Goal: Task Accomplishment & Management: Use online tool/utility

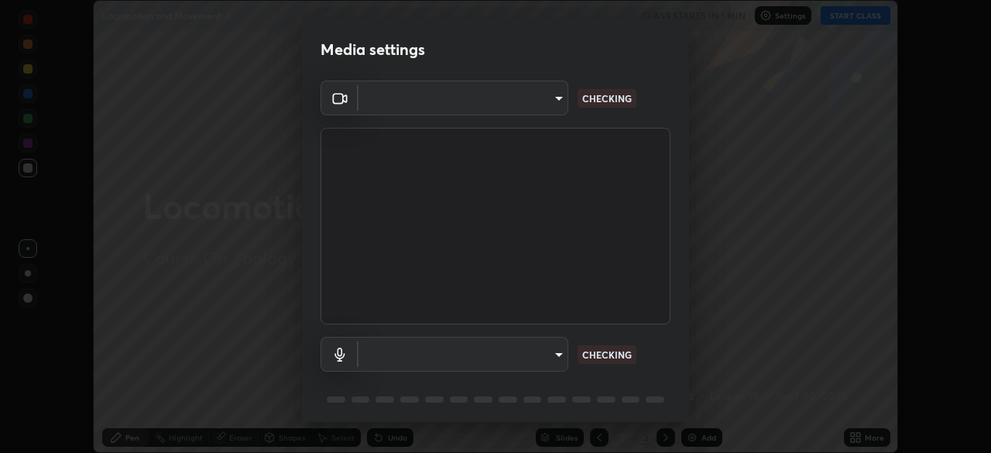
type input "72dbdc4cc3b3af6bca7f1e75d083a577e9752a5e240e0ef97287b3c987c4367e"
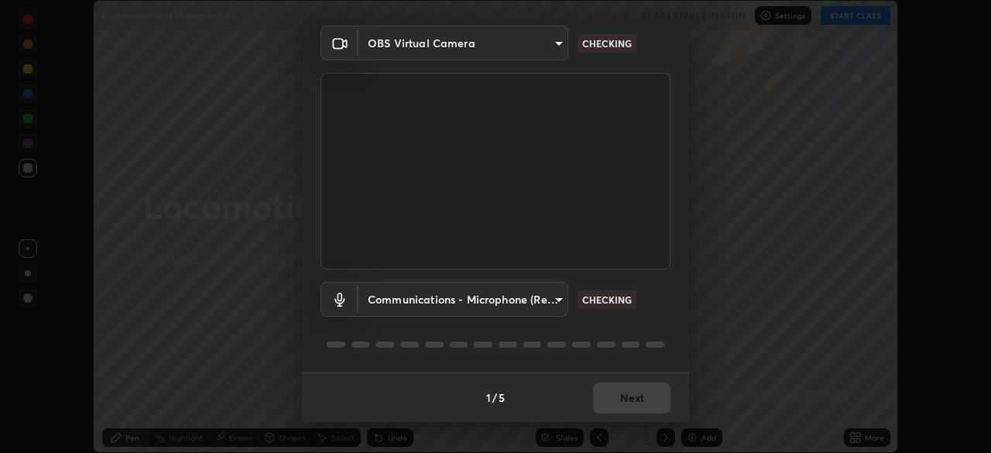
click at [533, 295] on body "Erase all Locomotion and Movement -1 CLASS STARTS IN 1 MIN Settings START CLASS…" at bounding box center [495, 226] width 991 height 453
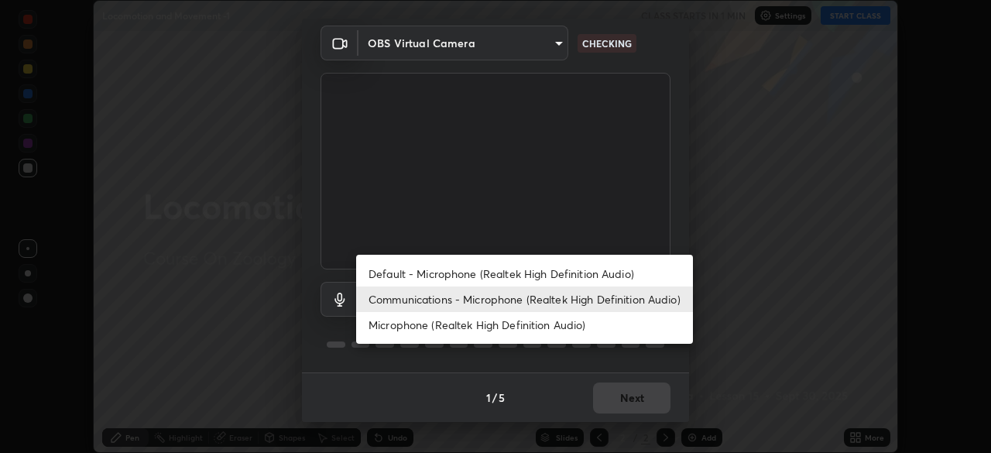
click at [557, 273] on li "Default - Microphone (Realtek High Definition Audio)" at bounding box center [524, 274] width 337 height 26
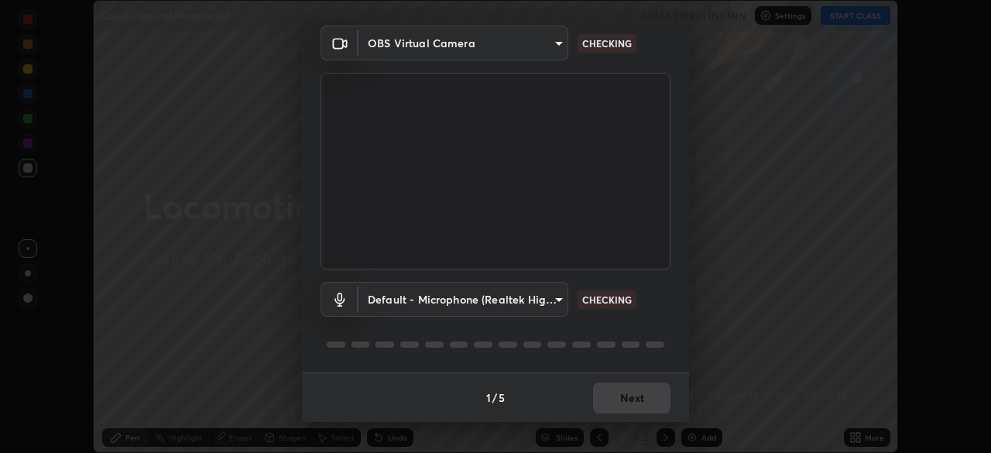
click at [530, 304] on body "Erase all Locomotion and Movement -1 CLASS STARTS IN 1 MIN Settings START CLASS…" at bounding box center [495, 226] width 991 height 453
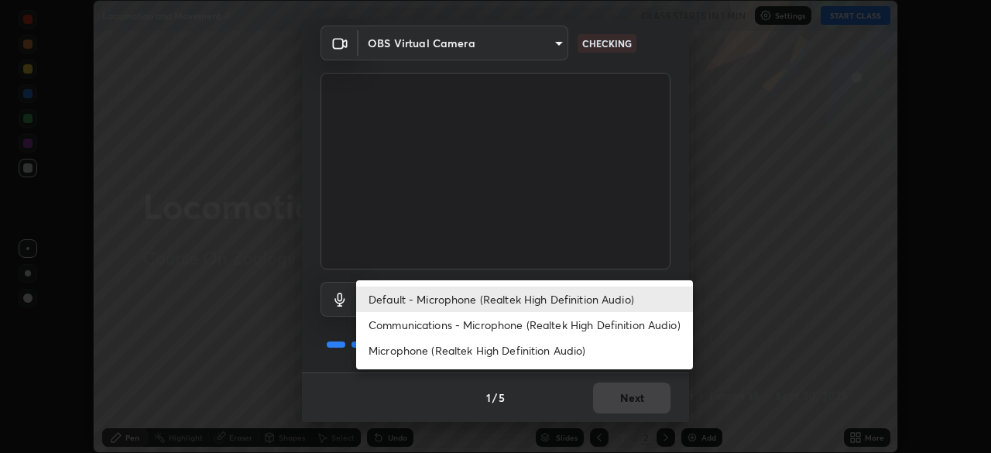
click at [559, 328] on li "Communications - Microphone (Realtek High Definition Audio)" at bounding box center [524, 325] width 337 height 26
type input "communications"
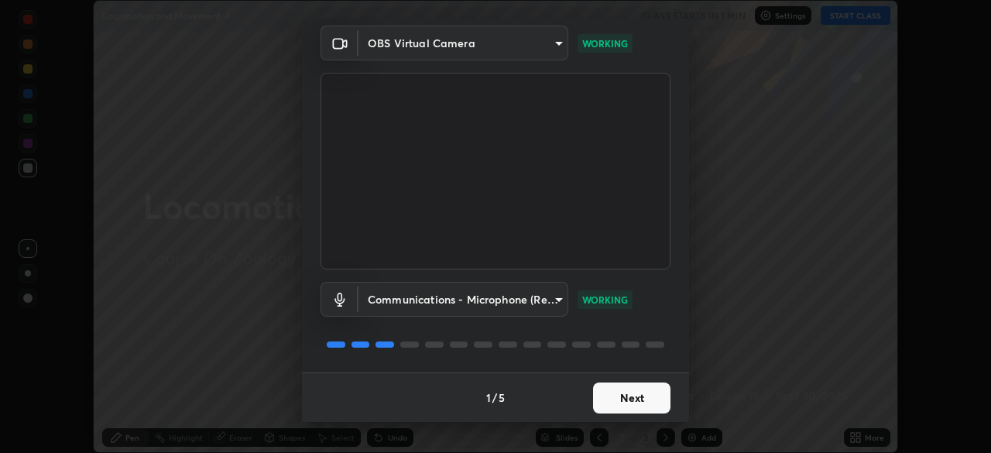
click at [643, 396] on button "Next" at bounding box center [631, 397] width 77 height 31
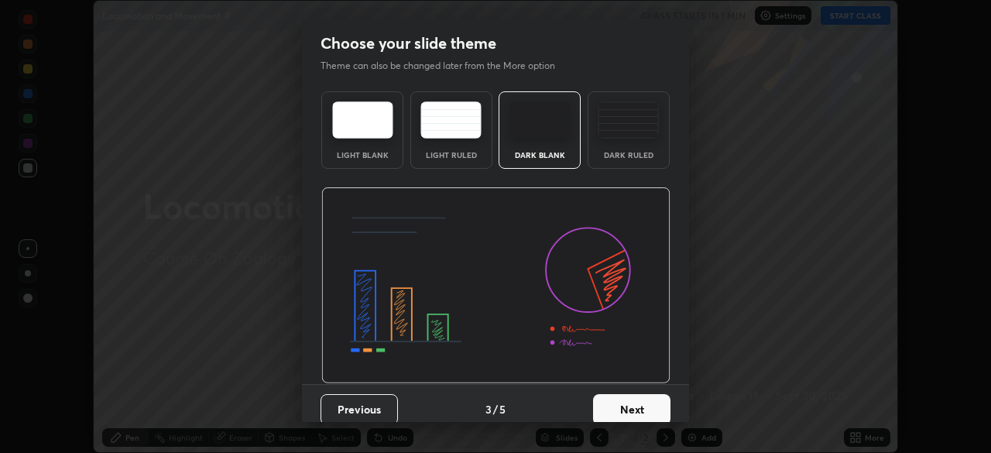
click at [646, 408] on button "Next" at bounding box center [631, 409] width 77 height 31
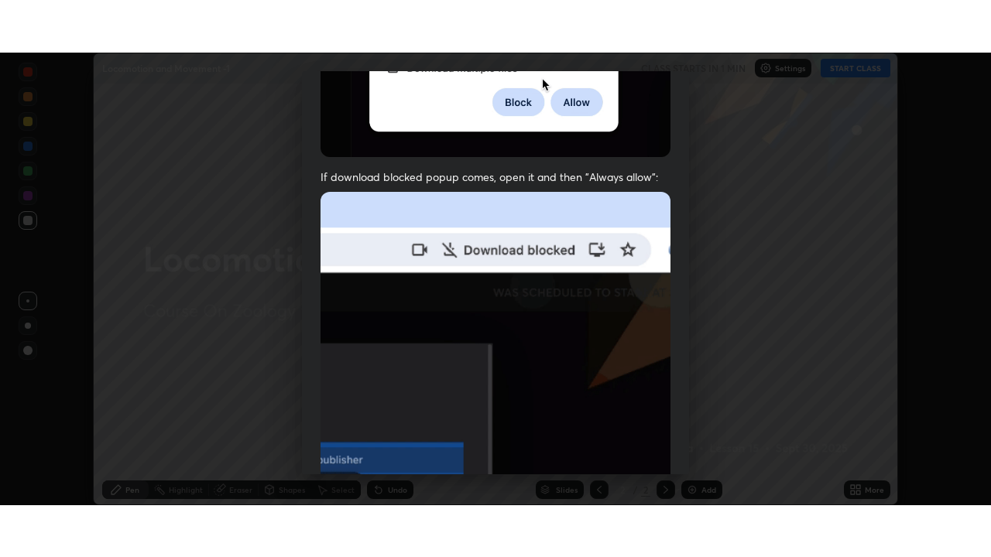
scroll to position [371, 0]
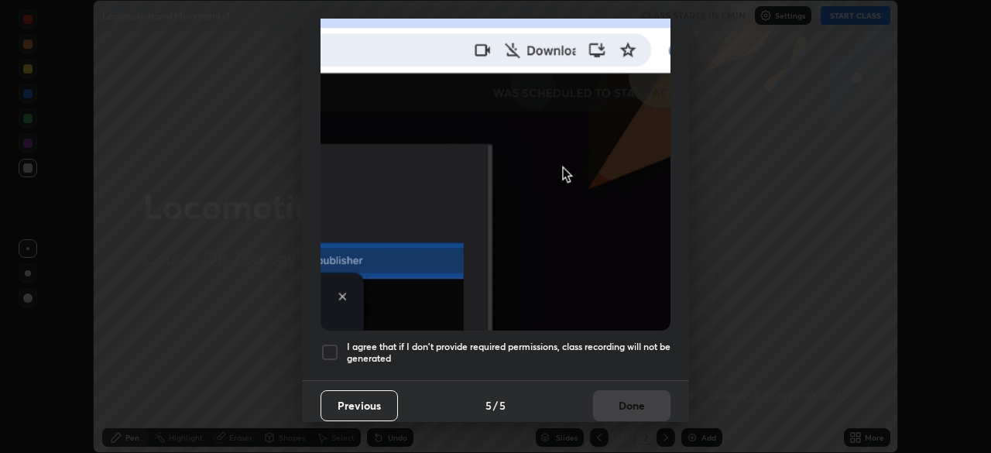
click at [631, 341] on h5 "I agree that if I don't provide required permissions, class recording will not …" at bounding box center [509, 353] width 324 height 24
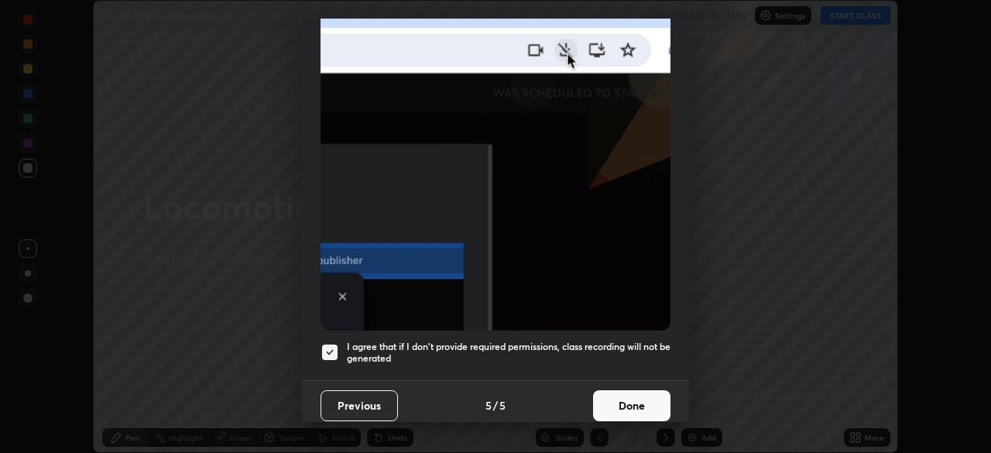
click at [635, 402] on button "Done" at bounding box center [631, 405] width 77 height 31
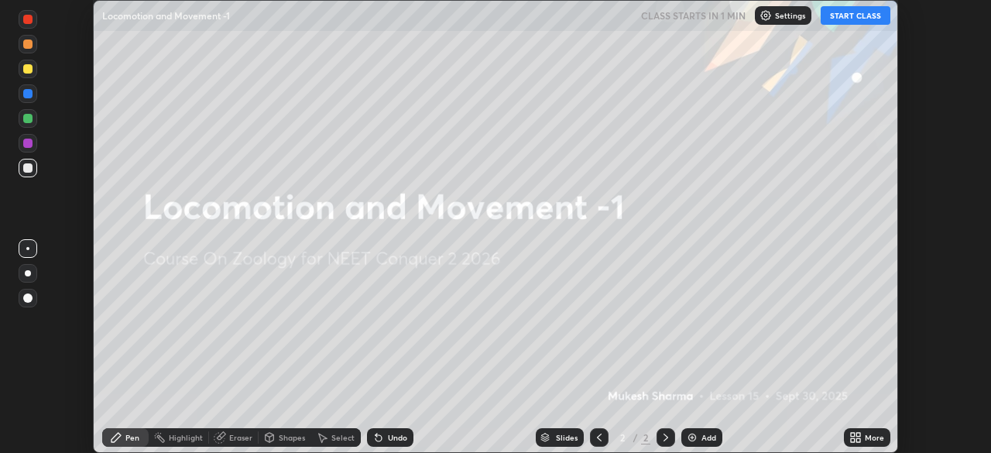
click at [856, 439] on icon at bounding box center [858, 440] width 4 height 4
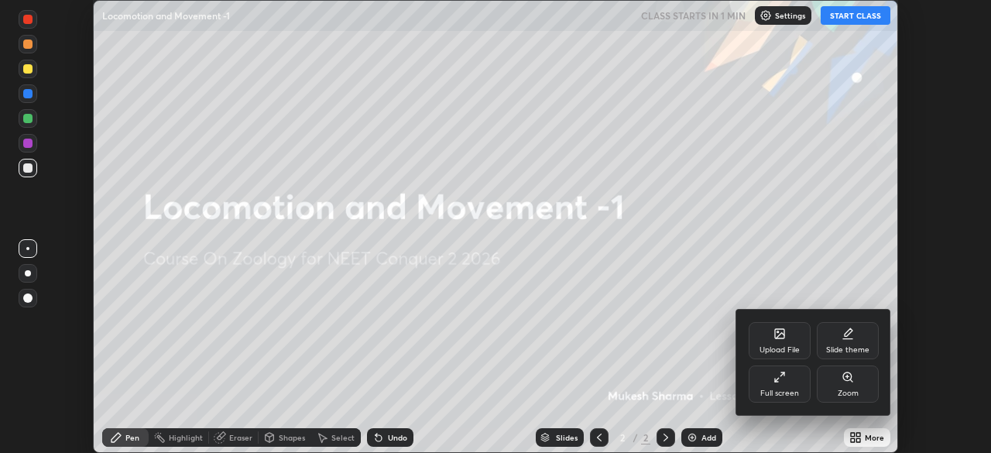
click at [792, 386] on div "Full screen" at bounding box center [779, 383] width 62 height 37
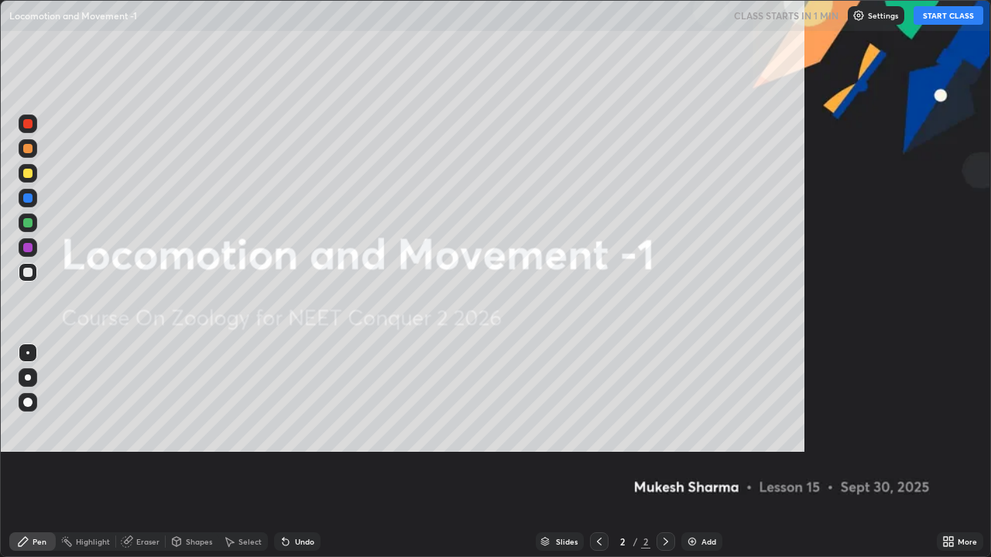
scroll to position [557, 991]
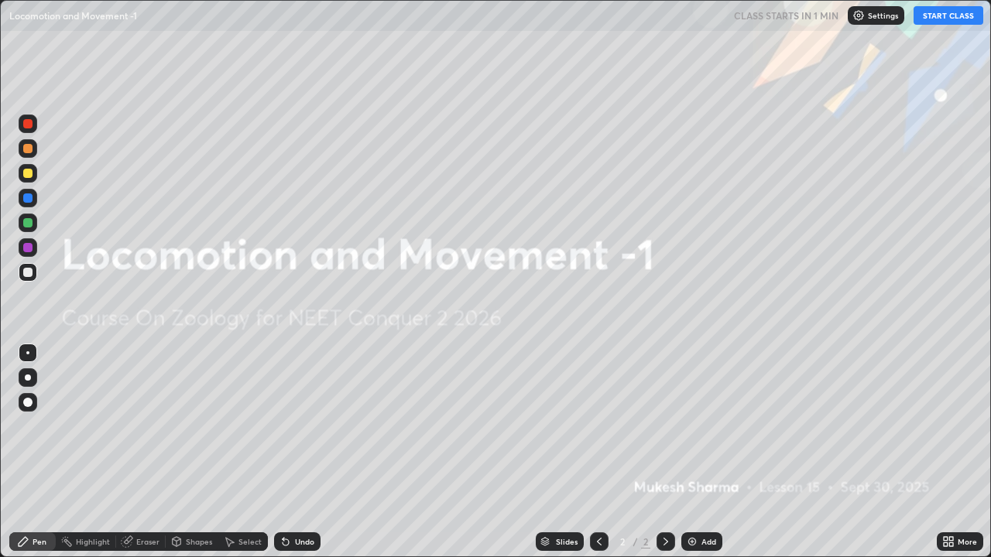
click at [948, 17] on button "START CLASS" at bounding box center [948, 15] width 70 height 19
click at [691, 452] on img at bounding box center [692, 542] width 12 height 12
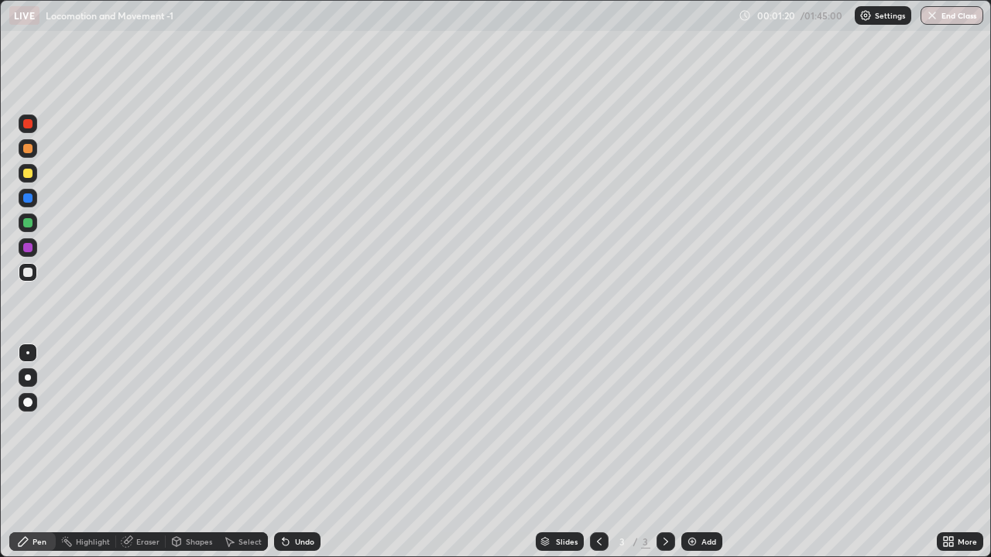
click at [31, 380] on div at bounding box center [28, 377] width 19 height 19
click at [27, 226] on div at bounding box center [27, 222] width 9 height 9
click at [31, 276] on div at bounding box center [27, 272] width 9 height 9
click at [29, 351] on div at bounding box center [28, 353] width 19 height 19
click at [302, 452] on div "Undo" at bounding box center [304, 542] width 19 height 8
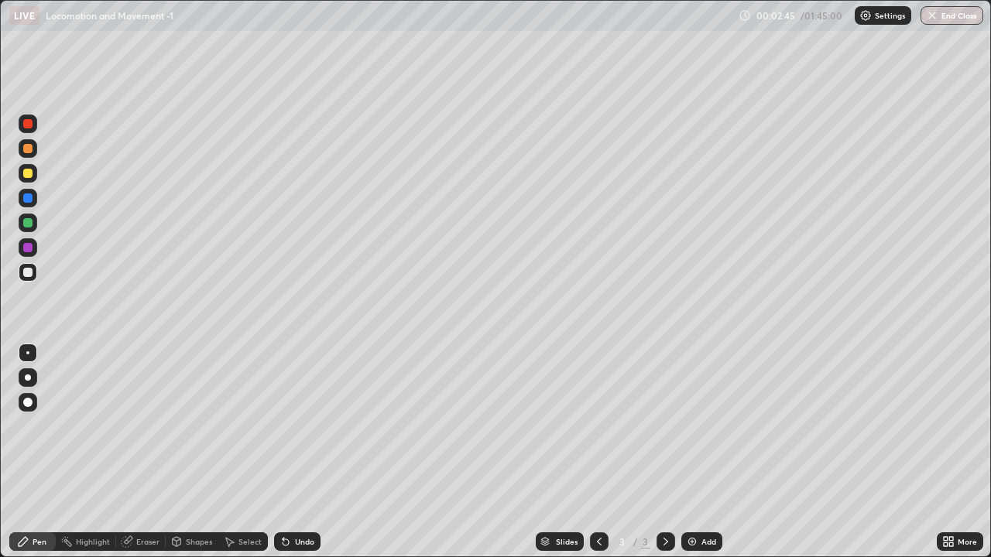
click at [310, 452] on div "Undo" at bounding box center [297, 542] width 46 height 19
click at [302, 452] on div "Undo" at bounding box center [297, 542] width 46 height 19
click at [305, 452] on div "Undo" at bounding box center [297, 542] width 46 height 19
click at [304, 452] on div "Undo" at bounding box center [304, 542] width 19 height 8
click at [307, 452] on div "Undo" at bounding box center [304, 542] width 19 height 8
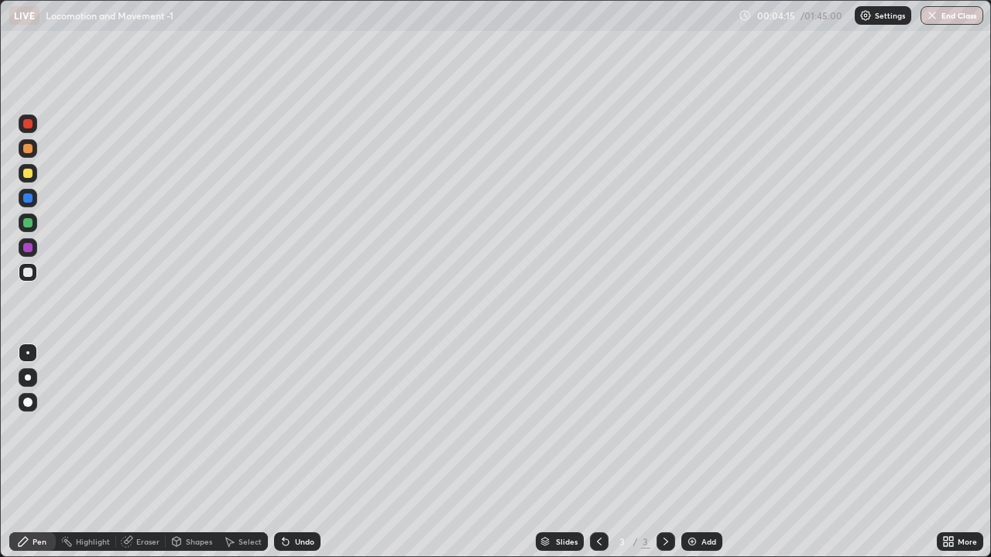
click at [307, 452] on div "Undo" at bounding box center [304, 542] width 19 height 8
click at [687, 452] on img at bounding box center [692, 542] width 12 height 12
click at [31, 220] on div at bounding box center [27, 222] width 9 height 9
click at [31, 379] on div at bounding box center [28, 377] width 19 height 19
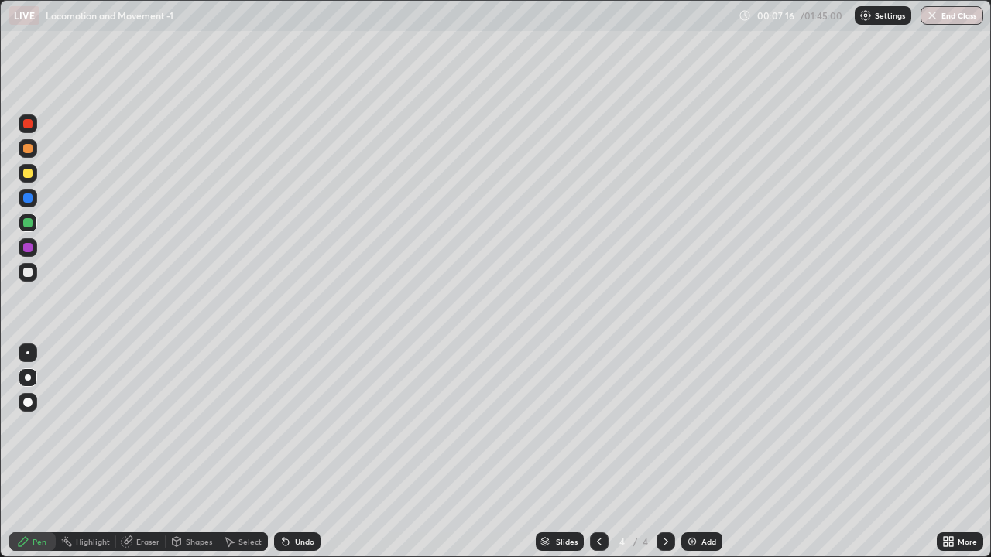
click at [147, 452] on div "Eraser" at bounding box center [147, 542] width 23 height 8
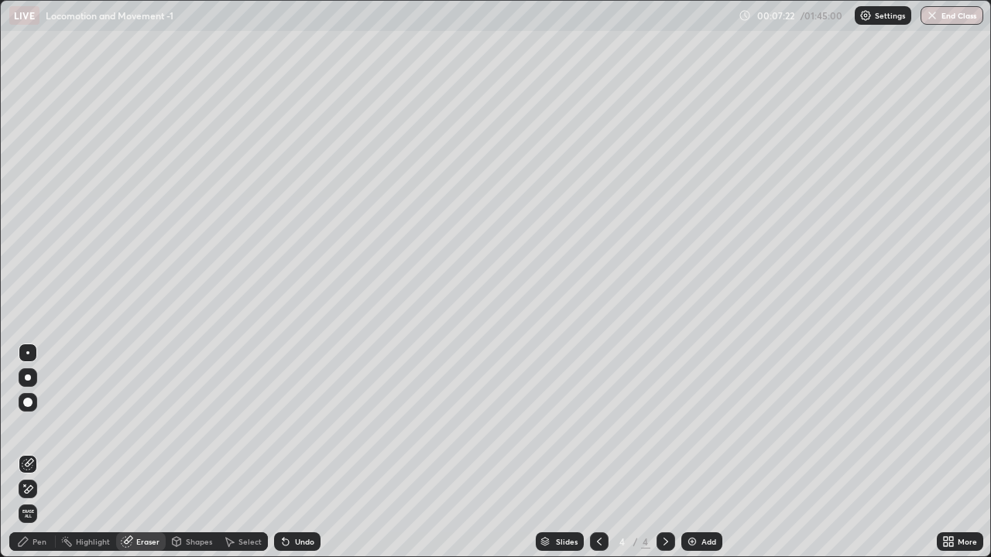
click at [31, 399] on div at bounding box center [28, 402] width 19 height 19
click at [51, 452] on div "Pen" at bounding box center [32, 542] width 46 height 19
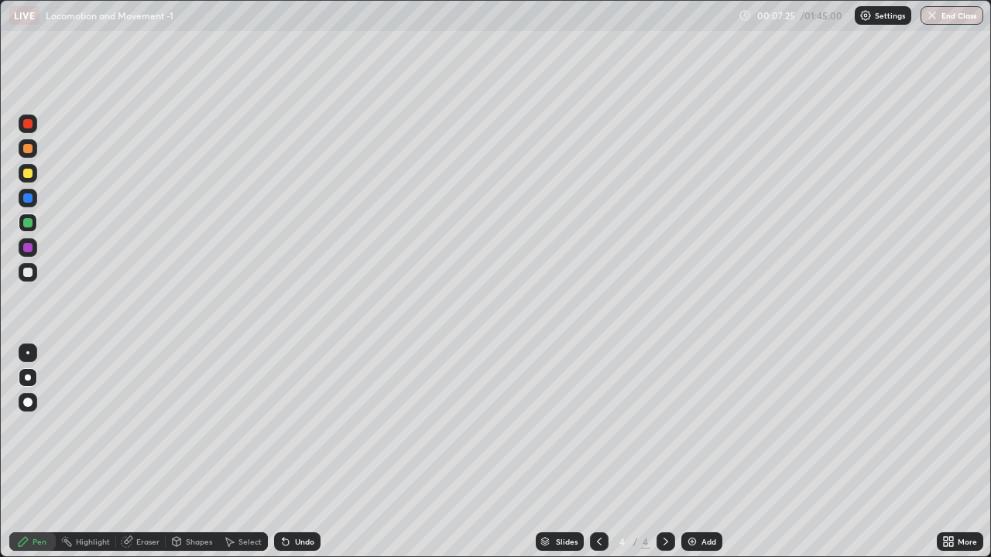
click at [31, 400] on div at bounding box center [27, 402] width 9 height 9
click at [30, 152] on div at bounding box center [28, 148] width 19 height 19
click at [29, 200] on div at bounding box center [27, 198] width 9 height 9
click at [23, 354] on div at bounding box center [28, 353] width 19 height 19
click at [31, 375] on div at bounding box center [28, 377] width 19 height 19
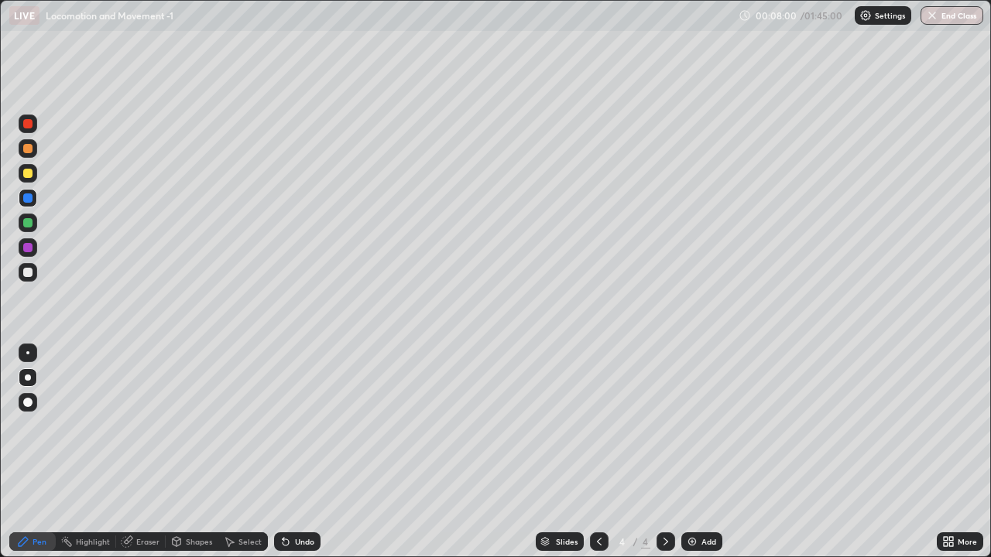
click at [29, 179] on div at bounding box center [28, 173] width 19 height 19
click at [597, 452] on icon at bounding box center [599, 542] width 12 height 12
click at [664, 452] on icon at bounding box center [665, 542] width 12 height 12
click at [28, 274] on div at bounding box center [27, 272] width 9 height 9
click at [301, 452] on div "Undo" at bounding box center [304, 542] width 19 height 8
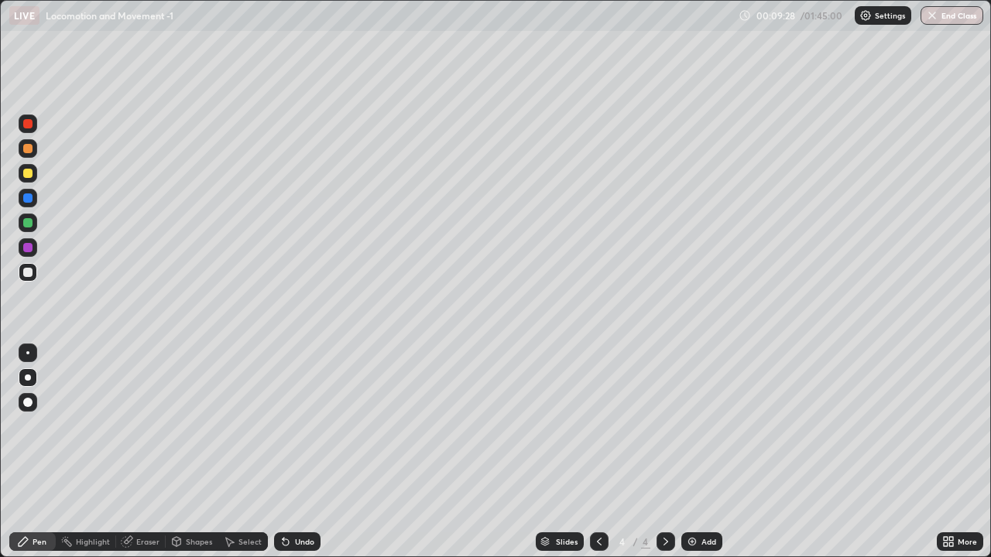
click at [305, 452] on div "Undo" at bounding box center [304, 542] width 19 height 8
click at [310, 452] on div "Undo" at bounding box center [304, 542] width 19 height 8
click at [315, 452] on div "Undo" at bounding box center [297, 542] width 46 height 19
click at [310, 452] on div "Undo" at bounding box center [304, 542] width 19 height 8
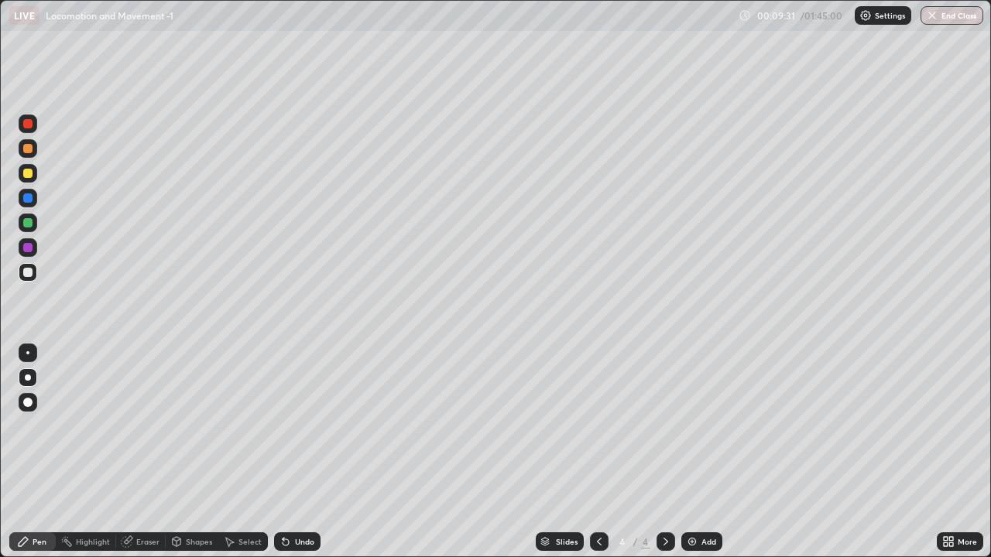
click at [311, 452] on div "Undo" at bounding box center [304, 542] width 19 height 8
click at [313, 452] on div "Undo" at bounding box center [297, 542] width 46 height 19
click at [308, 452] on div "Undo" at bounding box center [304, 542] width 19 height 8
click at [313, 452] on div "Undo" at bounding box center [297, 542] width 46 height 19
click at [30, 249] on div at bounding box center [27, 247] width 9 height 9
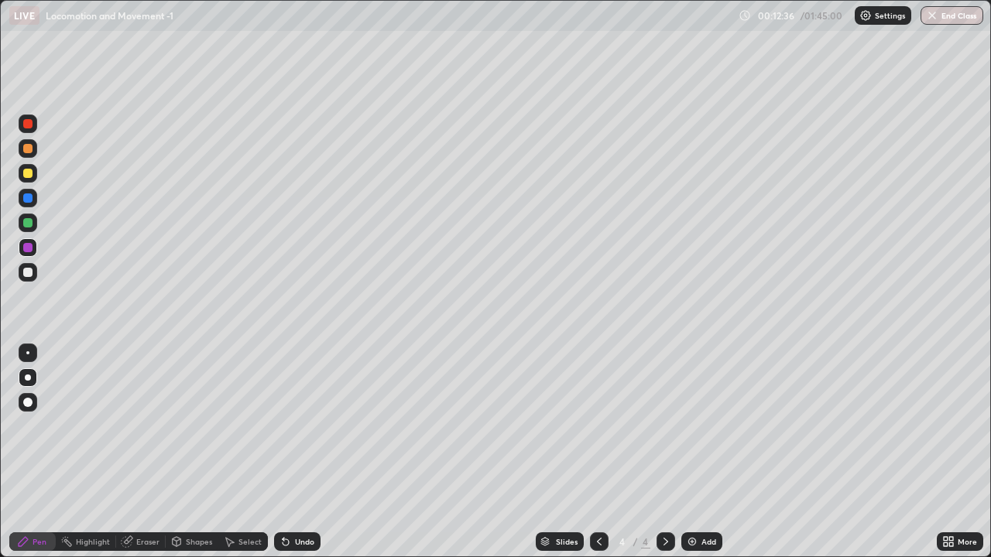
click at [24, 221] on div at bounding box center [27, 222] width 9 height 9
click at [233, 452] on icon at bounding box center [229, 542] width 12 height 12
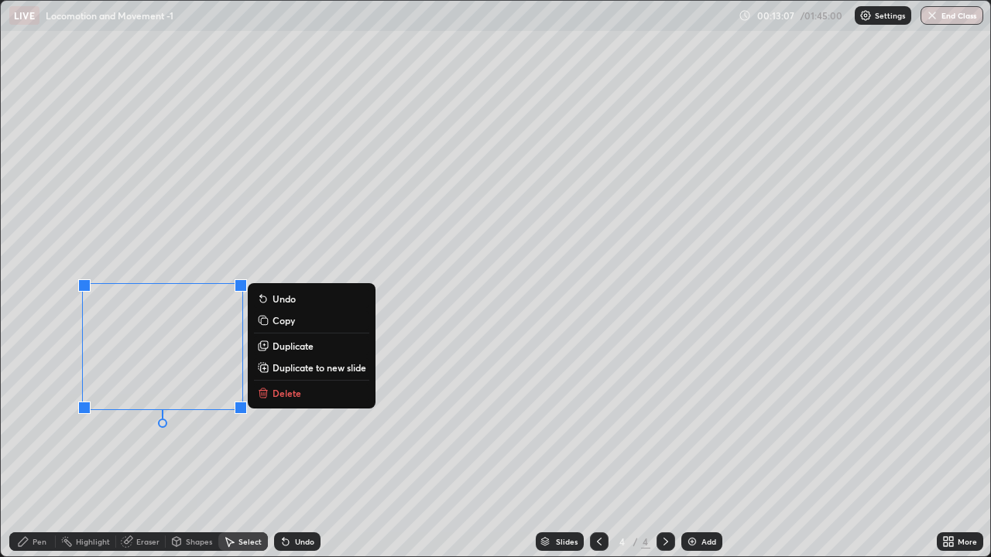
click at [270, 396] on button "Delete" at bounding box center [311, 393] width 115 height 19
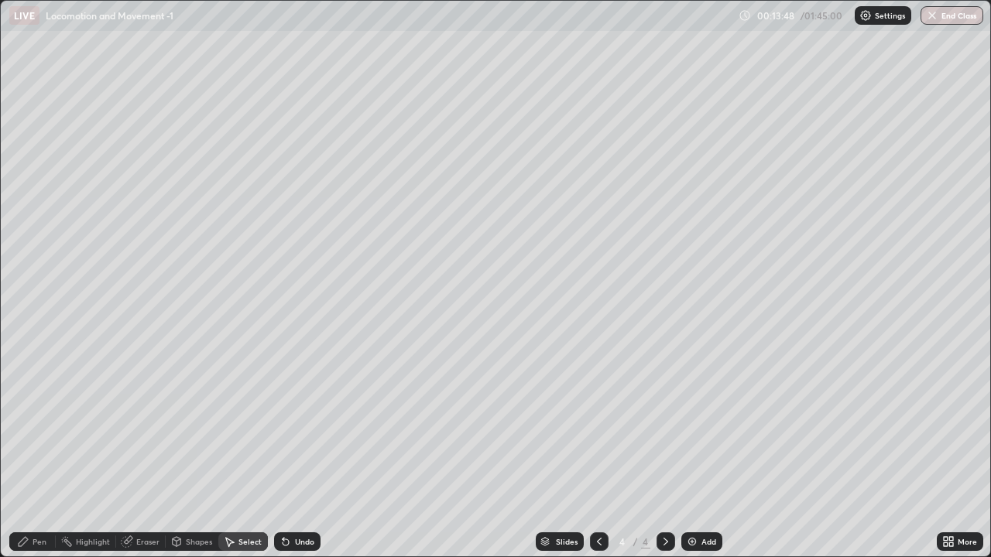
click at [686, 452] on img at bounding box center [692, 542] width 12 height 12
click at [39, 452] on div "Pen" at bounding box center [40, 542] width 14 height 8
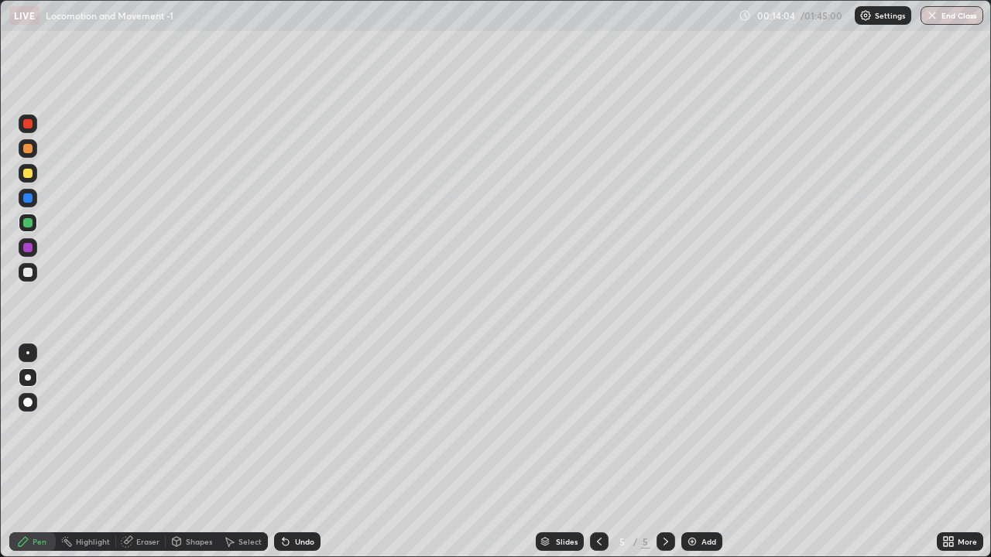
click at [30, 276] on div at bounding box center [27, 272] width 9 height 9
click at [35, 349] on div at bounding box center [28, 353] width 19 height 19
click at [27, 223] on div at bounding box center [27, 222] width 9 height 9
click at [27, 383] on div at bounding box center [28, 377] width 19 height 19
click at [28, 278] on div at bounding box center [28, 272] width 19 height 19
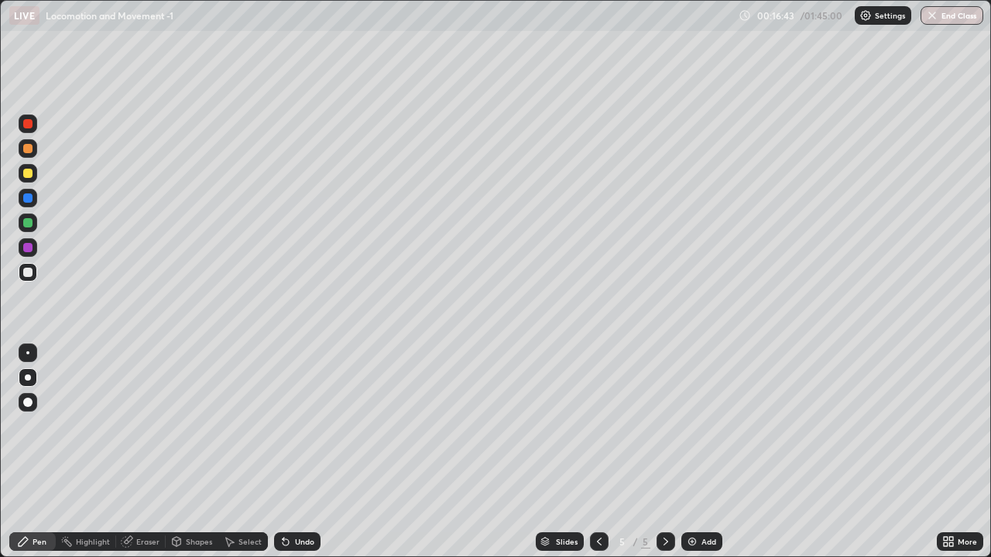
click at [33, 358] on div at bounding box center [28, 353] width 19 height 19
click at [33, 224] on div at bounding box center [28, 223] width 19 height 19
click at [32, 378] on div at bounding box center [28, 377] width 19 height 19
click at [29, 274] on div at bounding box center [27, 272] width 9 height 9
click at [28, 353] on div at bounding box center [27, 352] width 3 height 3
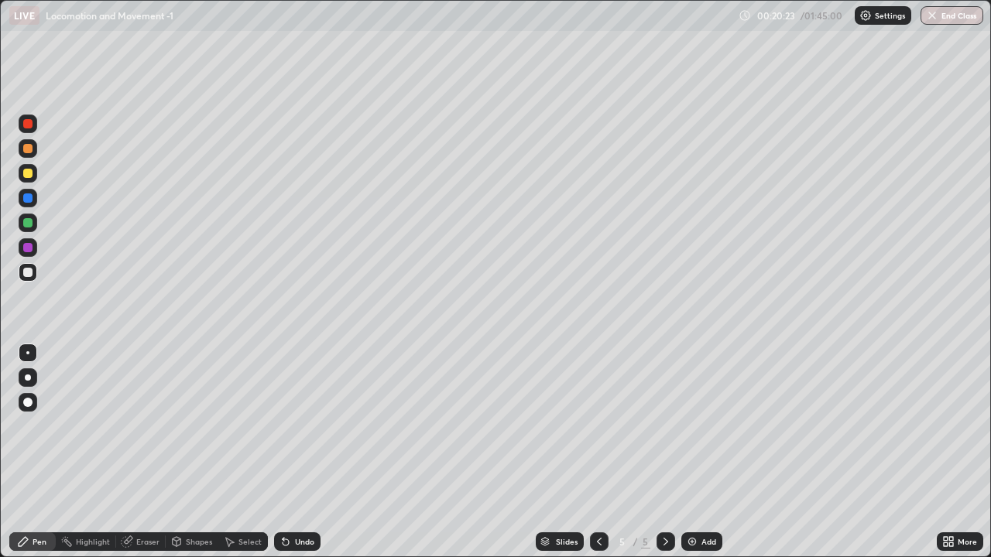
click at [688, 452] on img at bounding box center [692, 542] width 12 height 12
click at [31, 226] on div at bounding box center [27, 222] width 9 height 9
click at [33, 376] on div at bounding box center [28, 377] width 19 height 19
click at [197, 452] on div "Shapes" at bounding box center [199, 542] width 26 height 8
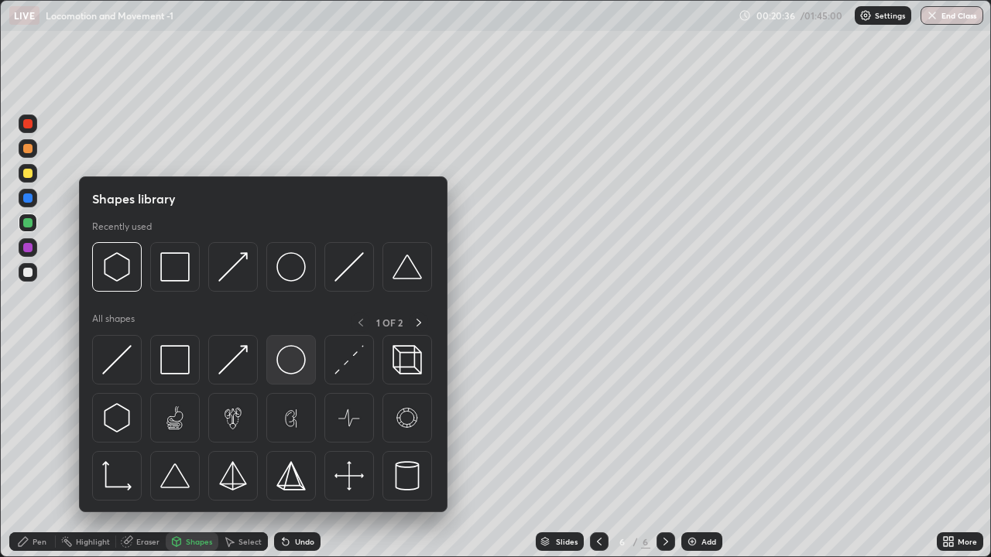
click at [290, 359] on img at bounding box center [290, 359] width 29 height 29
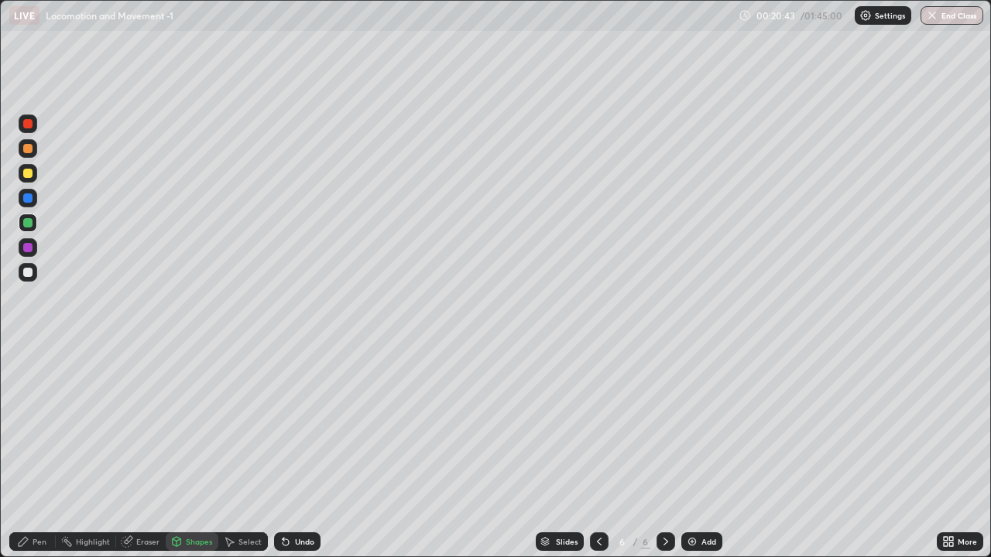
click at [295, 452] on div "Undo" at bounding box center [304, 542] width 19 height 8
click at [194, 452] on div "Shapes" at bounding box center [199, 542] width 26 height 8
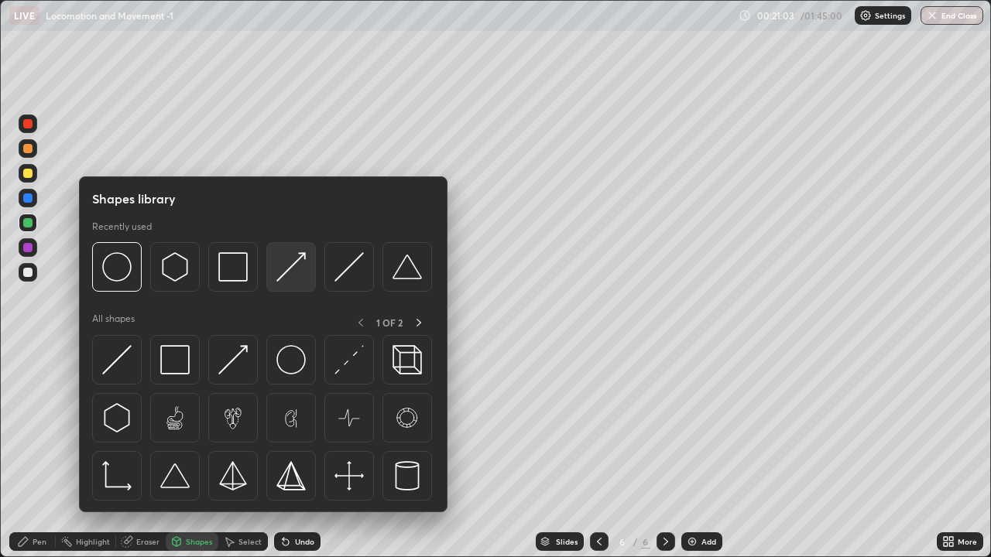
click at [287, 272] on img at bounding box center [290, 266] width 29 height 29
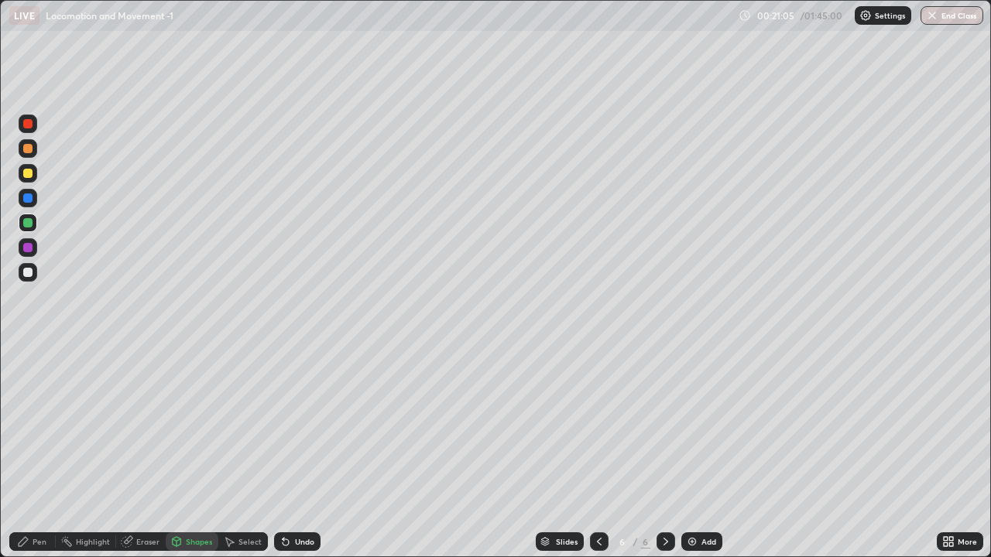
click at [30, 200] on div at bounding box center [27, 198] width 9 height 9
click at [50, 452] on div "Pen" at bounding box center [32, 542] width 46 height 19
click at [36, 248] on div at bounding box center [28, 247] width 19 height 19
click at [194, 452] on div "Shapes" at bounding box center [199, 542] width 26 height 8
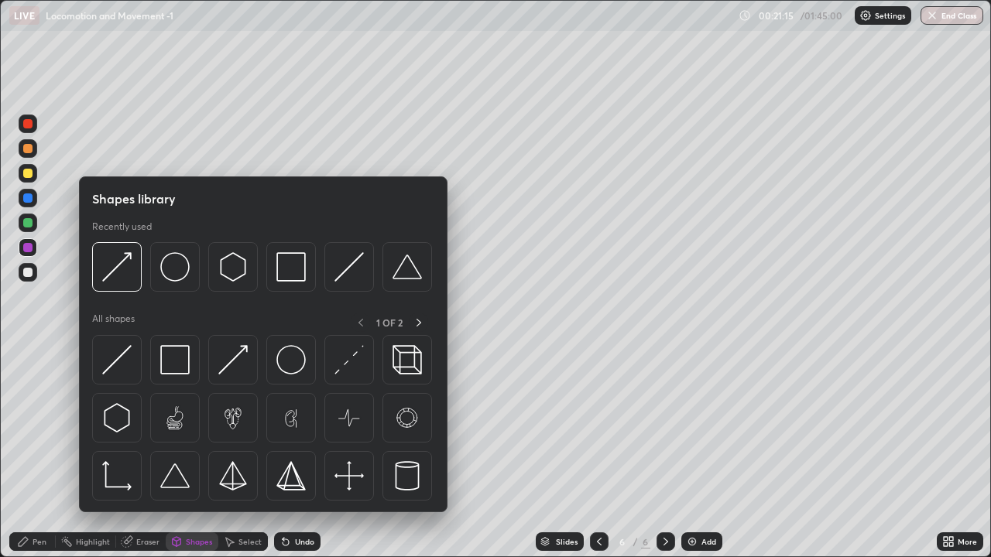
click at [45, 452] on div "Pen" at bounding box center [40, 542] width 14 height 8
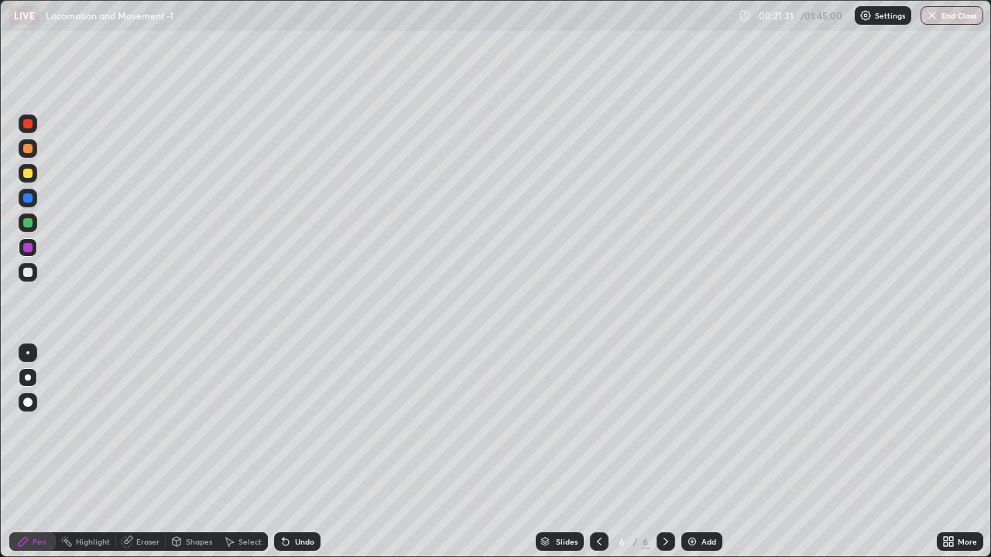
click at [32, 227] on div at bounding box center [28, 223] width 19 height 19
click at [34, 354] on div at bounding box center [28, 353] width 19 height 19
click at [308, 452] on div "Undo" at bounding box center [304, 542] width 19 height 8
click at [33, 379] on div at bounding box center [28, 377] width 19 height 19
click at [26, 276] on div at bounding box center [27, 272] width 9 height 9
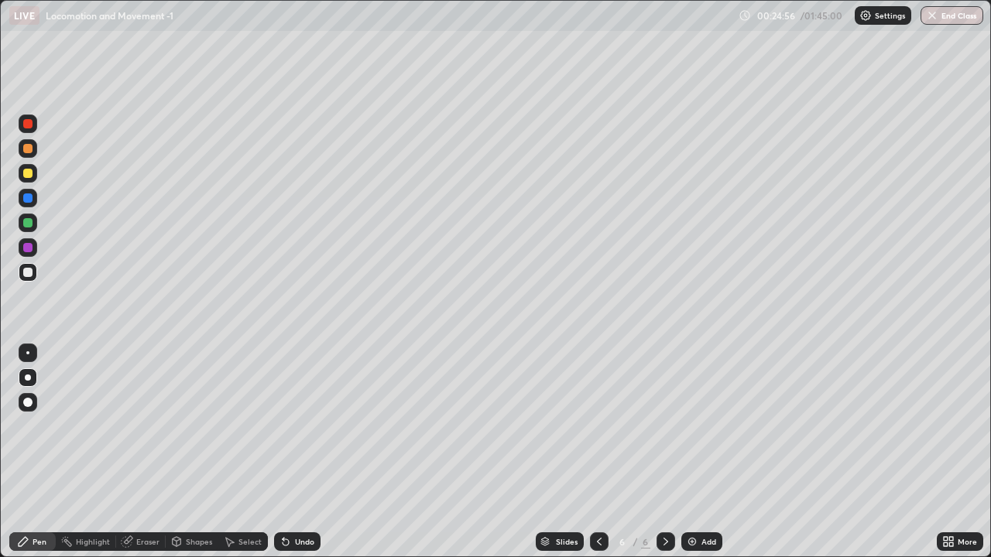
click at [153, 452] on div "Eraser" at bounding box center [141, 542] width 50 height 19
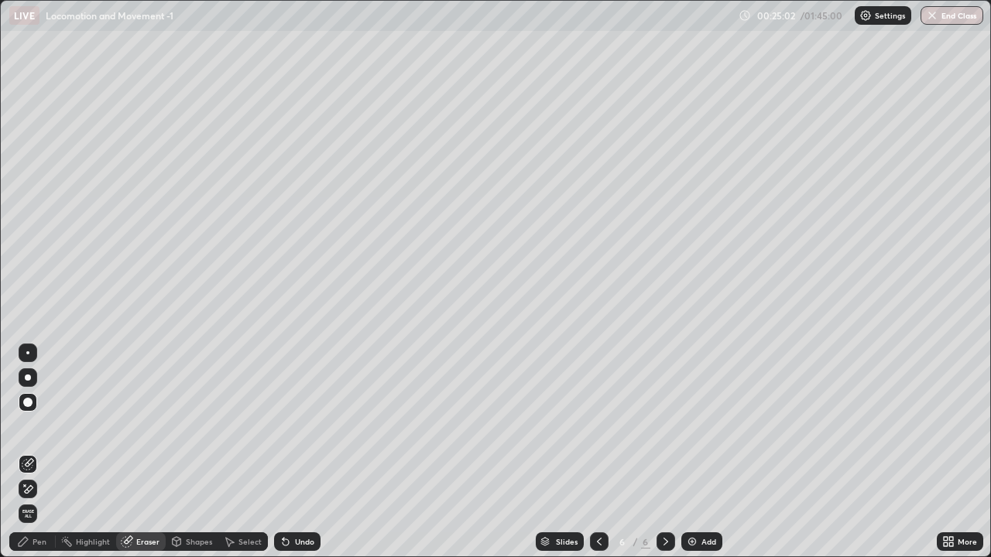
click at [42, 452] on div "Pen" at bounding box center [40, 542] width 14 height 8
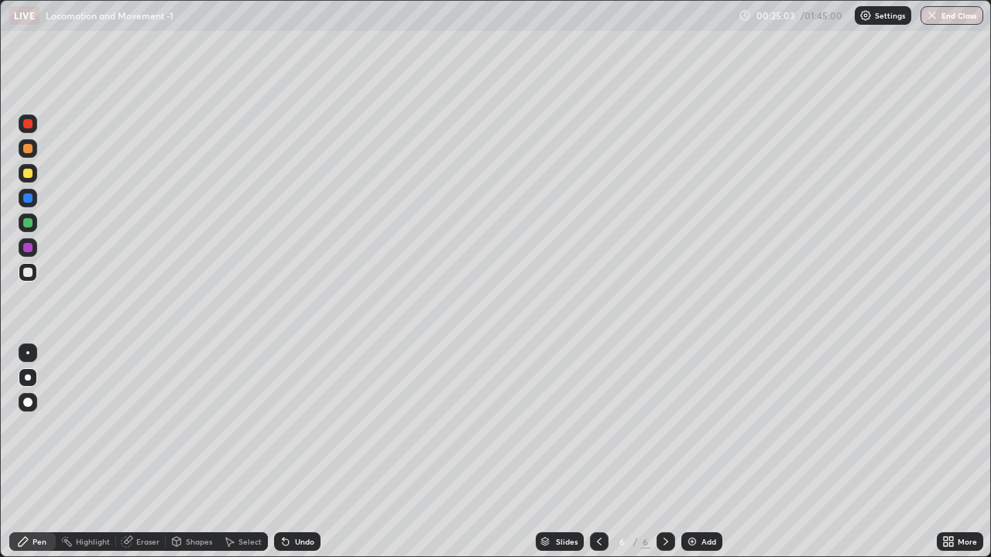
click at [34, 224] on div at bounding box center [28, 223] width 19 height 19
click at [598, 452] on icon at bounding box center [599, 542] width 12 height 12
click at [661, 452] on icon at bounding box center [665, 542] width 12 height 12
click at [694, 452] on img at bounding box center [692, 542] width 12 height 12
click at [29, 273] on div at bounding box center [27, 272] width 9 height 9
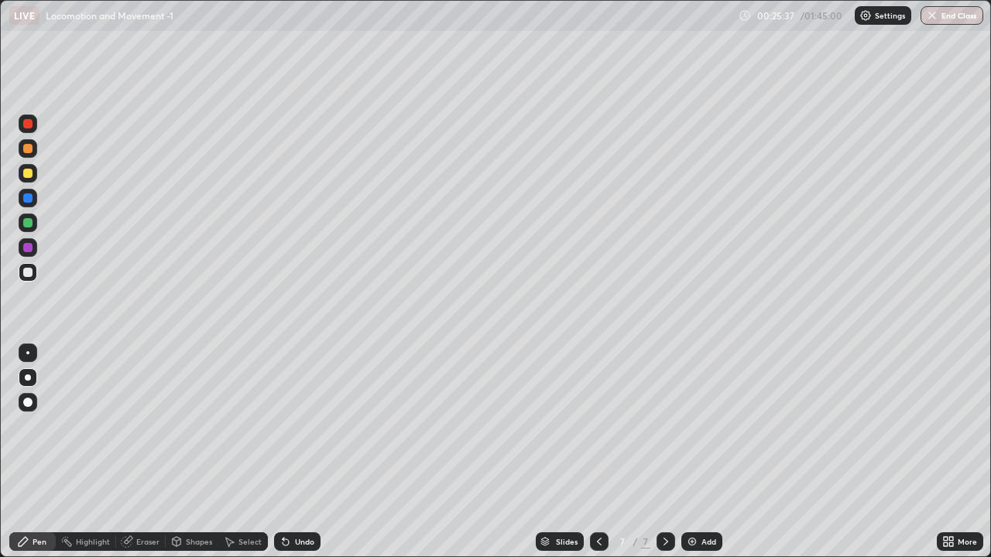
click at [29, 351] on div at bounding box center [28, 353] width 19 height 19
click at [284, 452] on icon at bounding box center [286, 543] width 6 height 6
click at [197, 452] on div "Shapes" at bounding box center [199, 542] width 26 height 8
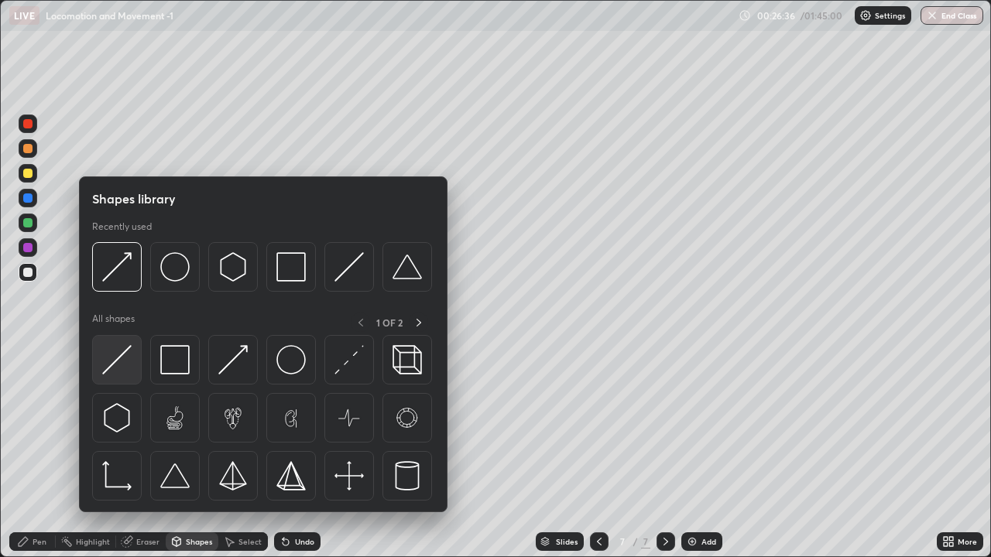
click at [123, 351] on img at bounding box center [116, 359] width 29 height 29
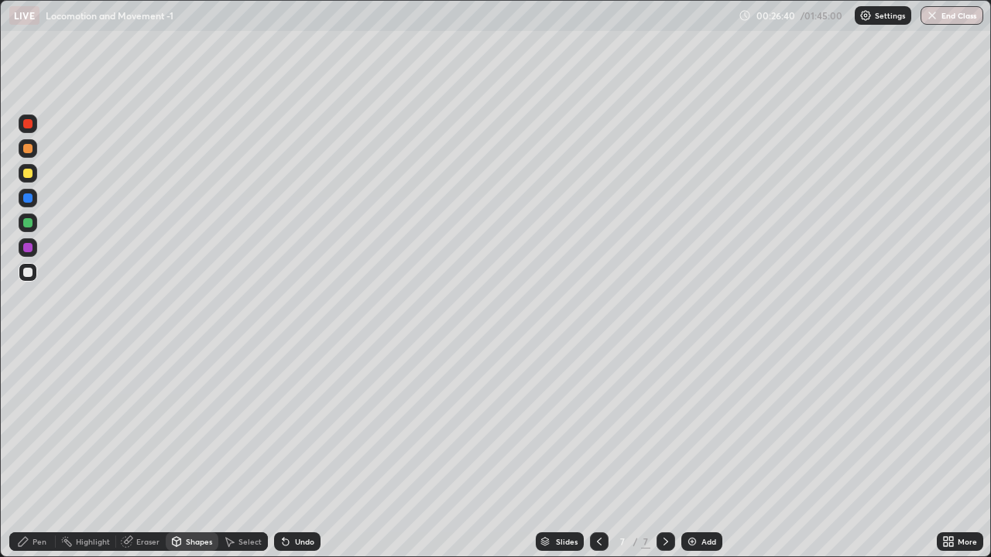
click at [41, 452] on div "Pen" at bounding box center [40, 542] width 14 height 8
click at [596, 452] on icon at bounding box center [599, 542] width 12 height 12
click at [179, 452] on icon at bounding box center [176, 542] width 12 height 12
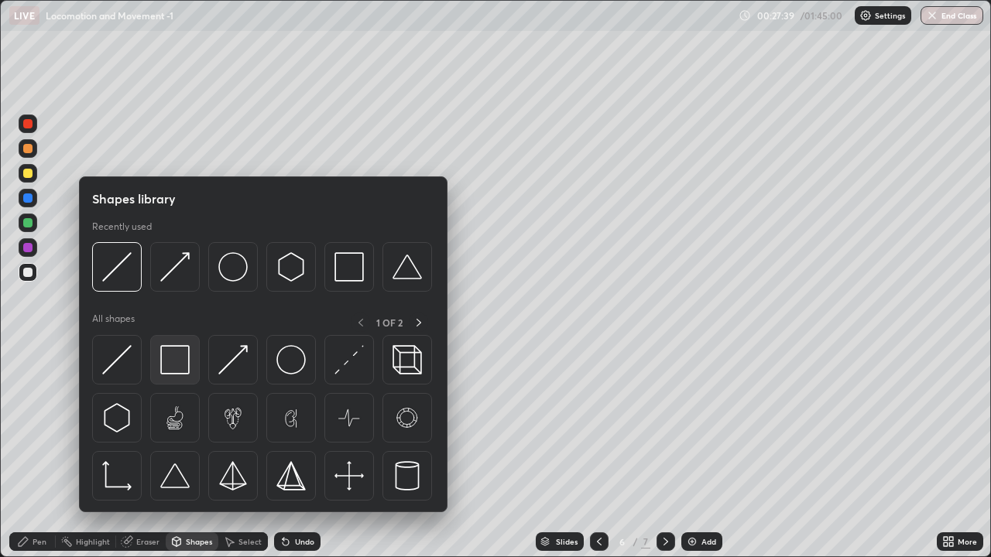
click at [174, 362] on img at bounding box center [174, 359] width 29 height 29
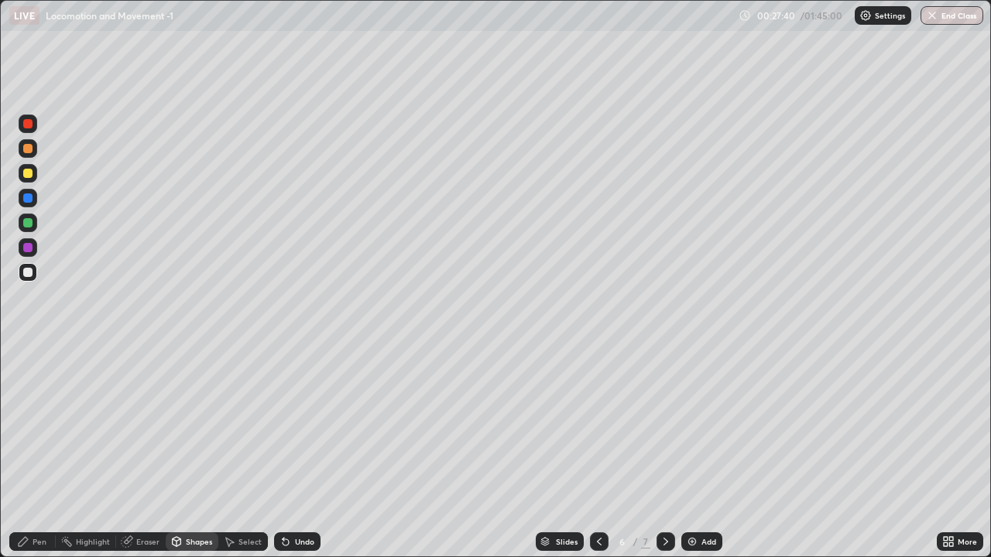
click at [29, 173] on div at bounding box center [27, 173] width 9 height 9
click at [303, 452] on div "Undo" at bounding box center [304, 542] width 19 height 8
click at [185, 452] on div "Shapes" at bounding box center [192, 542] width 53 height 19
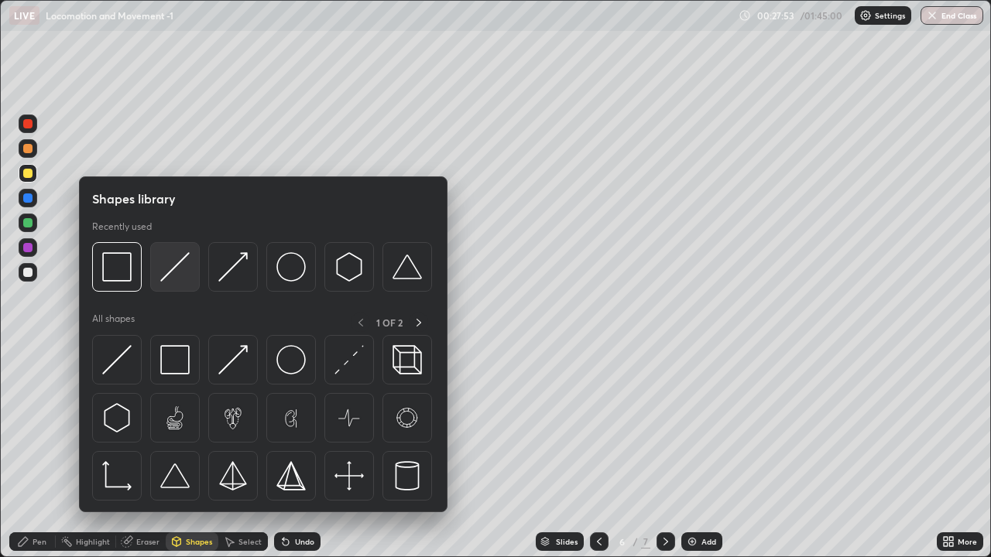
click at [173, 272] on img at bounding box center [174, 266] width 29 height 29
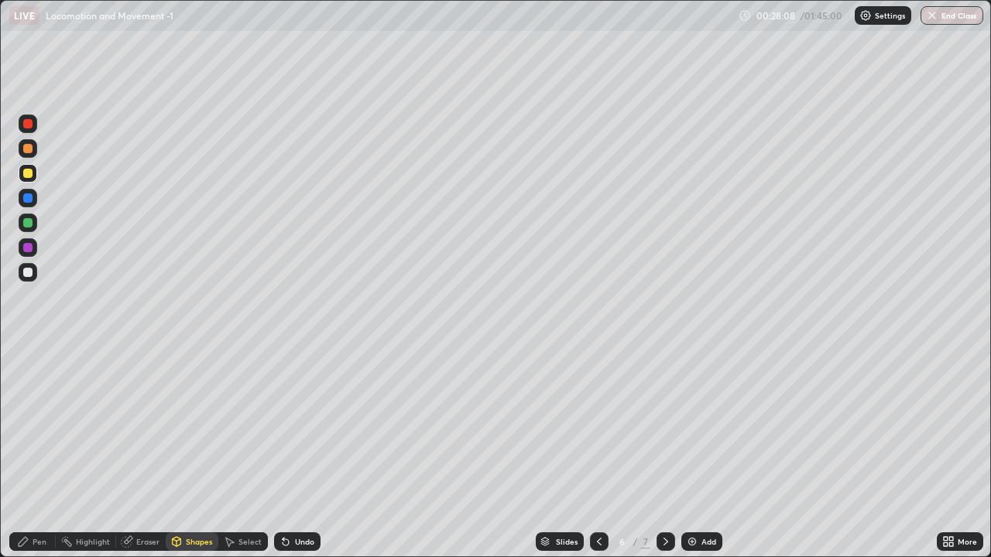
click at [307, 452] on div "Undo" at bounding box center [304, 542] width 19 height 8
click at [310, 452] on div "Undo" at bounding box center [304, 542] width 19 height 8
click at [309, 452] on div "Undo" at bounding box center [304, 542] width 19 height 8
click at [306, 452] on div "Undo" at bounding box center [304, 542] width 19 height 8
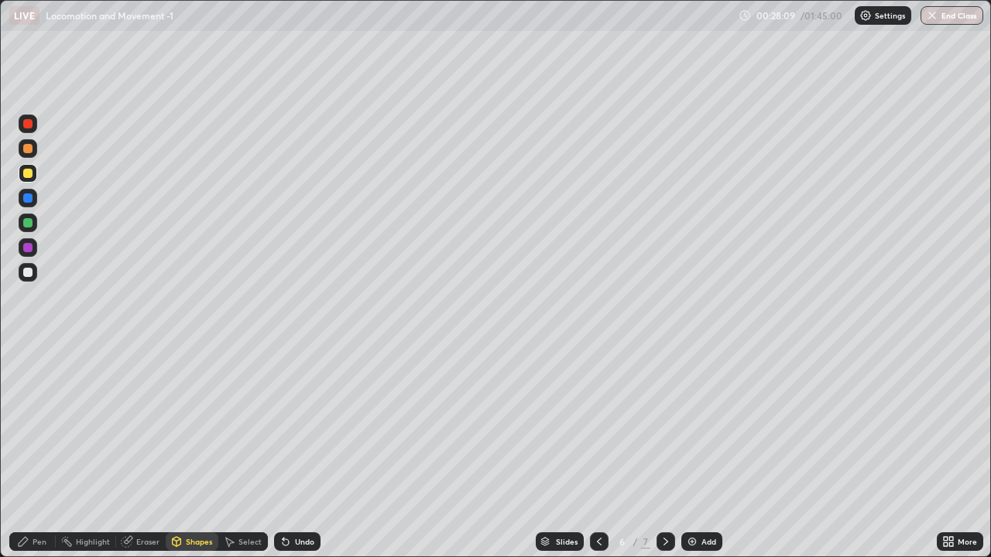
click at [305, 452] on div "Undo" at bounding box center [304, 542] width 19 height 8
click at [304, 452] on div "Undo" at bounding box center [304, 542] width 19 height 8
click at [303, 452] on div "Undo" at bounding box center [304, 542] width 19 height 8
click at [301, 452] on div "Undo" at bounding box center [297, 542] width 46 height 19
click at [41, 452] on div "Pen" at bounding box center [32, 542] width 46 height 19
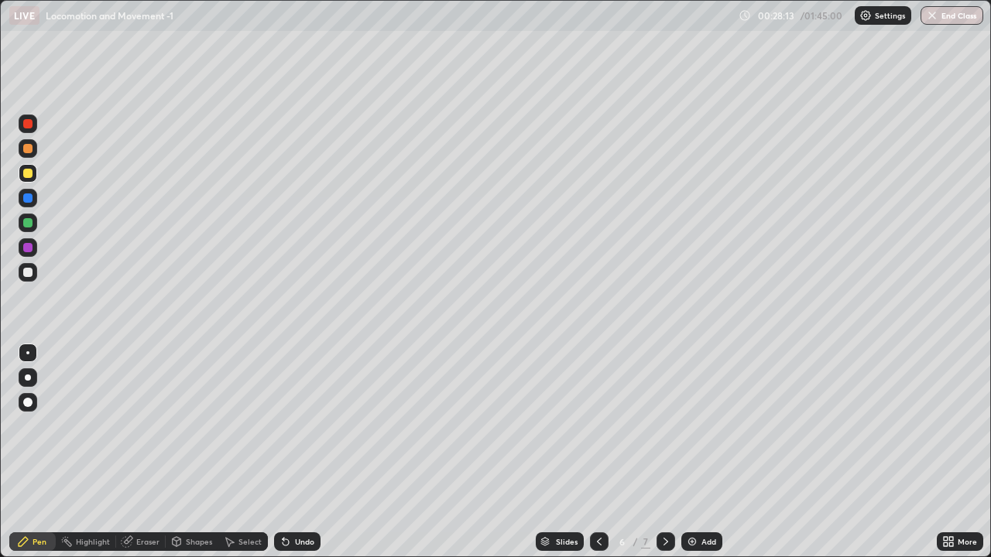
click at [28, 378] on div at bounding box center [28, 378] width 6 height 6
click at [204, 452] on div "Shapes" at bounding box center [199, 542] width 26 height 8
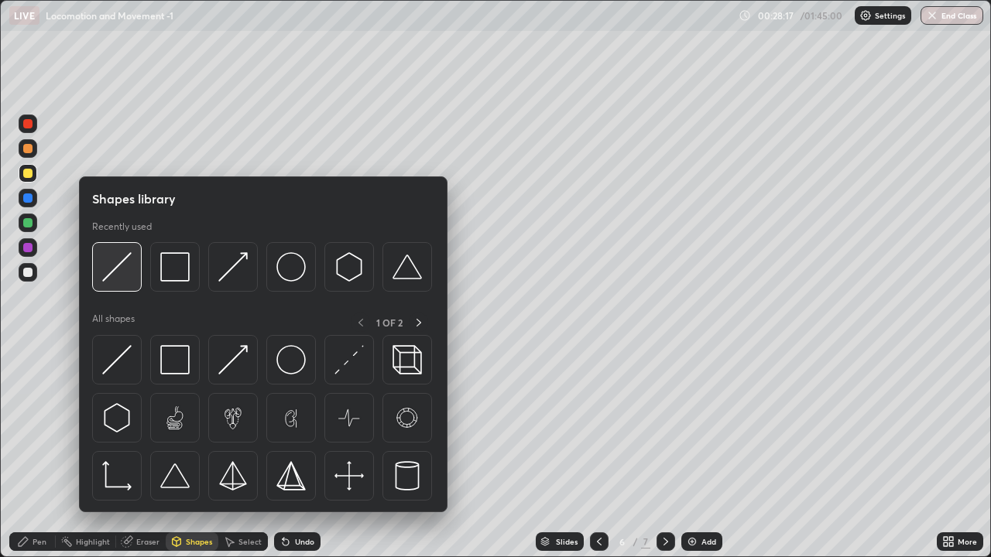
click at [129, 276] on img at bounding box center [116, 266] width 29 height 29
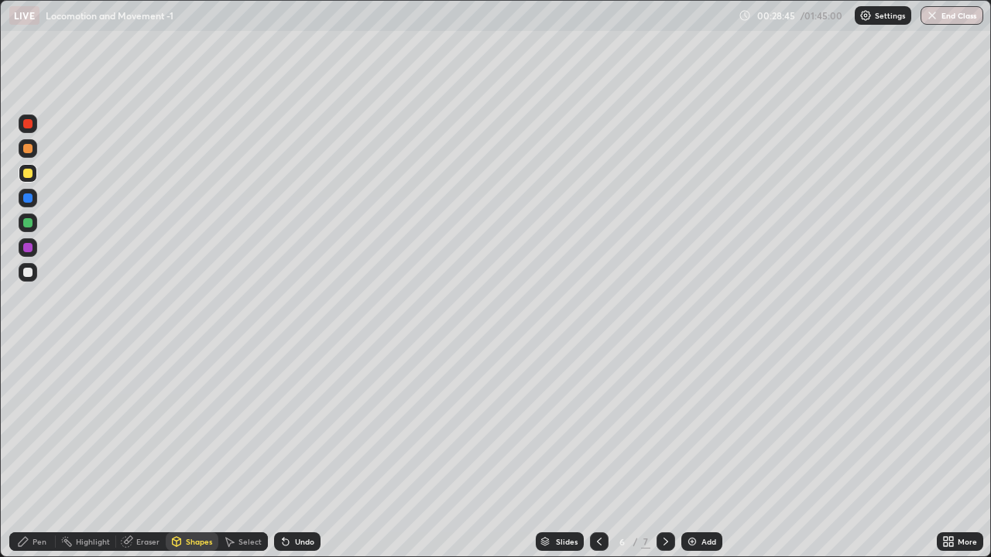
click at [27, 252] on div at bounding box center [27, 247] width 9 height 9
click at [295, 452] on div "Undo" at bounding box center [304, 542] width 19 height 8
click at [201, 452] on div "Shapes" at bounding box center [199, 542] width 26 height 8
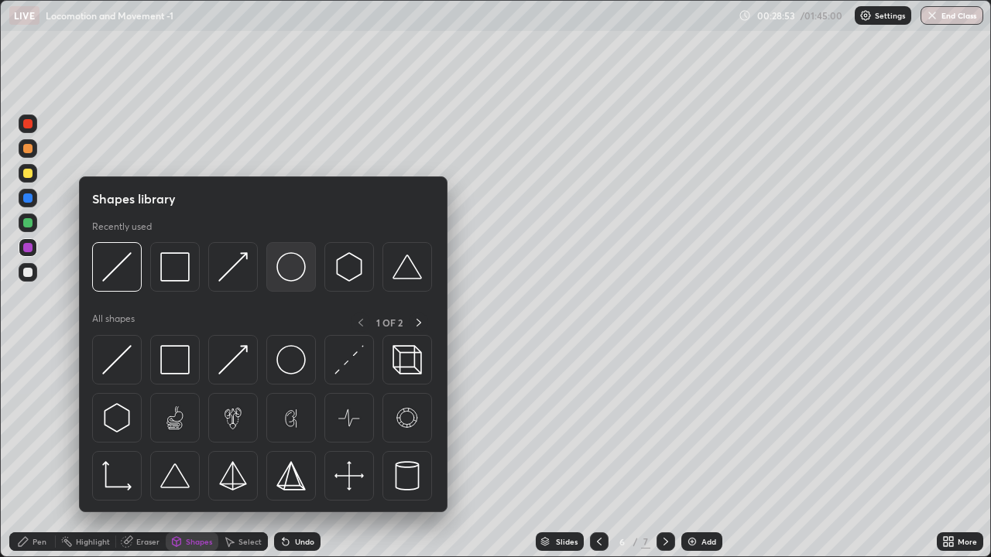
click at [299, 272] on img at bounding box center [290, 266] width 29 height 29
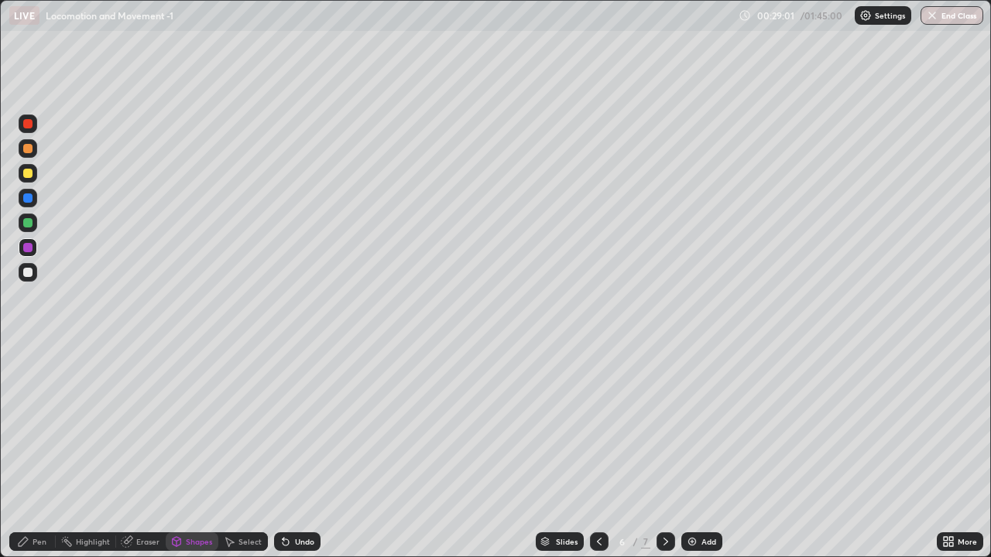
click at [305, 452] on div "Undo" at bounding box center [304, 542] width 19 height 8
click at [188, 452] on div "Shapes" at bounding box center [199, 542] width 26 height 8
click at [28, 276] on div at bounding box center [27, 272] width 9 height 9
click at [189, 452] on div "Shapes" at bounding box center [199, 542] width 26 height 8
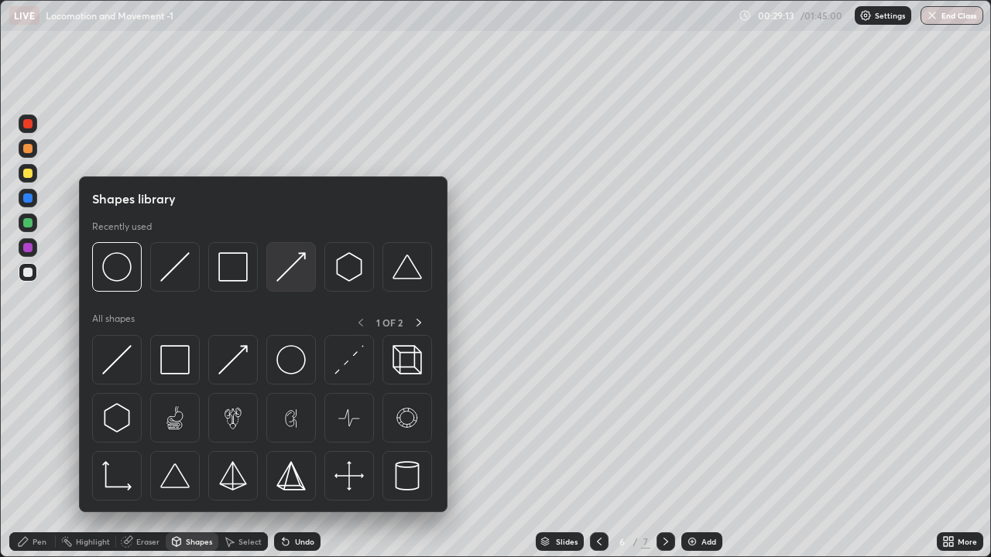
click at [289, 275] on img at bounding box center [290, 266] width 29 height 29
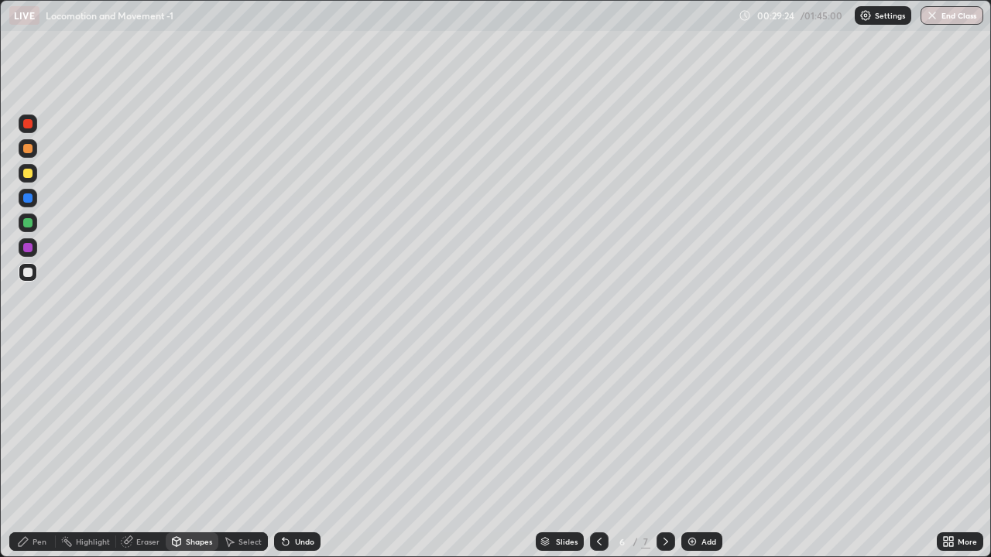
click at [46, 452] on div "Pen" at bounding box center [32, 542] width 46 height 19
click at [31, 355] on div at bounding box center [28, 353] width 19 height 19
click at [662, 452] on icon at bounding box center [665, 542] width 12 height 12
click at [29, 223] on div at bounding box center [27, 222] width 9 height 9
click at [29, 379] on div at bounding box center [28, 378] width 6 height 6
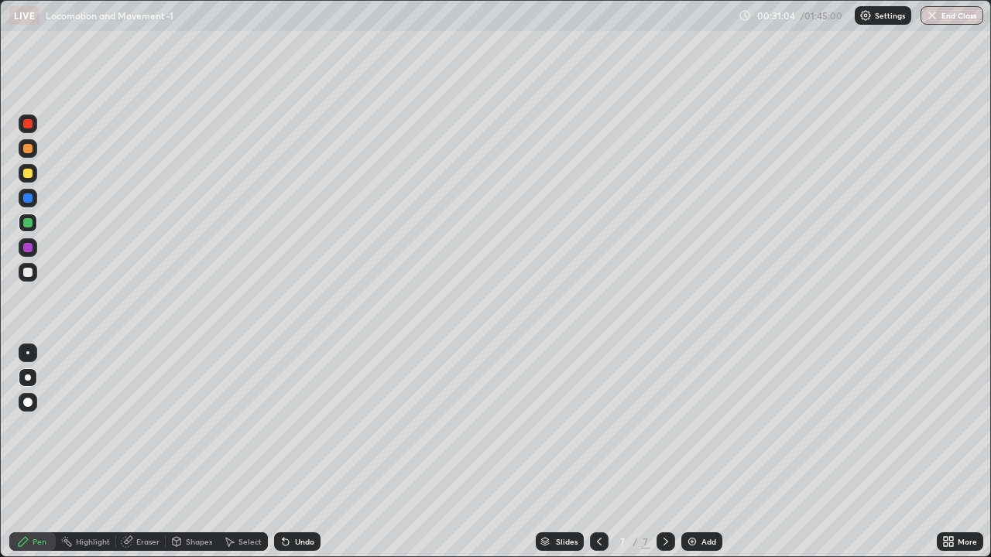
click at [30, 269] on div at bounding box center [27, 272] width 9 height 9
click at [30, 358] on div at bounding box center [28, 353] width 19 height 19
click at [305, 452] on div "Undo" at bounding box center [304, 542] width 19 height 8
click at [305, 452] on div "Undo" at bounding box center [297, 542] width 46 height 19
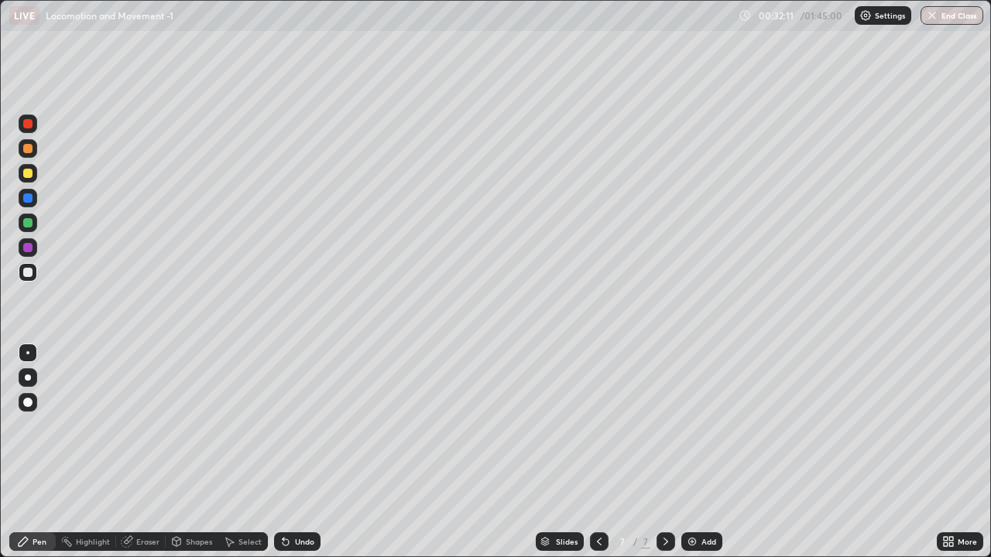
click at [303, 452] on div "Undo" at bounding box center [304, 542] width 19 height 8
click at [304, 452] on div "Undo" at bounding box center [304, 542] width 19 height 8
click at [143, 452] on div "Eraser" at bounding box center [147, 542] width 23 height 8
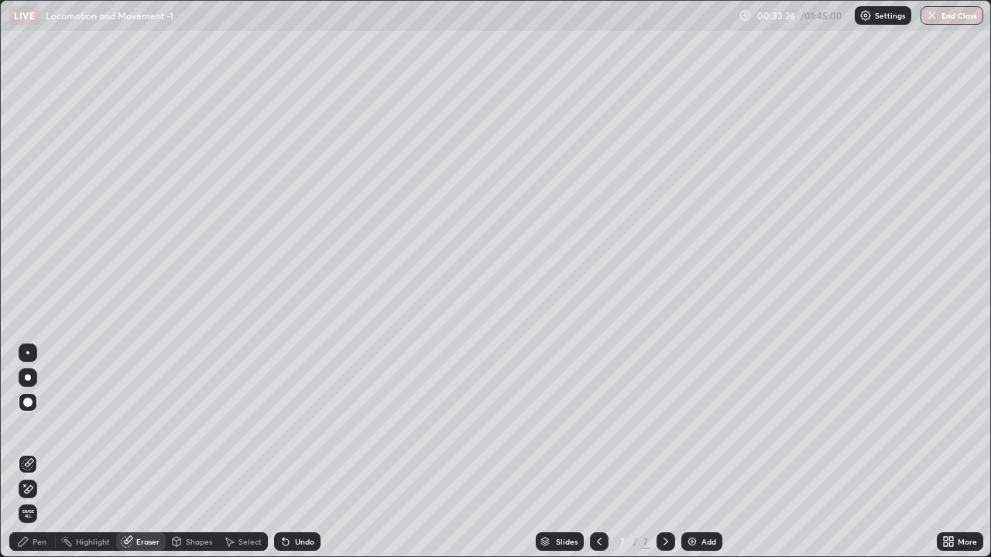
click at [37, 452] on div "Pen" at bounding box center [40, 542] width 14 height 8
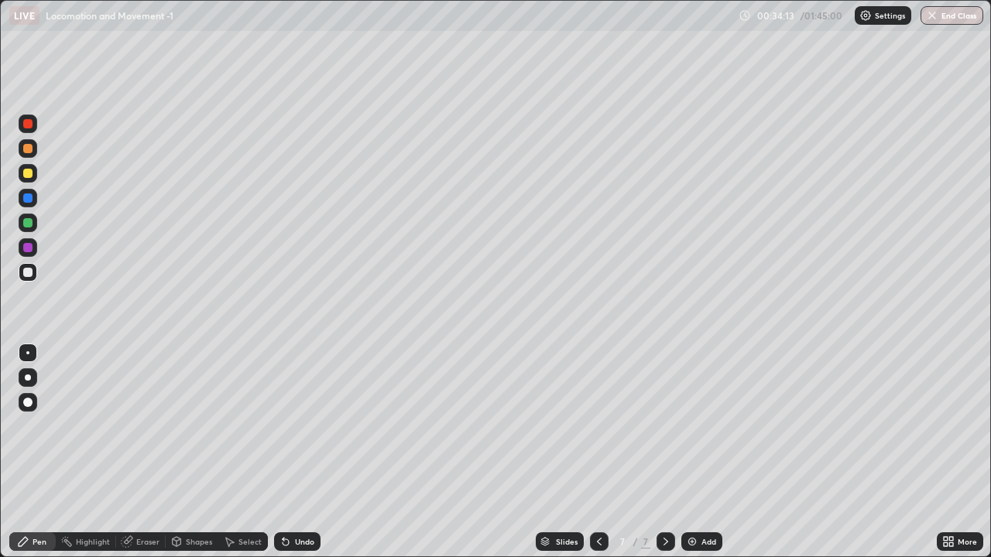
click at [31, 378] on div at bounding box center [28, 377] width 19 height 19
click at [34, 220] on div at bounding box center [28, 223] width 19 height 19
click at [30, 271] on div at bounding box center [27, 272] width 9 height 9
click at [26, 353] on div at bounding box center [28, 353] width 19 height 19
click at [28, 228] on div at bounding box center [28, 223] width 19 height 19
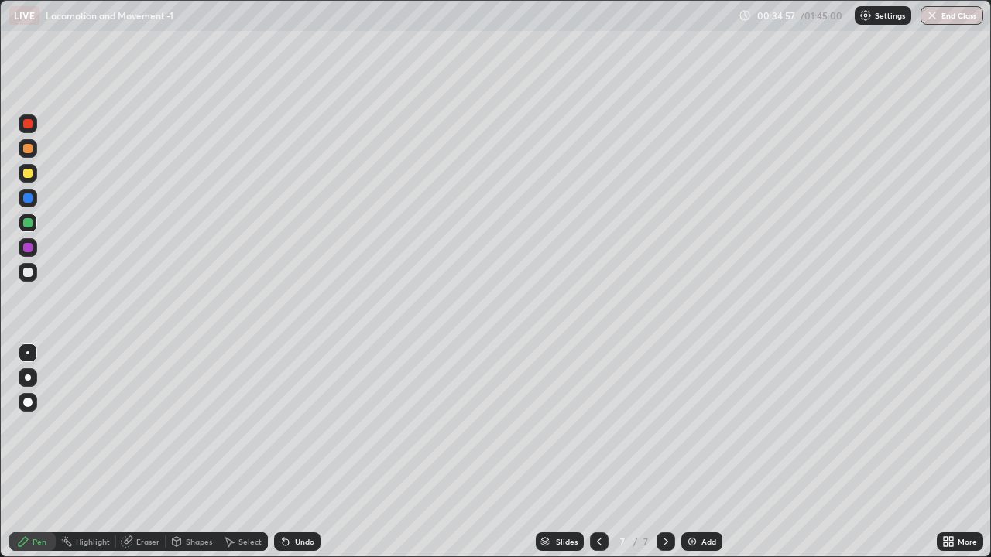
click at [302, 452] on div "Undo" at bounding box center [304, 542] width 19 height 8
click at [295, 452] on div "Undo" at bounding box center [304, 542] width 19 height 8
click at [29, 379] on div at bounding box center [28, 378] width 6 height 6
click at [27, 351] on div at bounding box center [27, 352] width 3 height 3
click at [30, 276] on div at bounding box center [27, 272] width 9 height 9
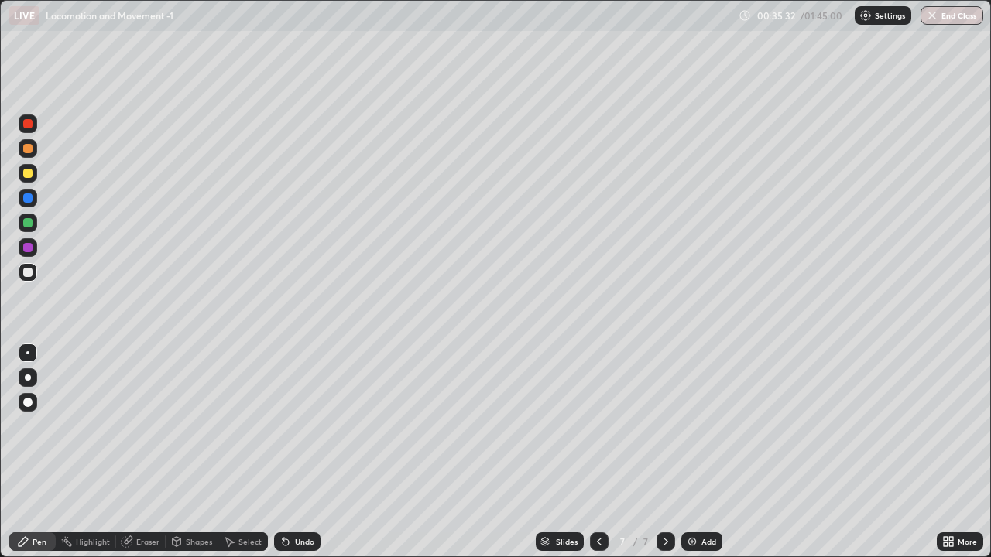
click at [29, 379] on div at bounding box center [28, 378] width 6 height 6
click at [26, 221] on div at bounding box center [27, 222] width 9 height 9
click at [32, 279] on div at bounding box center [28, 272] width 19 height 19
click at [33, 354] on div at bounding box center [28, 353] width 19 height 19
click at [692, 452] on img at bounding box center [692, 542] width 12 height 12
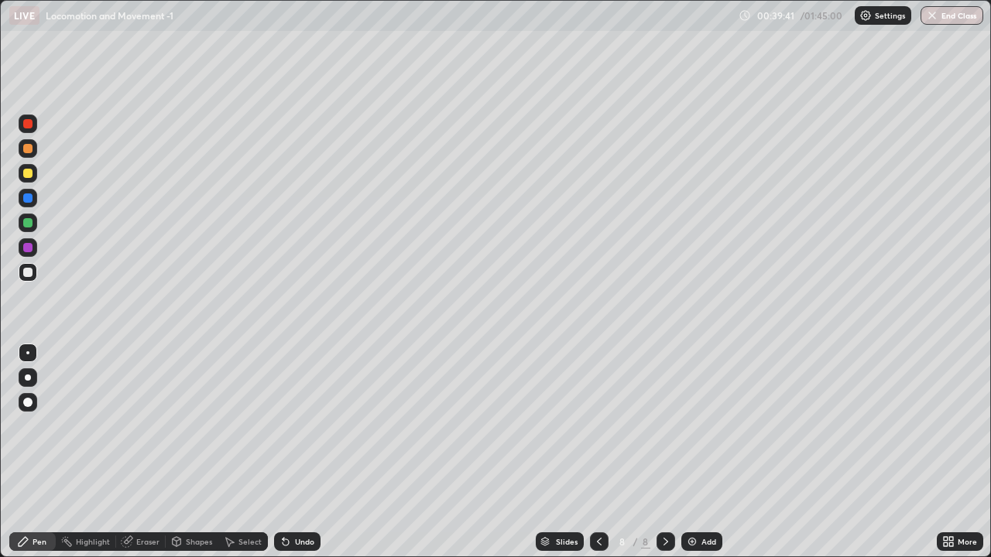
click at [31, 226] on div at bounding box center [27, 222] width 9 height 9
click at [28, 274] on div at bounding box center [27, 272] width 9 height 9
click at [26, 226] on div at bounding box center [27, 222] width 9 height 9
click at [29, 380] on div at bounding box center [28, 378] width 6 height 6
click at [28, 200] on div at bounding box center [27, 198] width 9 height 9
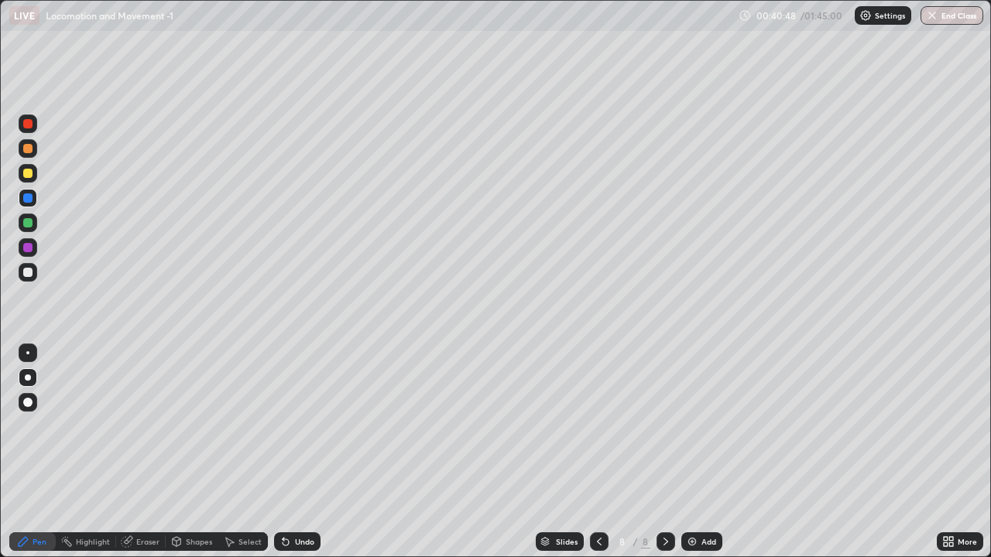
click at [29, 176] on div at bounding box center [27, 173] width 9 height 9
click at [188, 452] on div "Shapes" at bounding box center [199, 542] width 26 height 8
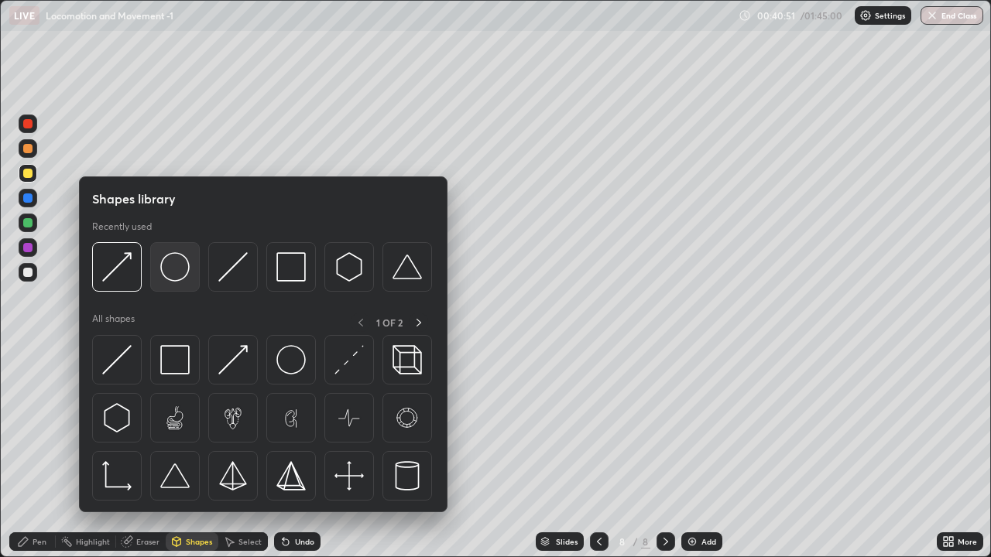
click at [178, 276] on img at bounding box center [174, 266] width 29 height 29
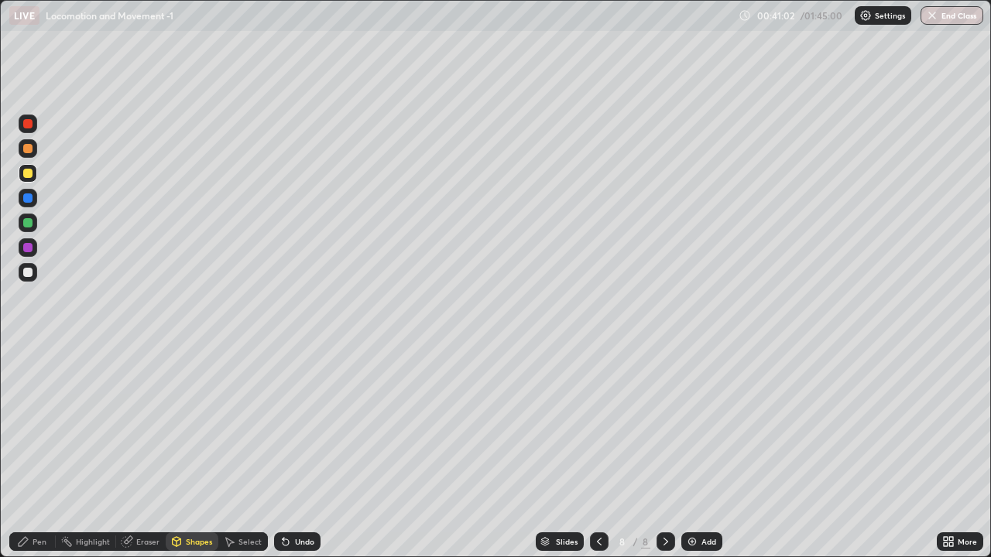
click at [46, 452] on div "Pen" at bounding box center [40, 542] width 14 height 8
click at [28, 150] on div at bounding box center [27, 148] width 9 height 9
click at [283, 452] on icon at bounding box center [286, 543] width 6 height 6
click at [27, 275] on div at bounding box center [27, 272] width 9 height 9
click at [43, 317] on div "Erase all" at bounding box center [27, 278] width 37 height 495
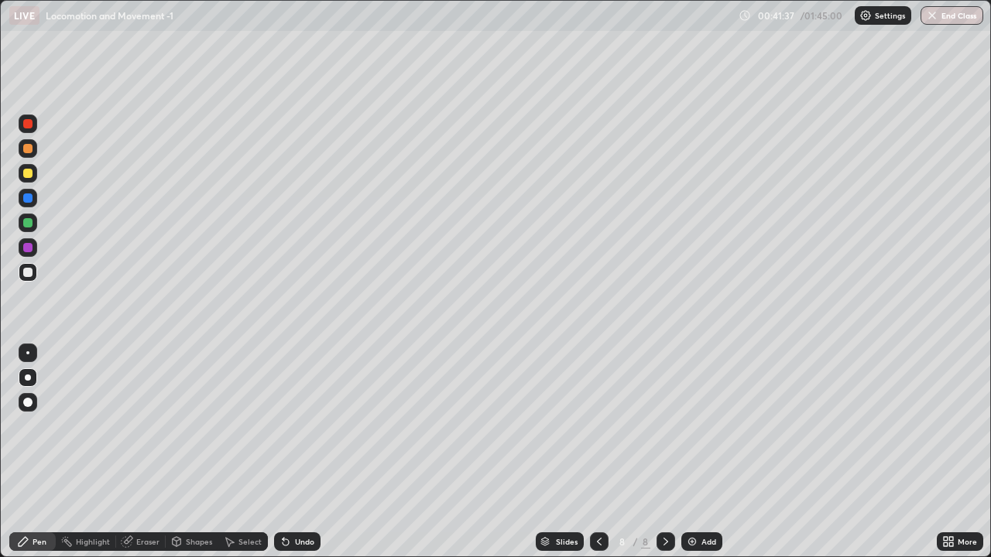
click at [46, 318] on div "Erase all" at bounding box center [27, 278] width 37 height 495
click at [26, 354] on div at bounding box center [28, 353] width 19 height 19
click at [30, 229] on div at bounding box center [28, 223] width 19 height 19
click at [32, 273] on div at bounding box center [27, 272] width 9 height 9
click at [28, 227] on div at bounding box center [27, 222] width 9 height 9
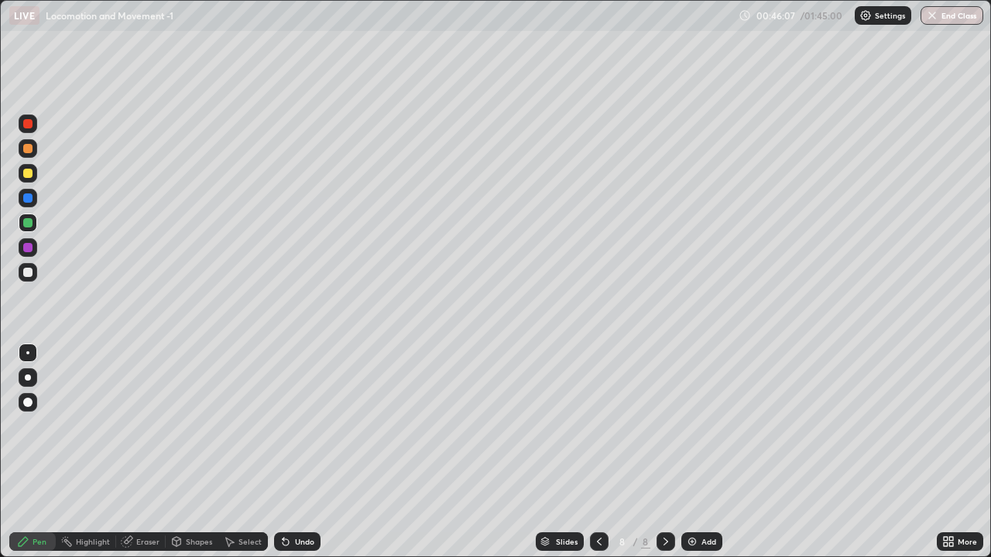
click at [200, 452] on div "Shapes" at bounding box center [192, 542] width 53 height 19
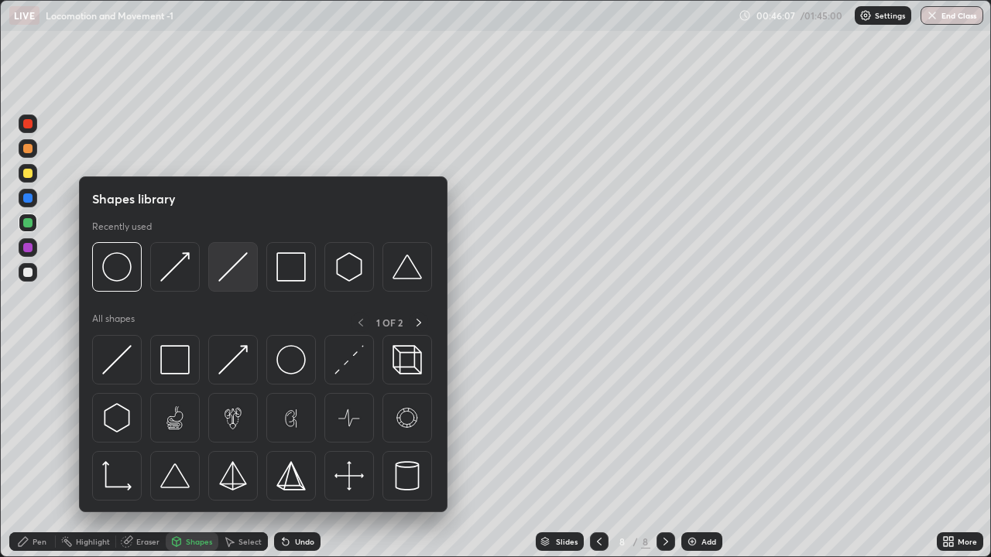
click at [226, 278] on img at bounding box center [232, 266] width 29 height 29
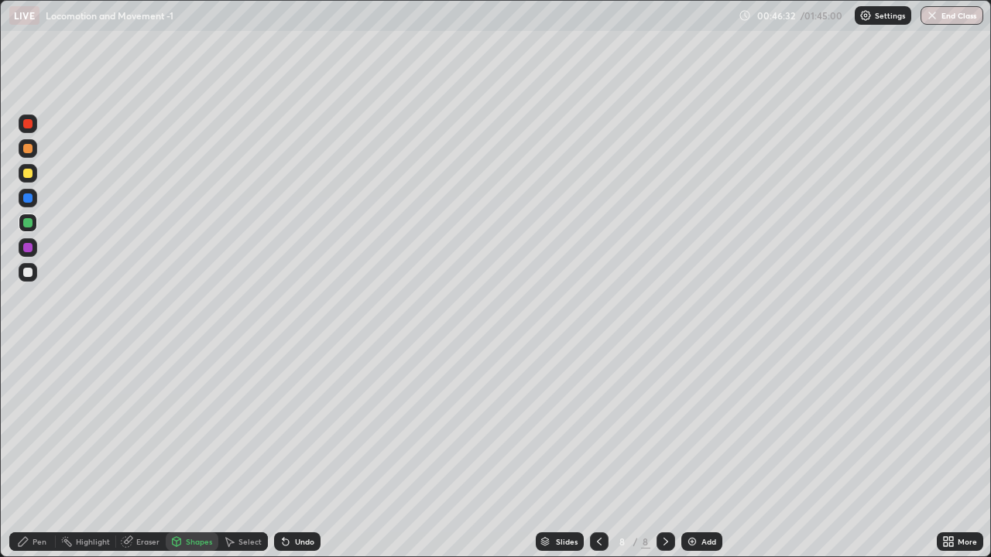
click at [34, 250] on div at bounding box center [28, 247] width 19 height 19
click at [194, 452] on div "Shapes" at bounding box center [199, 542] width 26 height 8
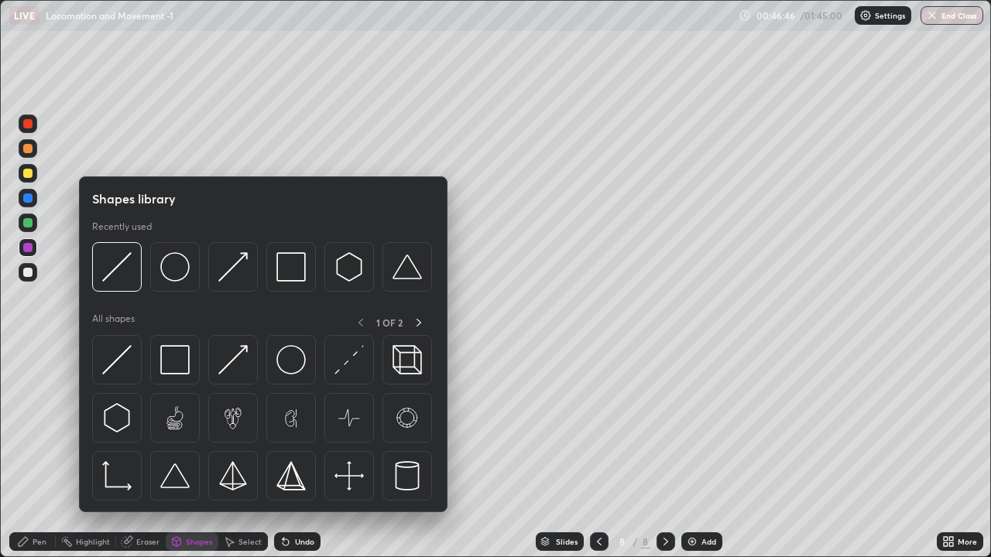
click at [36, 452] on div "Pen" at bounding box center [32, 542] width 46 height 19
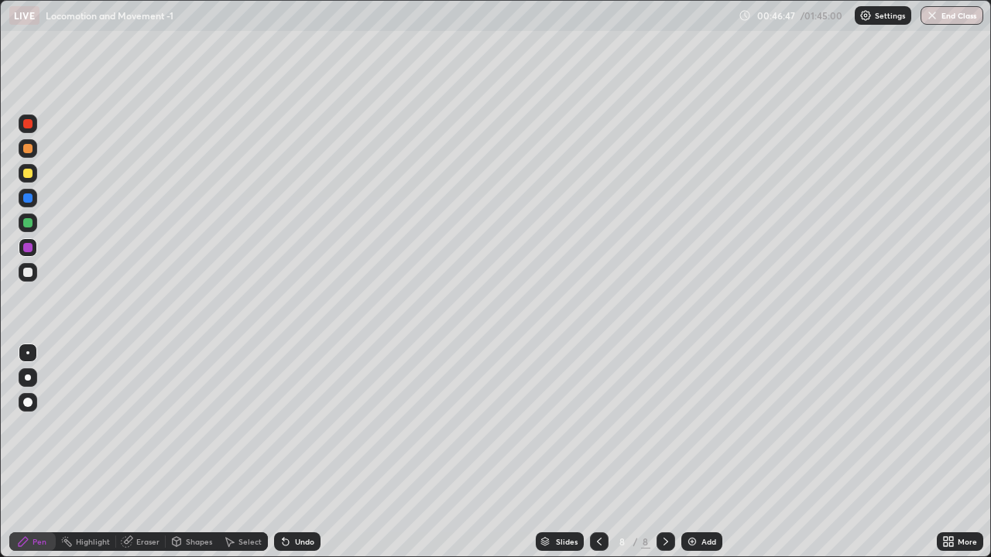
click at [29, 401] on div at bounding box center [27, 402] width 9 height 9
click at [190, 452] on div "Shapes" at bounding box center [199, 542] width 26 height 8
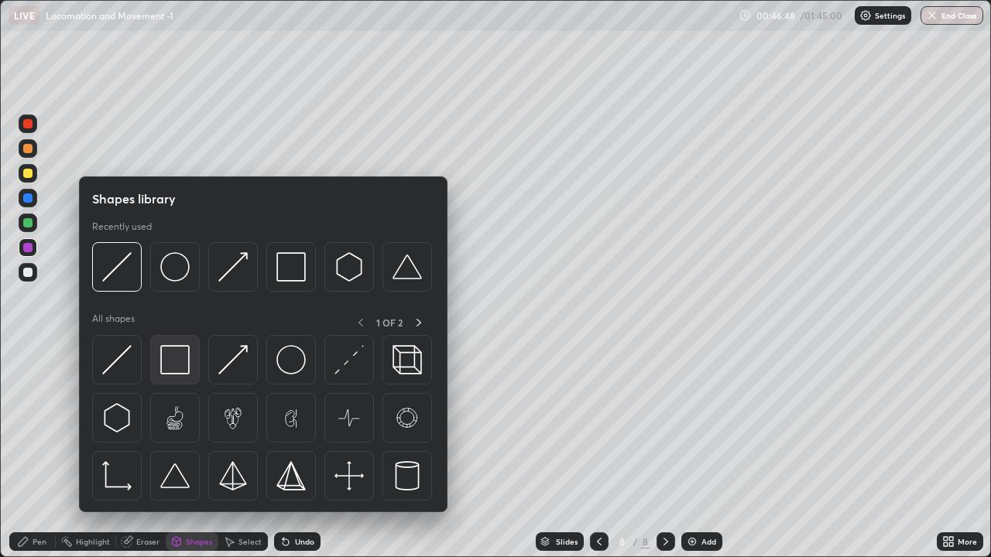
click at [182, 361] on img at bounding box center [174, 359] width 29 height 29
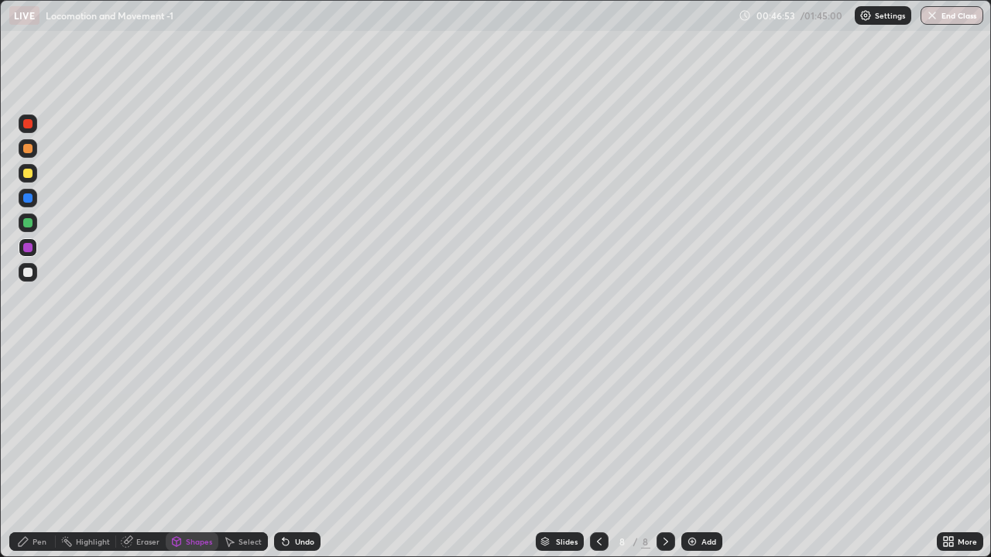
click at [29, 250] on div at bounding box center [27, 247] width 9 height 9
click at [29, 200] on div at bounding box center [27, 198] width 9 height 9
click at [46, 452] on div "Pen" at bounding box center [40, 542] width 14 height 8
click at [29, 127] on div at bounding box center [27, 123] width 9 height 9
click at [30, 276] on div at bounding box center [27, 272] width 9 height 9
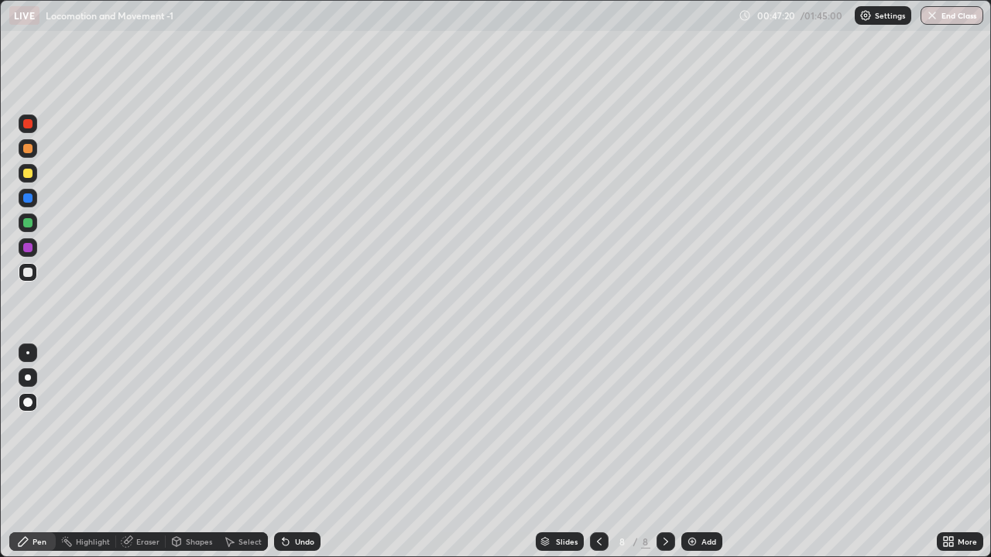
click at [28, 126] on div at bounding box center [27, 123] width 9 height 9
click at [198, 452] on div "Shapes" at bounding box center [199, 542] width 26 height 8
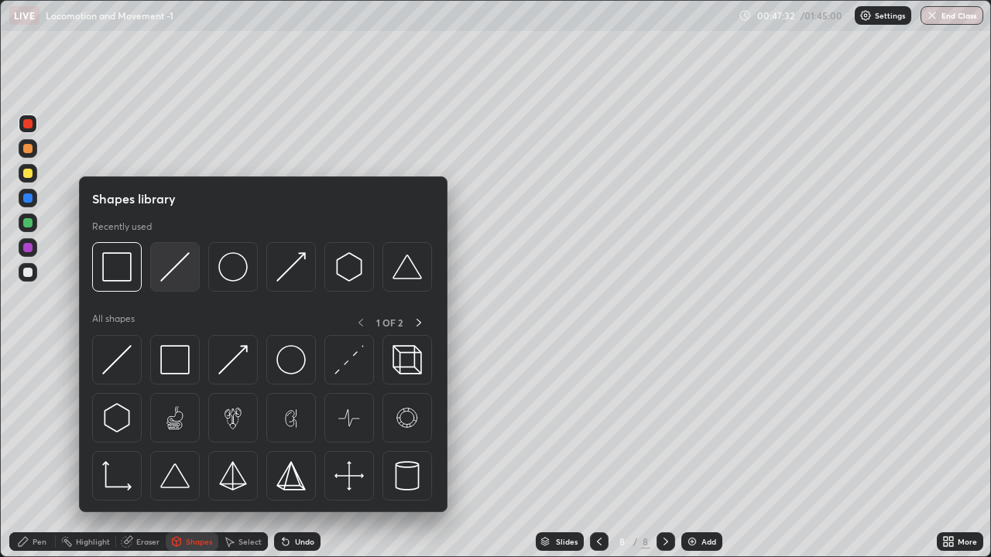
click at [181, 272] on img at bounding box center [174, 266] width 29 height 29
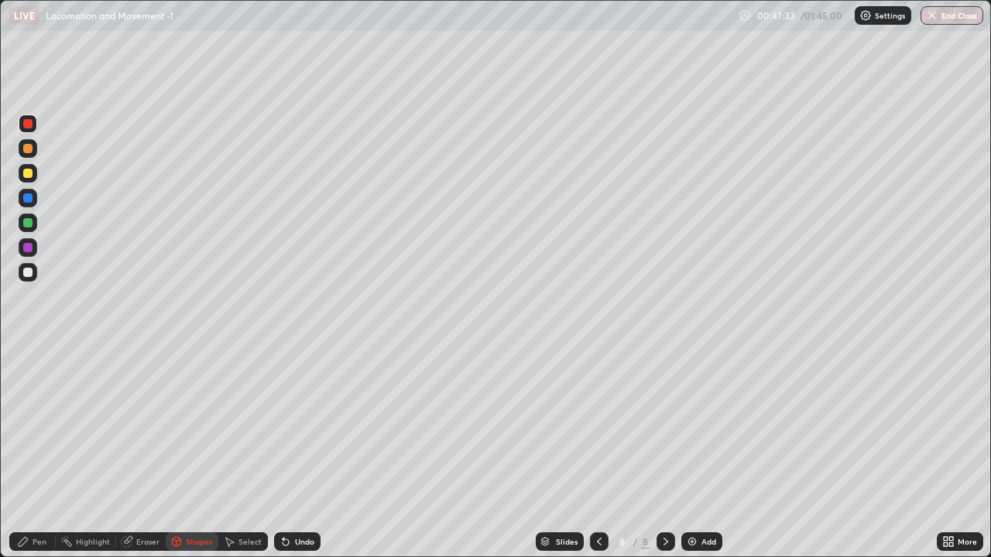
click at [33, 274] on div at bounding box center [28, 272] width 19 height 19
click at [32, 125] on div at bounding box center [27, 123] width 9 height 9
click at [44, 452] on div "Pen" at bounding box center [40, 542] width 14 height 8
click at [307, 452] on div "Undo" at bounding box center [304, 542] width 19 height 8
click at [302, 452] on div "Undo" at bounding box center [304, 542] width 19 height 8
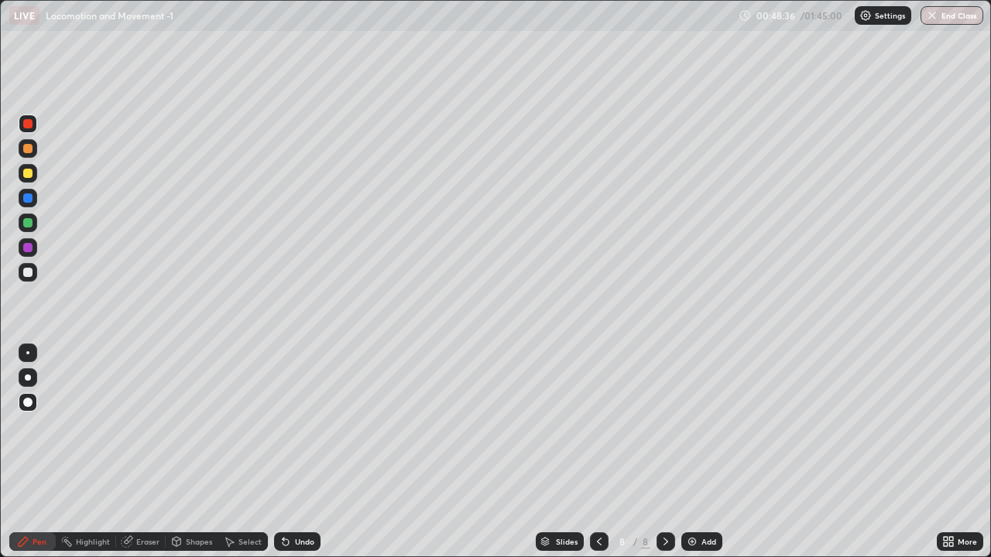
click at [300, 452] on div "Undo" at bounding box center [304, 542] width 19 height 8
click at [24, 352] on div at bounding box center [28, 353] width 19 height 19
click at [29, 150] on div at bounding box center [27, 148] width 9 height 9
click at [23, 272] on div at bounding box center [27, 272] width 9 height 9
click at [304, 452] on div "Undo" at bounding box center [304, 542] width 19 height 8
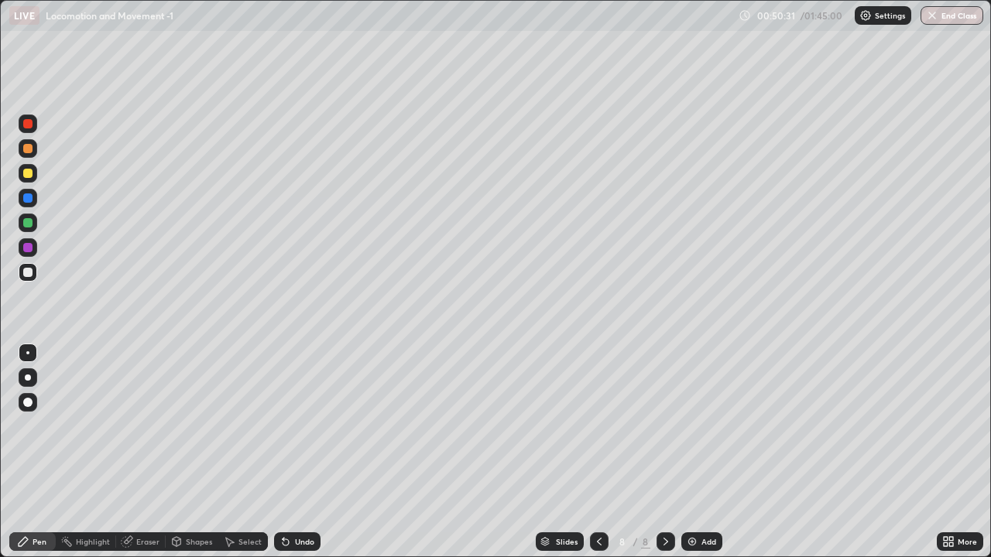
click at [303, 452] on div "Undo" at bounding box center [304, 542] width 19 height 8
click at [31, 225] on div at bounding box center [27, 222] width 9 height 9
click at [297, 452] on div "Undo" at bounding box center [304, 542] width 19 height 8
click at [26, 368] on div at bounding box center [28, 377] width 19 height 25
click at [32, 152] on div at bounding box center [28, 148] width 19 height 19
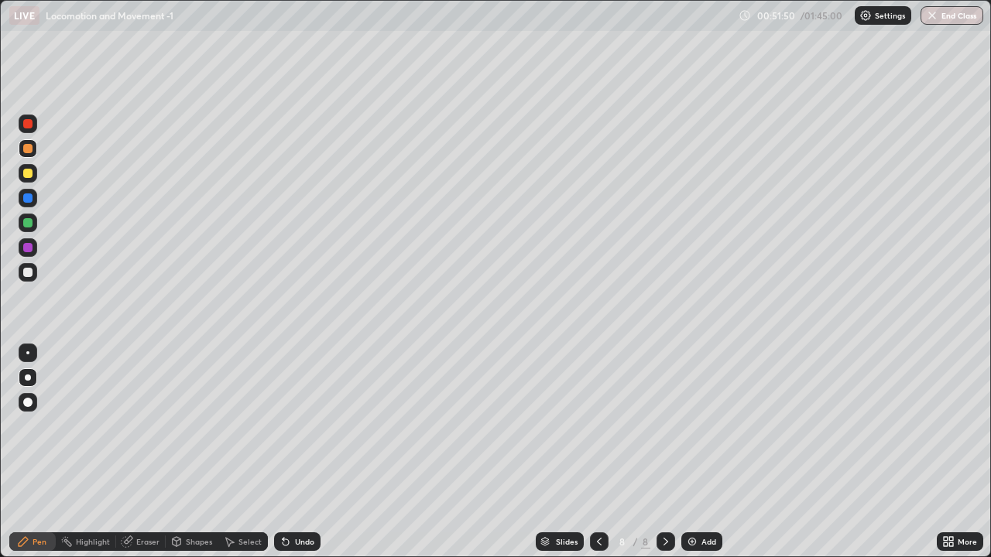
click at [29, 356] on div at bounding box center [28, 353] width 19 height 19
click at [793, 452] on div "Slides 8 / 8 Add" at bounding box center [628, 541] width 616 height 31
click at [803, 452] on div "Slides 8 / 8 Add" at bounding box center [628, 541] width 616 height 31
click at [805, 452] on div "Slides 8 / 8 Add" at bounding box center [628, 541] width 616 height 31
click at [807, 452] on div "Slides 8 / 8 Add" at bounding box center [628, 541] width 616 height 31
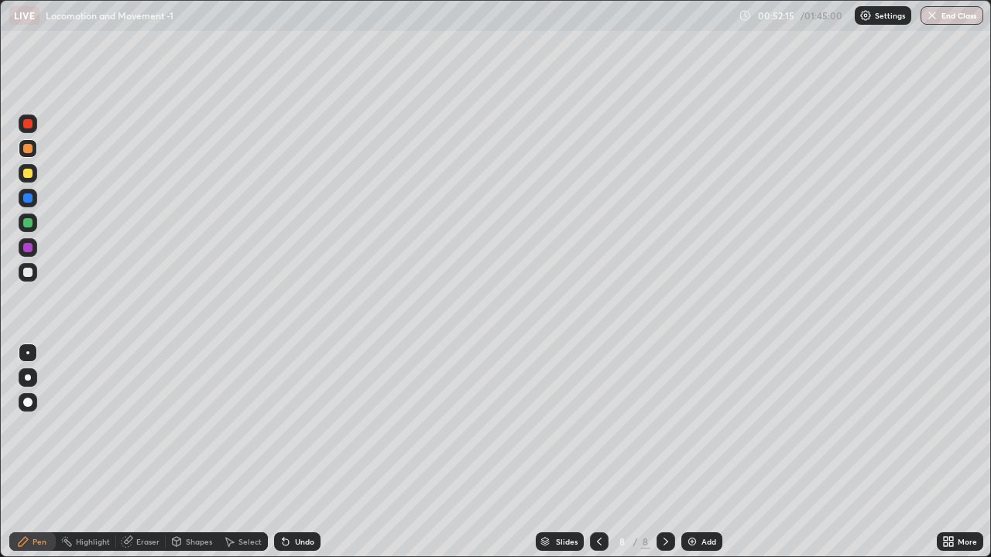
click at [843, 452] on div "Slides 8 / 8 Add" at bounding box center [628, 541] width 616 height 31
click at [844, 452] on div "Slides 8 / 8 Add" at bounding box center [628, 541] width 616 height 31
click at [846, 452] on div "Slides 8 / 8 Add" at bounding box center [628, 541] width 616 height 31
click at [857, 452] on div "Slides 8 / 8 Add" at bounding box center [628, 541] width 616 height 31
click at [844, 452] on div "Slides 8 / 8 Add" at bounding box center [628, 541] width 616 height 31
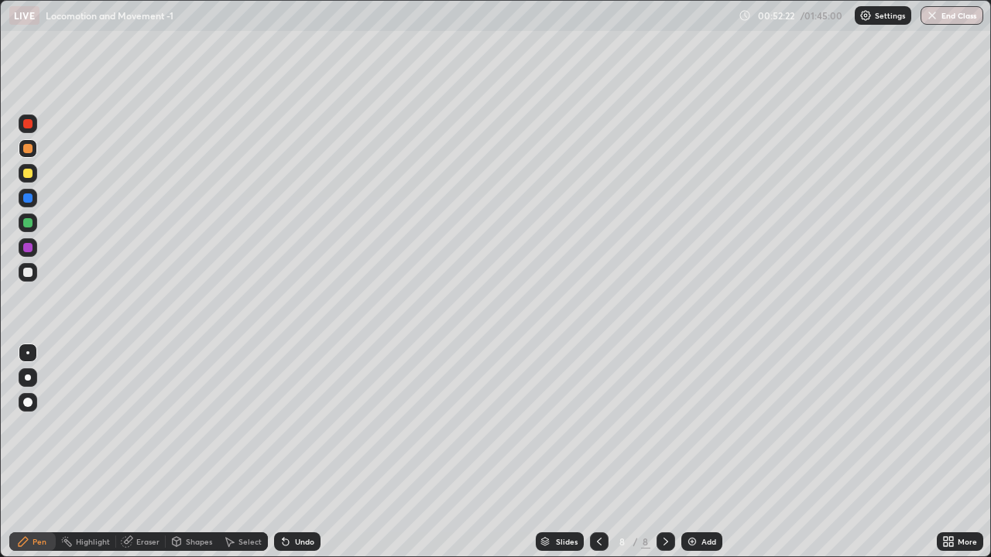
click at [873, 452] on div "Slides 8 / 8 Add" at bounding box center [628, 541] width 616 height 31
click at [877, 452] on div "Slides 8 / 8 Add" at bounding box center [628, 541] width 616 height 31
click at [889, 452] on div "Slides 8 / 8 Add" at bounding box center [628, 541] width 616 height 31
click at [907, 452] on div "Slides 8 / 8 Add" at bounding box center [628, 541] width 616 height 31
click at [690, 452] on img at bounding box center [692, 542] width 12 height 12
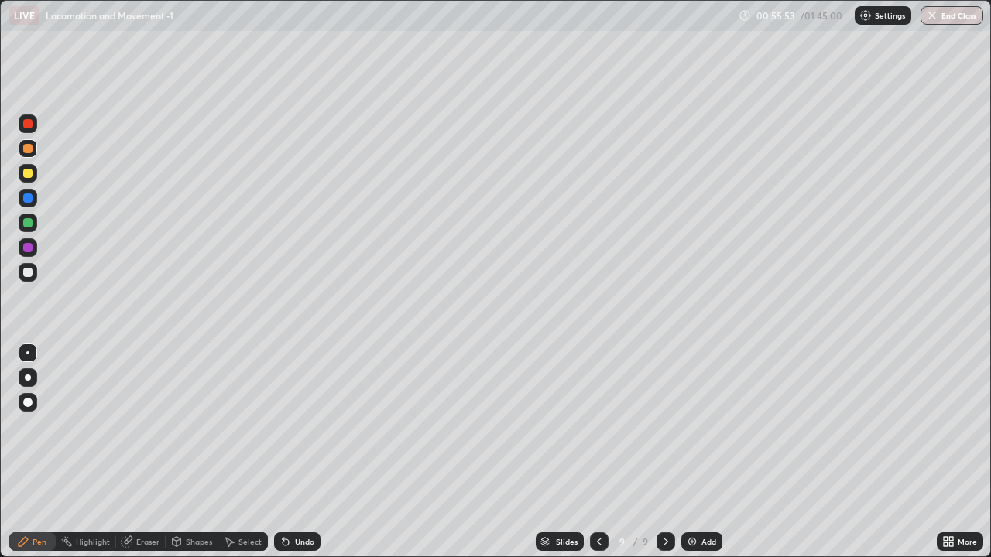
click at [30, 379] on div at bounding box center [28, 378] width 6 height 6
click at [30, 227] on div at bounding box center [27, 222] width 9 height 9
click at [280, 452] on icon at bounding box center [285, 542] width 12 height 12
click at [284, 452] on icon at bounding box center [286, 543] width 6 height 6
click at [29, 273] on div at bounding box center [27, 272] width 9 height 9
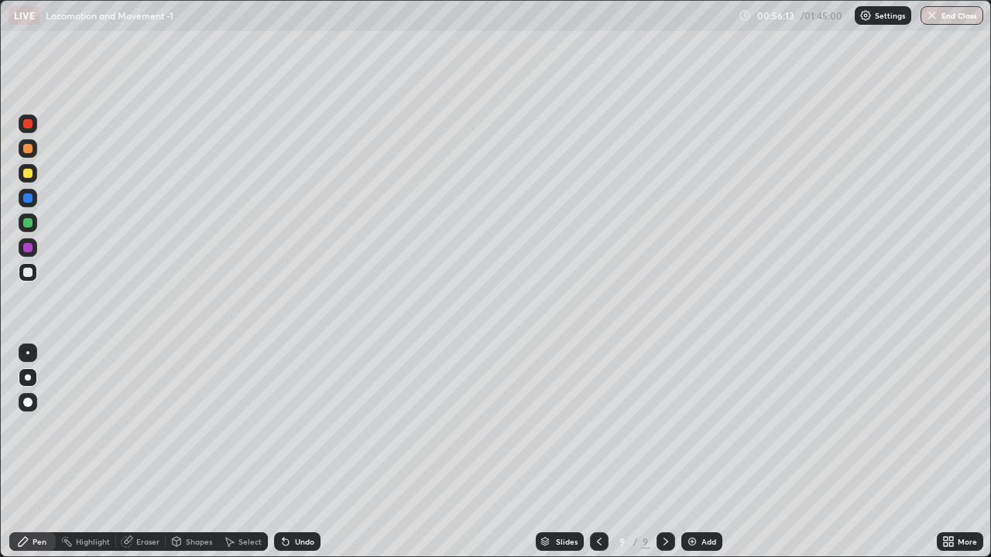
click at [27, 354] on div at bounding box center [27, 352] width 3 height 3
click at [303, 452] on div "Undo" at bounding box center [304, 542] width 19 height 8
click at [304, 452] on div "Undo" at bounding box center [304, 542] width 19 height 8
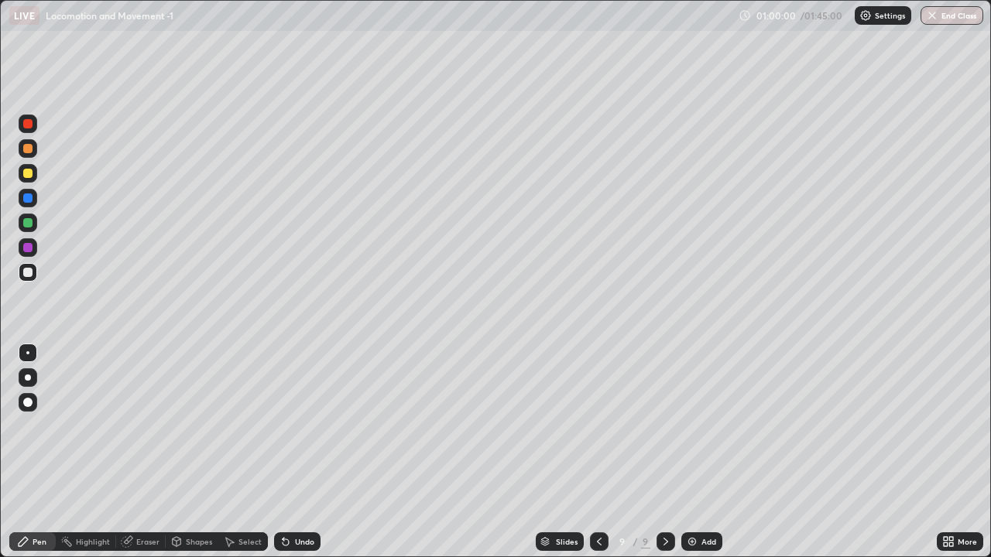
click at [304, 452] on div "Undo" at bounding box center [304, 542] width 19 height 8
click at [303, 452] on div "Undo" at bounding box center [304, 542] width 19 height 8
click at [304, 452] on div "Undo" at bounding box center [304, 542] width 19 height 8
click at [305, 452] on div "Undo" at bounding box center [304, 542] width 19 height 8
click at [306, 452] on div "Undo" at bounding box center [304, 542] width 19 height 8
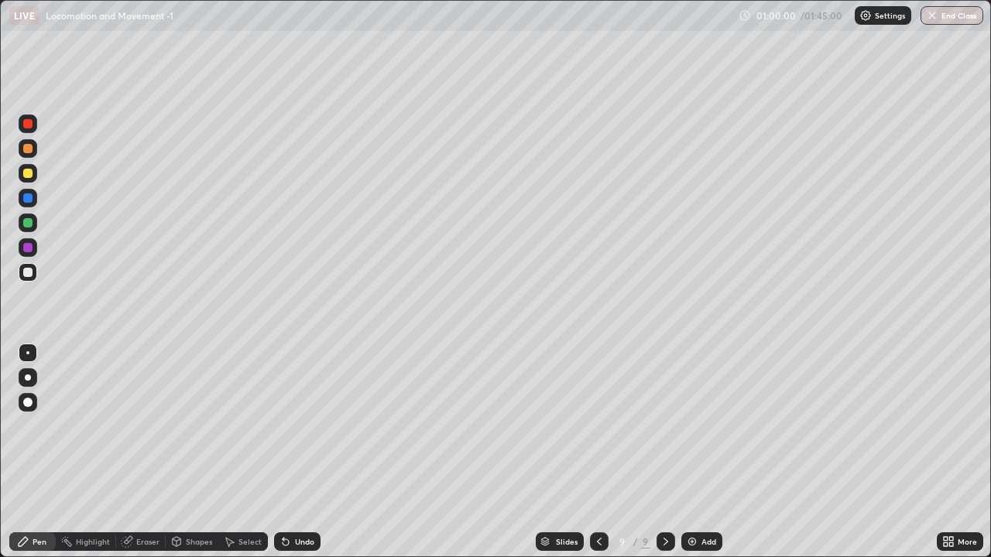
click at [307, 452] on div "Undo" at bounding box center [304, 542] width 19 height 8
click at [308, 452] on div "Undo" at bounding box center [304, 542] width 19 height 8
click at [310, 452] on div "Undo" at bounding box center [304, 542] width 19 height 8
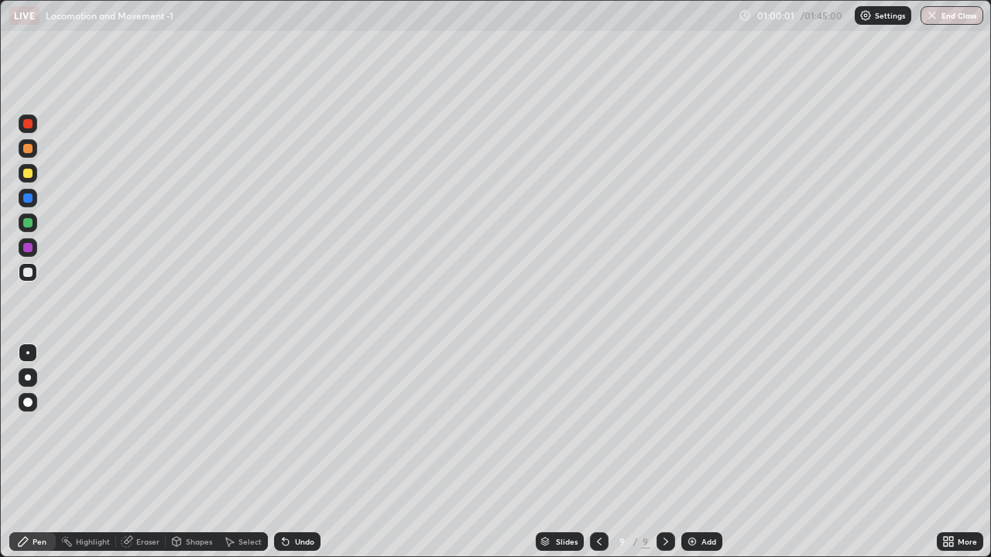
click at [313, 452] on div "Undo" at bounding box center [297, 542] width 46 height 19
click at [314, 452] on div "Undo" at bounding box center [297, 542] width 46 height 19
click at [313, 452] on div "Undo" at bounding box center [297, 542] width 46 height 19
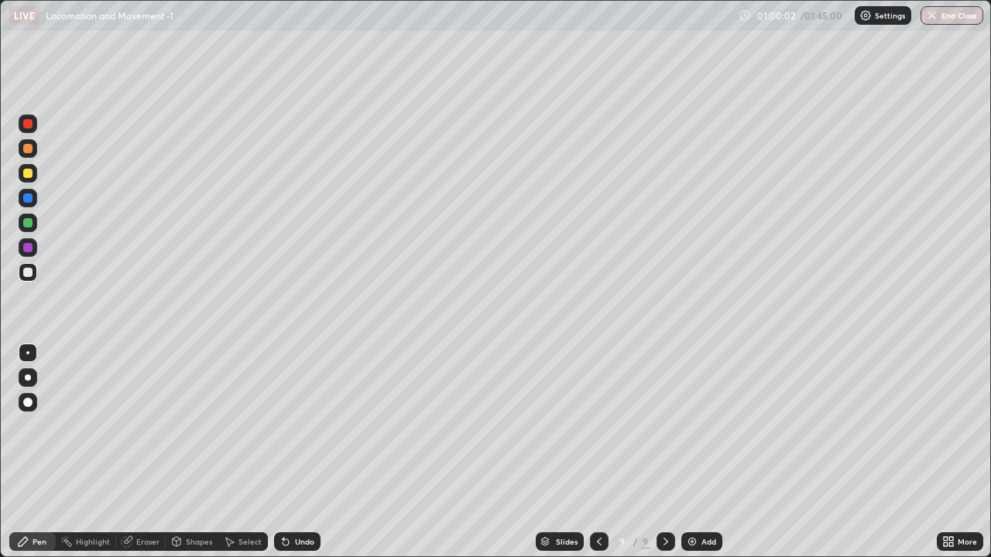
click at [313, 452] on div "Undo" at bounding box center [297, 542] width 46 height 19
click at [314, 452] on div "Undo" at bounding box center [297, 542] width 46 height 19
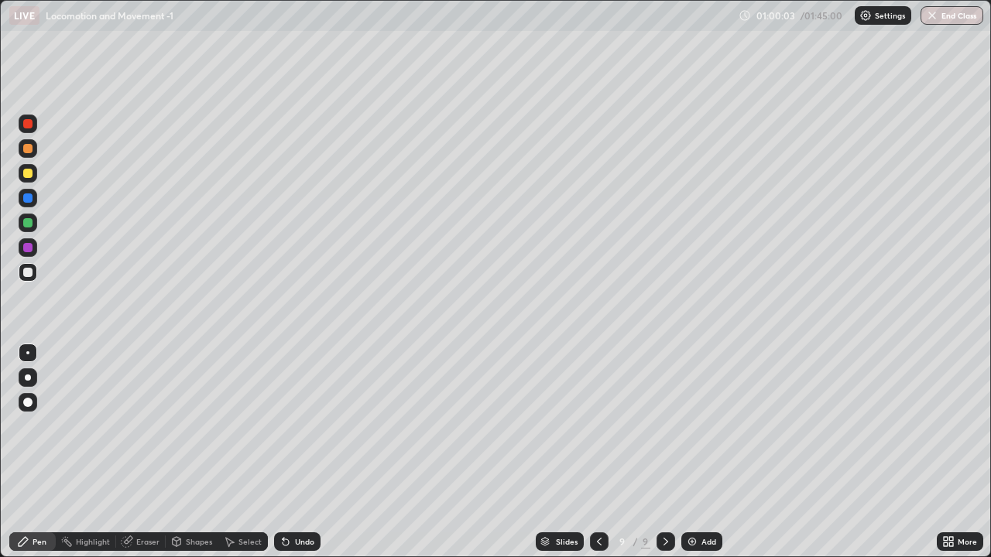
click at [313, 452] on div "Undo" at bounding box center [297, 542] width 46 height 19
click at [197, 452] on div "Shapes" at bounding box center [199, 542] width 26 height 8
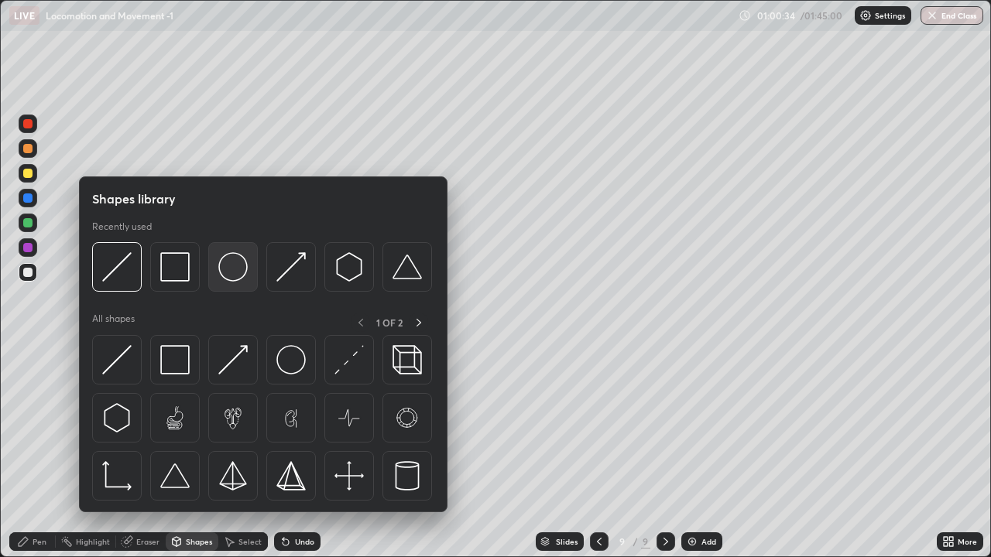
click at [241, 268] on img at bounding box center [232, 266] width 29 height 29
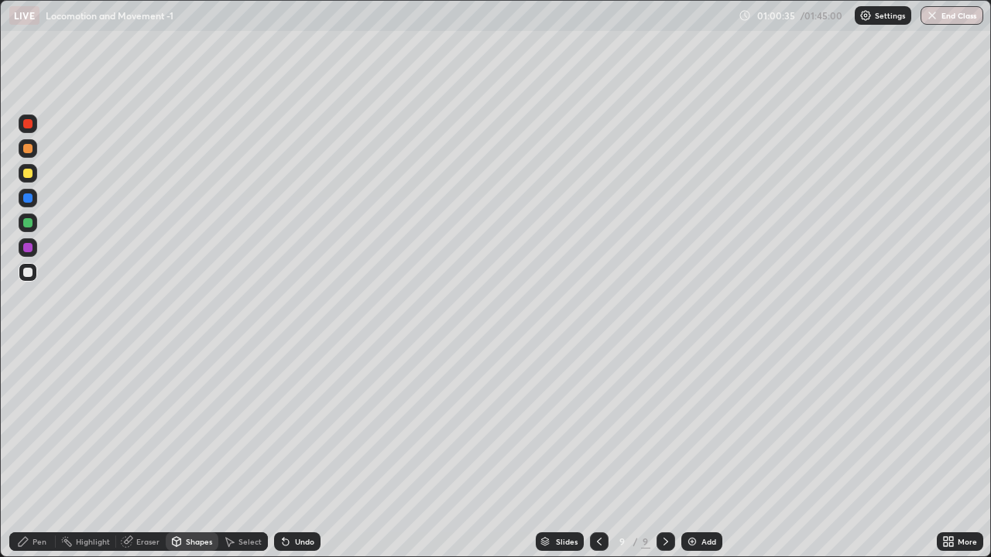
click at [47, 452] on div "Pen" at bounding box center [32, 542] width 46 height 19
click at [28, 401] on div at bounding box center [27, 402] width 9 height 9
click at [198, 452] on div "Shapes" at bounding box center [199, 542] width 26 height 8
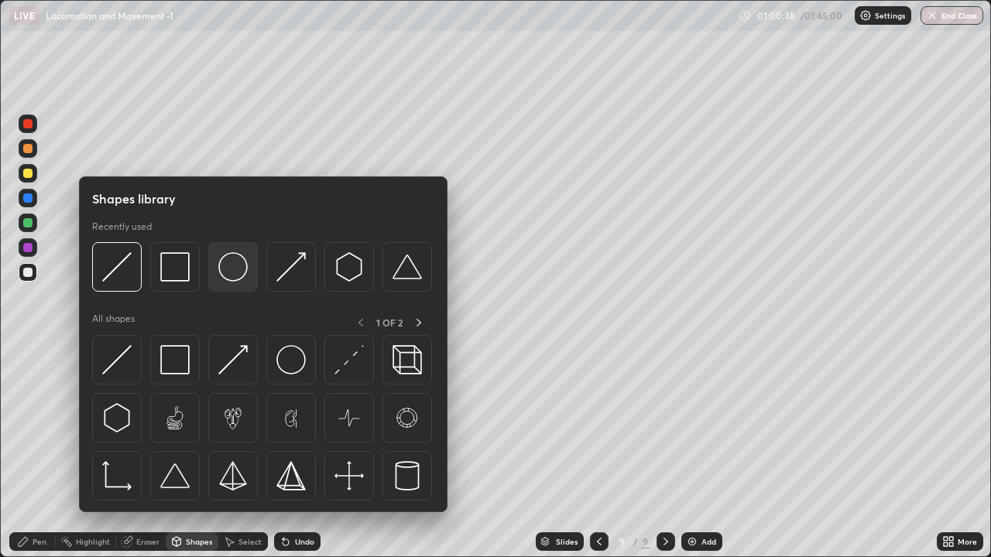
click at [233, 269] on img at bounding box center [232, 266] width 29 height 29
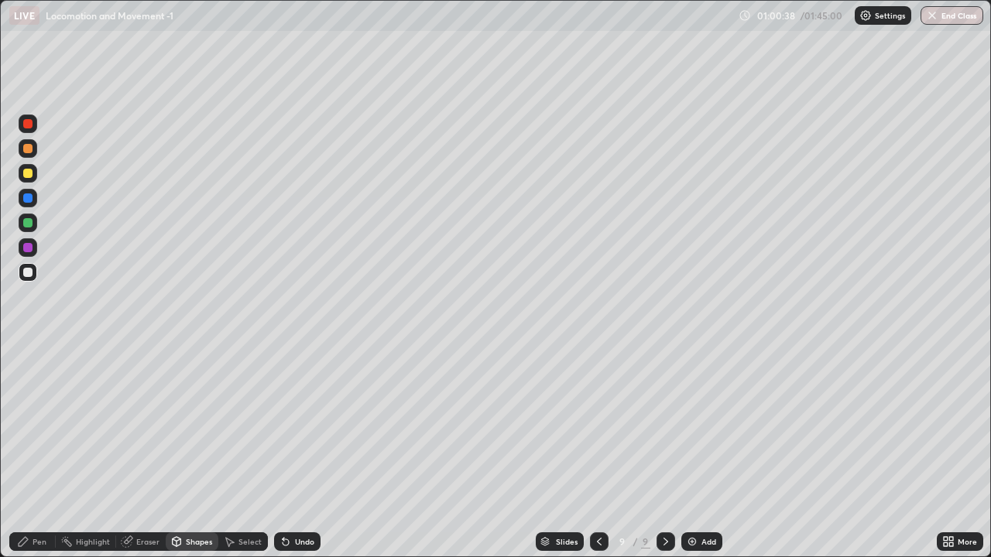
click at [30, 202] on div at bounding box center [27, 198] width 9 height 9
click at [46, 452] on div "Pen" at bounding box center [32, 542] width 46 height 19
click at [33, 180] on div at bounding box center [28, 173] width 19 height 19
click at [286, 452] on icon at bounding box center [286, 543] width 6 height 6
click at [284, 452] on icon at bounding box center [285, 542] width 12 height 12
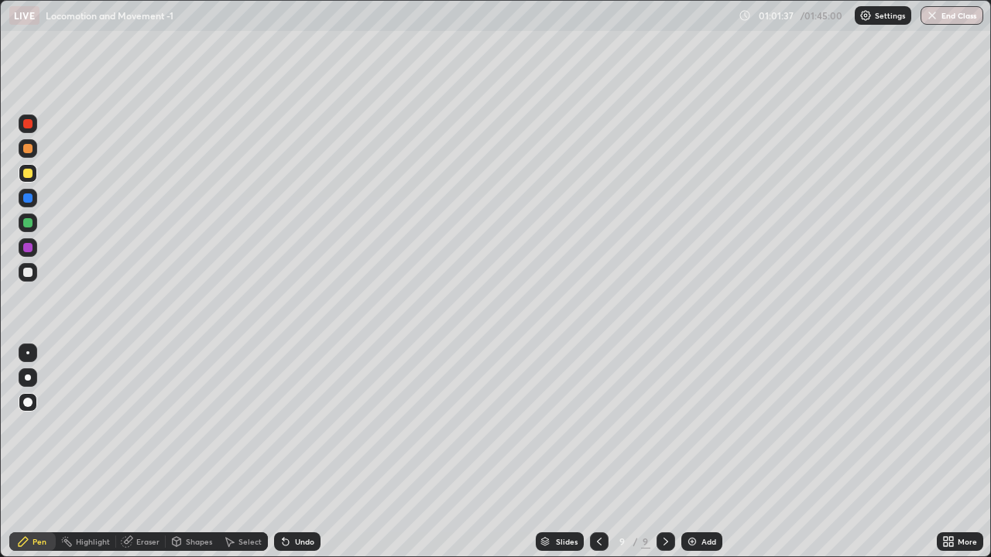
click at [29, 252] on div at bounding box center [27, 247] width 9 height 9
click at [26, 378] on div at bounding box center [28, 378] width 6 height 6
click at [31, 149] on div at bounding box center [27, 148] width 9 height 9
click at [27, 355] on div at bounding box center [28, 353] width 19 height 19
click at [198, 452] on div "Shapes" at bounding box center [199, 542] width 26 height 8
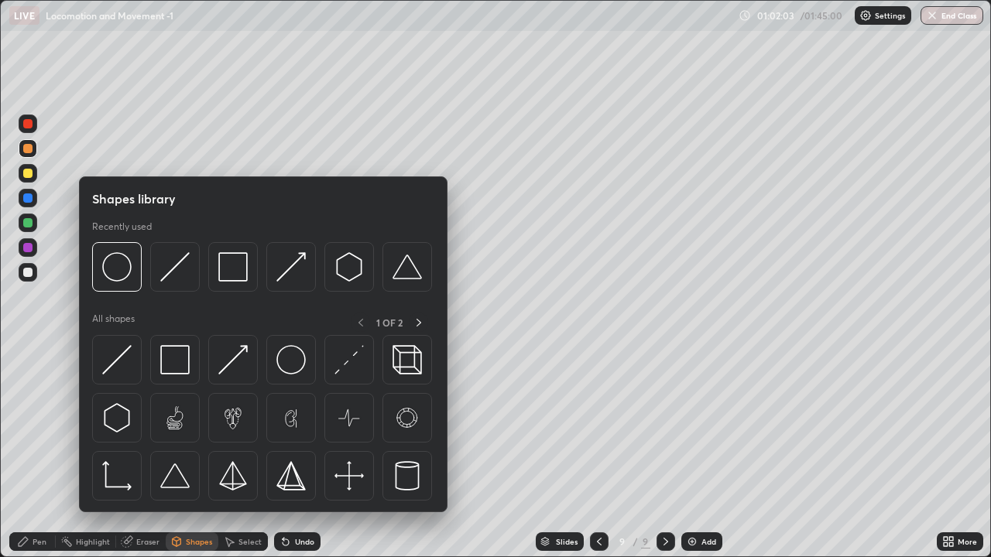
click at [40, 452] on div "Pen" at bounding box center [32, 542] width 46 height 19
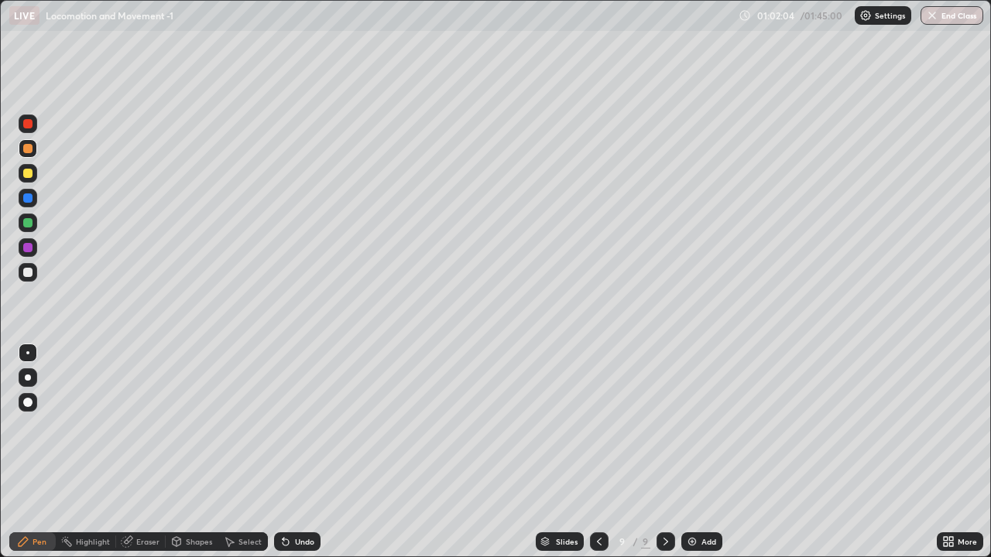
click at [26, 402] on div at bounding box center [27, 402] width 9 height 9
click at [187, 452] on div "Shapes" at bounding box center [199, 542] width 26 height 8
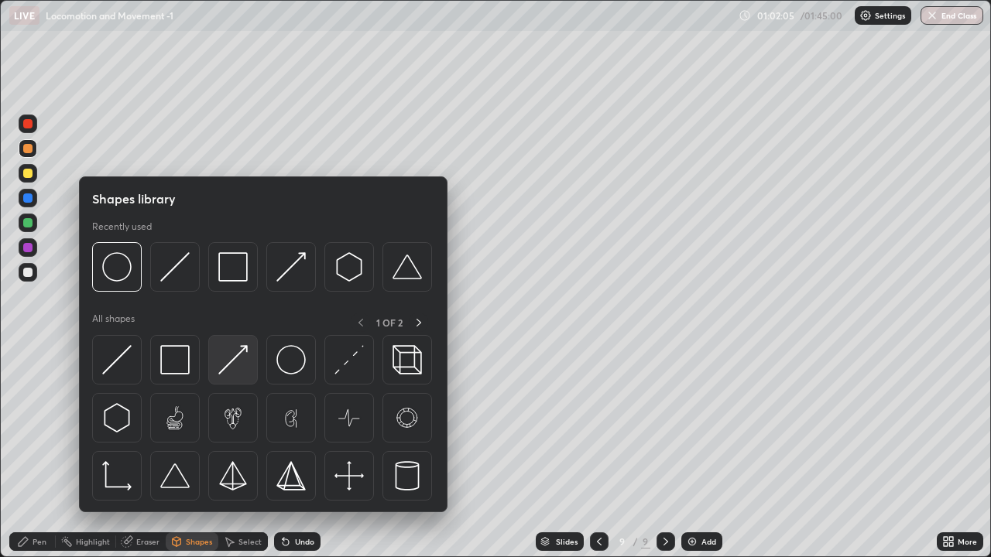
click at [238, 363] on img at bounding box center [232, 359] width 29 height 29
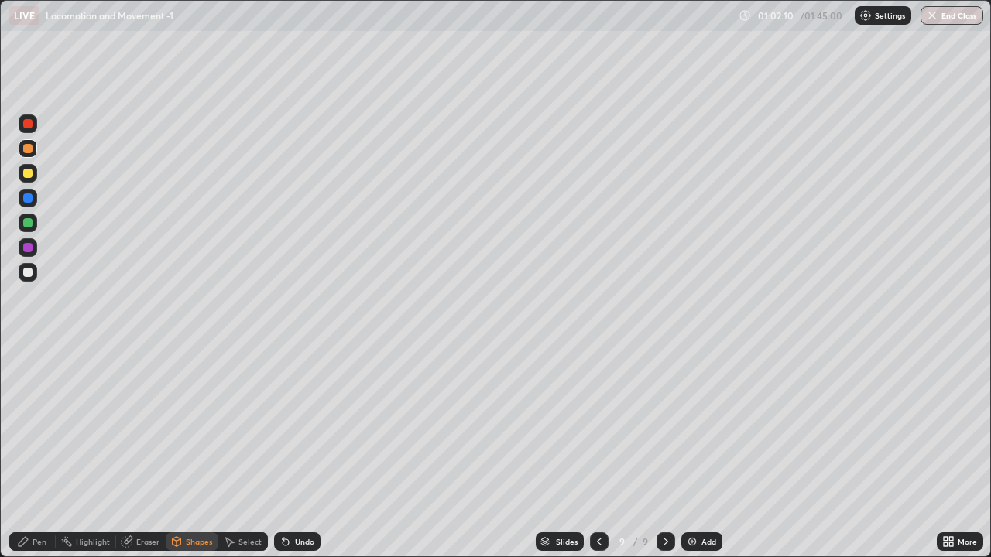
click at [42, 452] on div "Pen" at bounding box center [40, 542] width 14 height 8
click at [204, 452] on div "Shapes" at bounding box center [199, 542] width 26 height 8
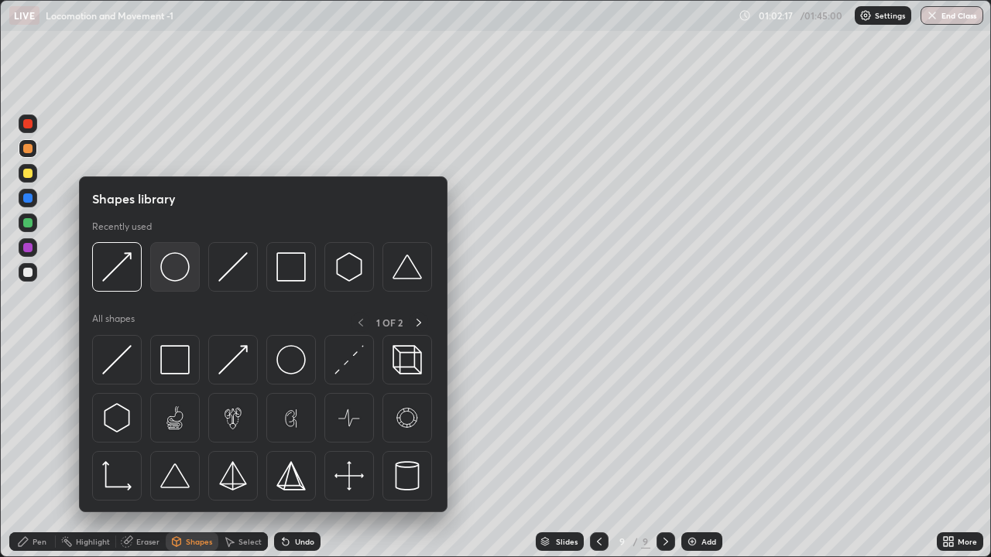
click at [179, 267] on img at bounding box center [174, 266] width 29 height 29
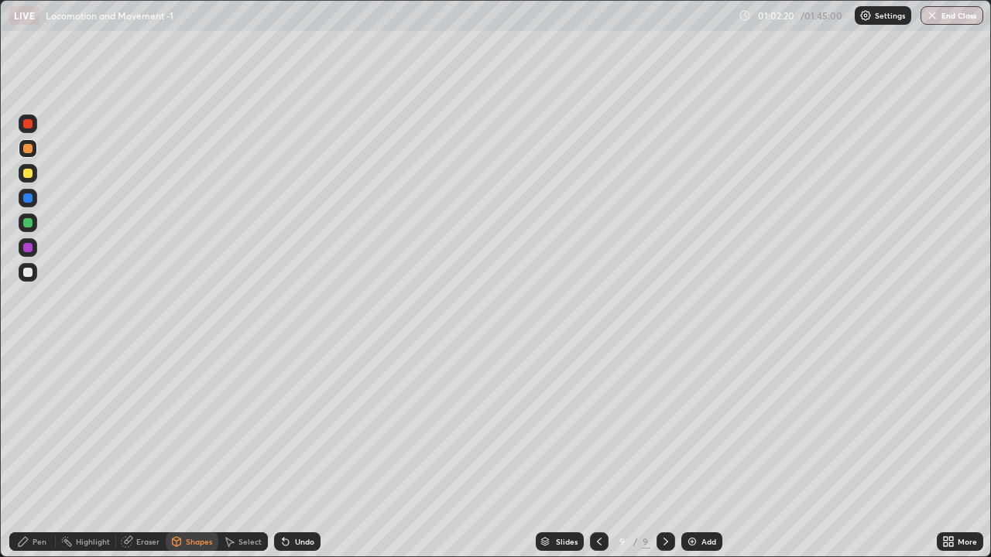
click at [29, 198] on div at bounding box center [27, 198] width 9 height 9
click at [44, 452] on div "Pen" at bounding box center [40, 542] width 14 height 8
click at [29, 176] on div at bounding box center [27, 173] width 9 height 9
click at [30, 248] on div at bounding box center [27, 247] width 9 height 9
click at [29, 379] on div at bounding box center [28, 378] width 6 height 6
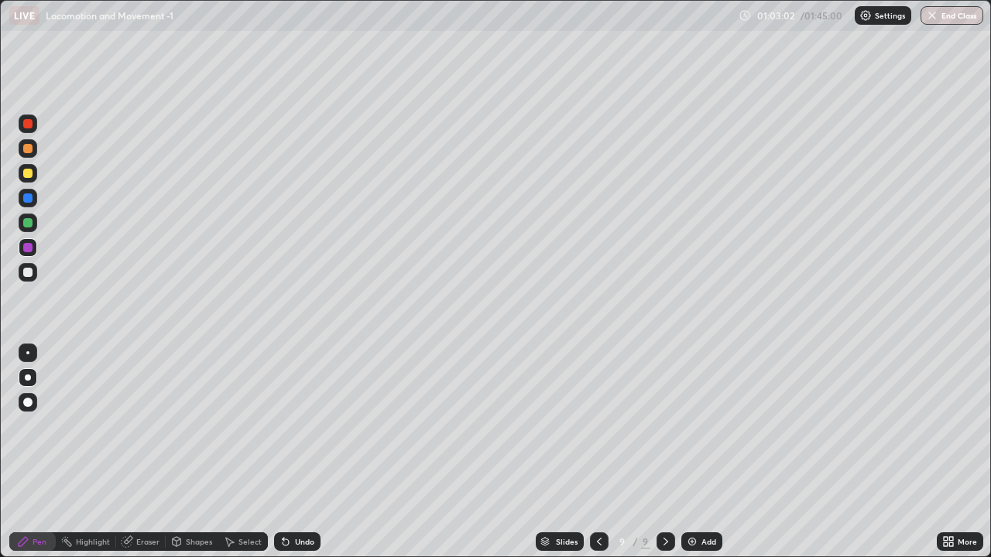
click at [310, 452] on div "Undo" at bounding box center [304, 542] width 19 height 8
click at [31, 149] on div at bounding box center [27, 148] width 9 height 9
click at [27, 352] on div at bounding box center [27, 352] width 3 height 3
click at [26, 271] on div at bounding box center [27, 272] width 9 height 9
click at [597, 452] on icon at bounding box center [599, 542] width 12 height 12
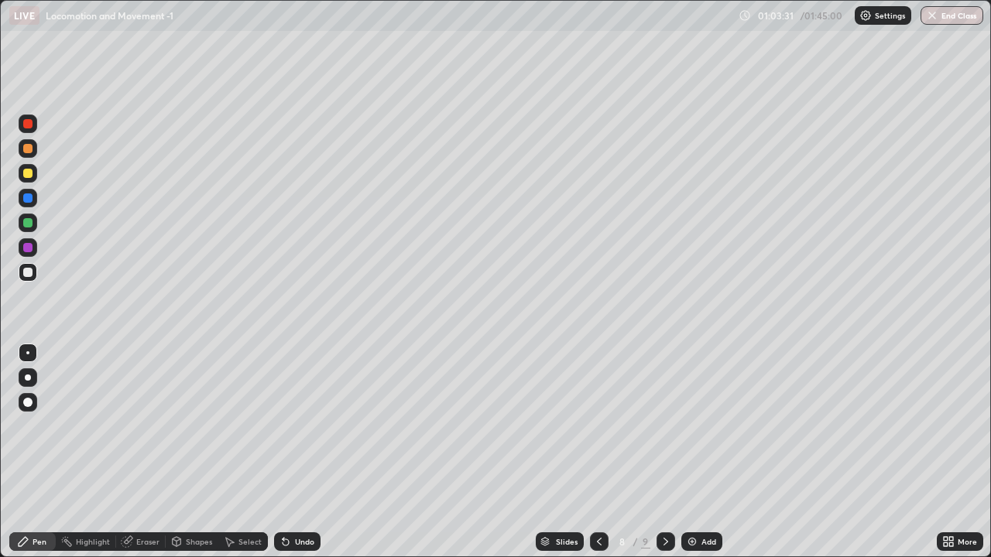
click at [599, 452] on icon at bounding box center [599, 542] width 12 height 12
click at [664, 452] on icon at bounding box center [665, 542] width 12 height 12
click at [664, 452] on div at bounding box center [665, 542] width 19 height 19
click at [667, 452] on icon at bounding box center [665, 542] width 12 height 12
click at [666, 452] on icon at bounding box center [665, 542] width 12 height 12
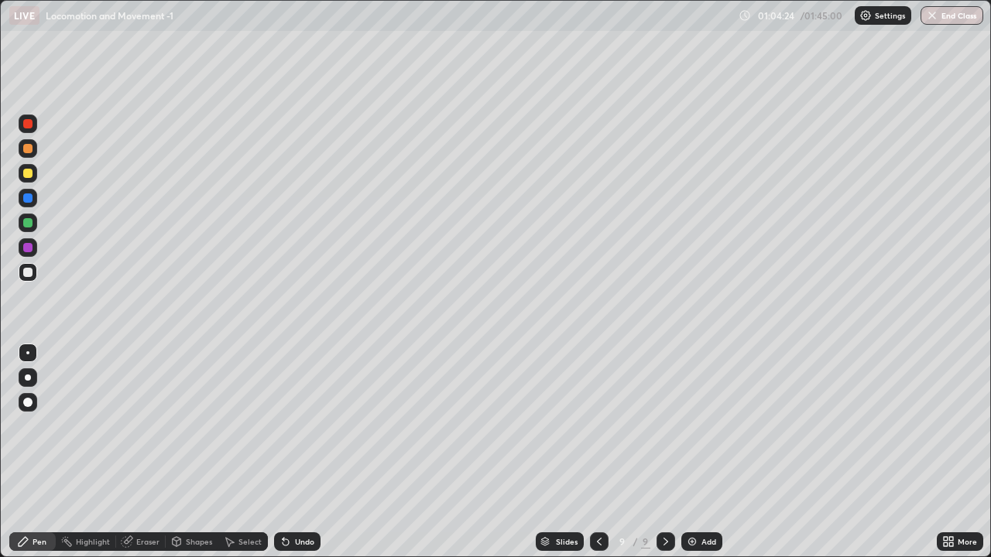
click at [663, 452] on icon at bounding box center [665, 542] width 12 height 12
click at [283, 452] on icon at bounding box center [286, 543] width 6 height 6
click at [284, 452] on icon at bounding box center [285, 542] width 12 height 12
click at [286, 452] on div "Undo" at bounding box center [297, 542] width 46 height 19
click at [288, 452] on div "Undo" at bounding box center [297, 542] width 46 height 19
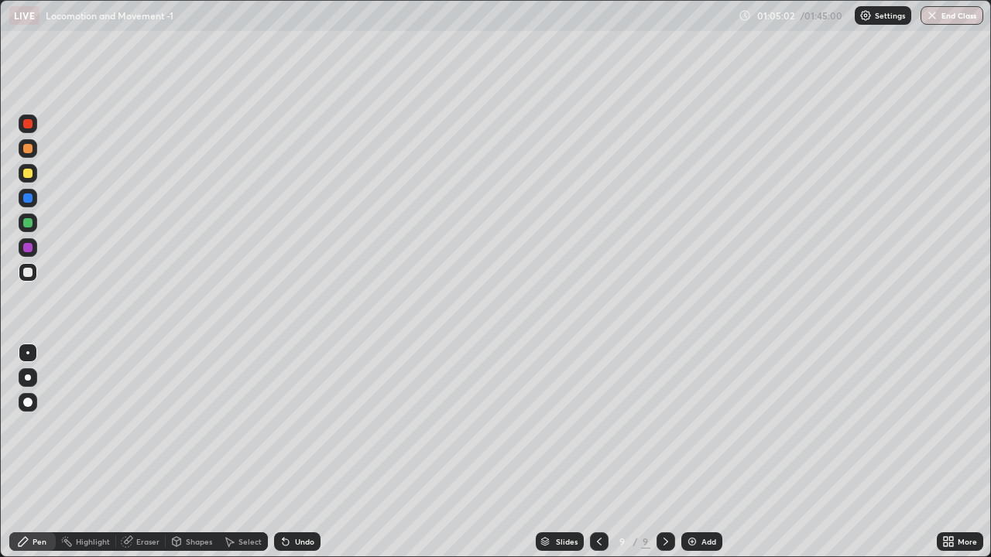
click at [289, 452] on div "Undo" at bounding box center [297, 542] width 46 height 19
click at [290, 452] on div "Undo" at bounding box center [297, 542] width 46 height 19
click at [292, 452] on div "Undo" at bounding box center [297, 542] width 46 height 19
click at [293, 452] on div "Undo" at bounding box center [297, 542] width 46 height 19
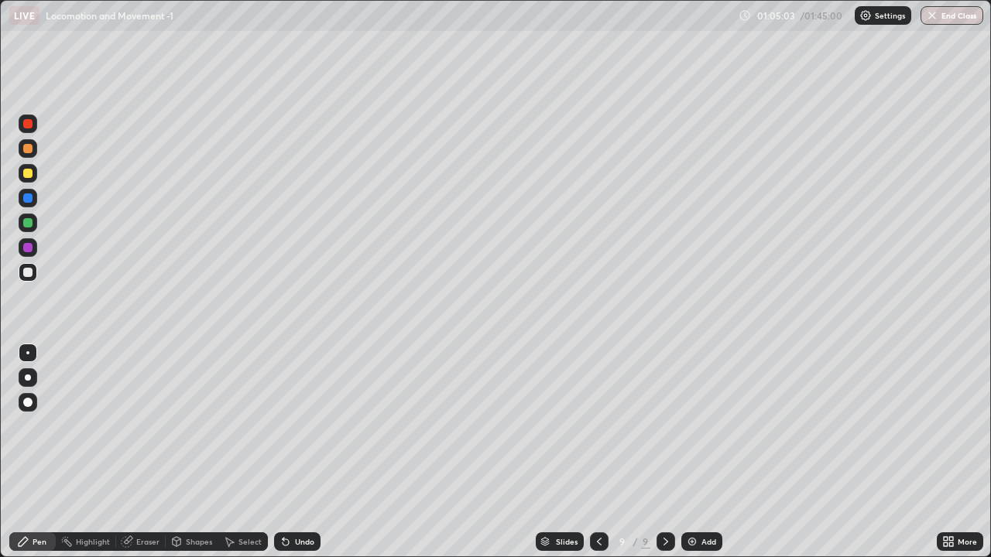
click at [293, 452] on div "Undo" at bounding box center [297, 542] width 46 height 19
click at [296, 452] on div "Undo" at bounding box center [297, 542] width 46 height 19
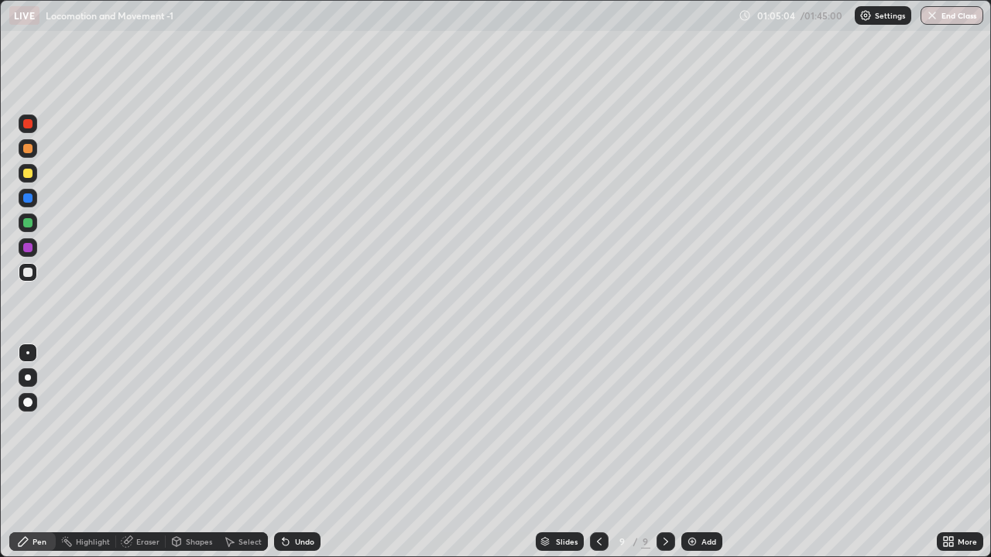
click at [296, 452] on div "Undo" at bounding box center [297, 542] width 46 height 19
click at [294, 452] on div "Undo" at bounding box center [297, 542] width 46 height 19
click at [292, 452] on div "Undo" at bounding box center [297, 542] width 46 height 19
click at [293, 452] on div "Undo" at bounding box center [297, 542] width 46 height 19
click at [290, 452] on div "Undo" at bounding box center [297, 542] width 46 height 19
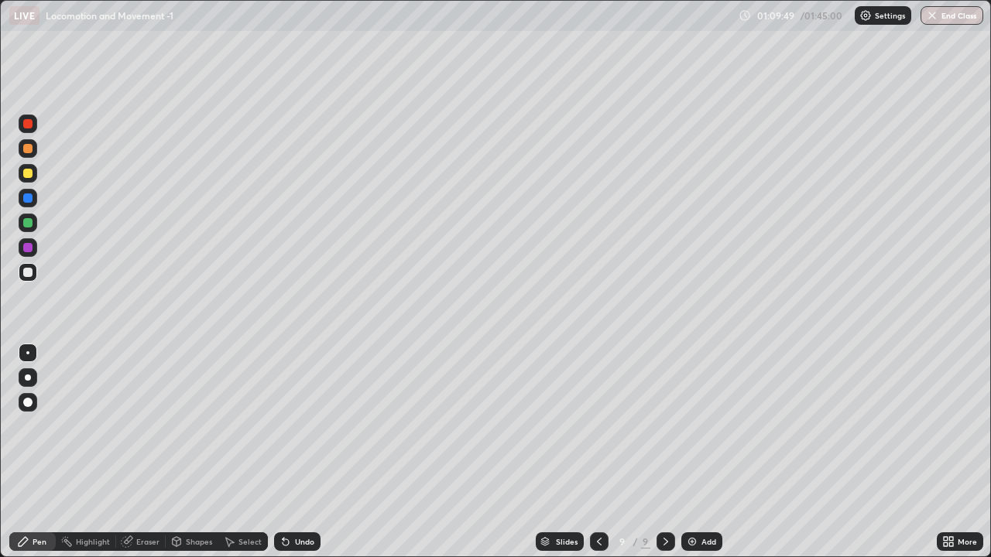
click at [689, 452] on img at bounding box center [692, 542] width 12 height 12
click at [182, 452] on div "Shapes" at bounding box center [192, 542] width 53 height 19
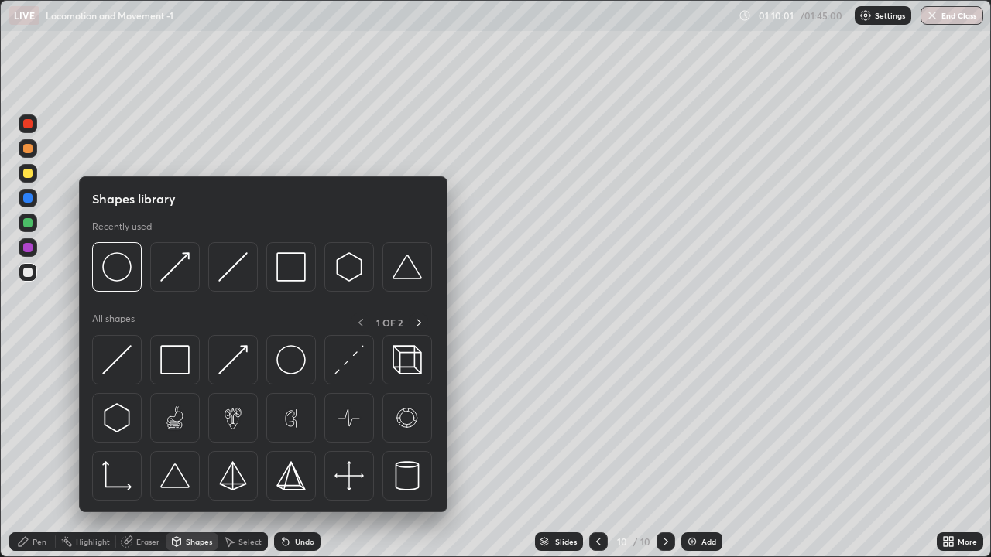
click at [344, 452] on div "Slides 10 / 10 Add" at bounding box center [628, 541] width 616 height 31
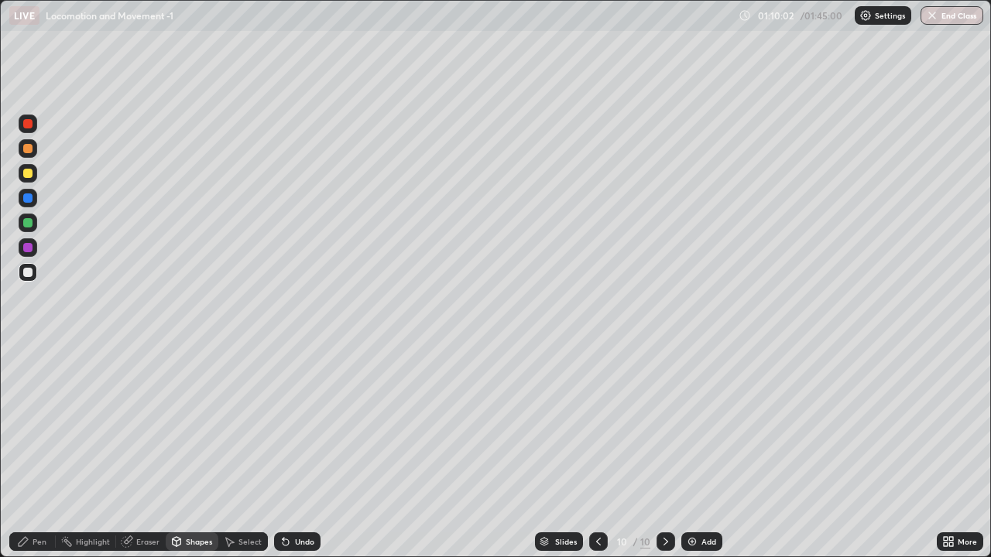
click at [596, 452] on icon at bounding box center [598, 542] width 5 height 8
click at [662, 452] on icon at bounding box center [665, 542] width 12 height 12
click at [33, 224] on div at bounding box center [28, 223] width 19 height 19
click at [43, 452] on div "Pen" at bounding box center [40, 542] width 14 height 8
click at [186, 452] on div "Shapes" at bounding box center [192, 542] width 53 height 19
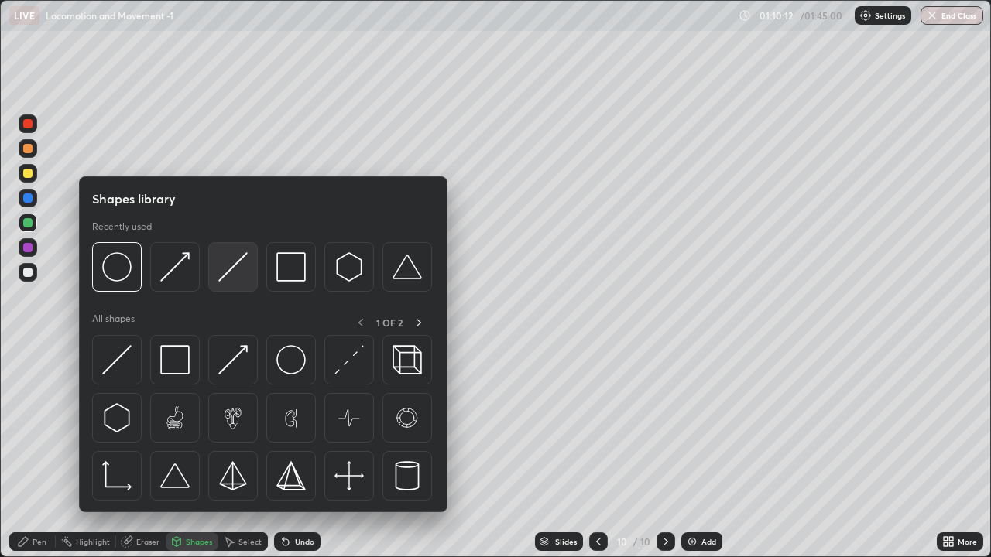
click at [228, 273] on img at bounding box center [232, 266] width 29 height 29
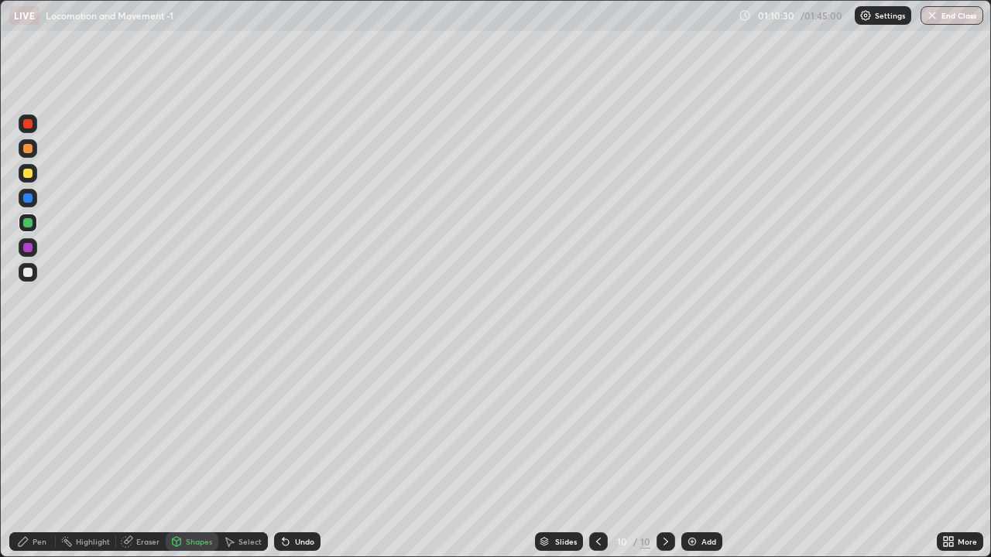
click at [50, 452] on div "Pen" at bounding box center [32, 542] width 46 height 19
click at [304, 452] on div "Undo" at bounding box center [294, 541] width 53 height 31
click at [186, 452] on div "Shapes" at bounding box center [199, 542] width 26 height 8
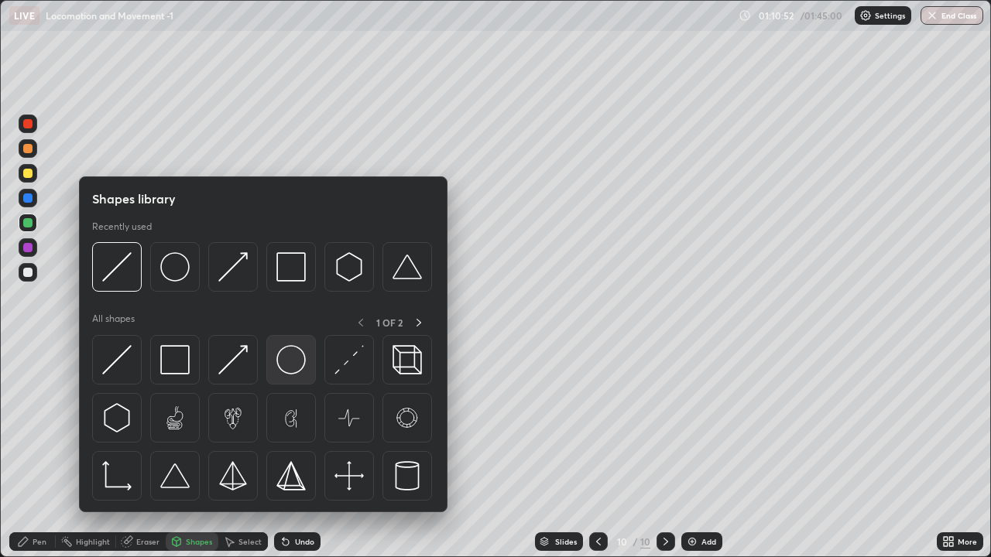
click at [286, 368] on img at bounding box center [290, 359] width 29 height 29
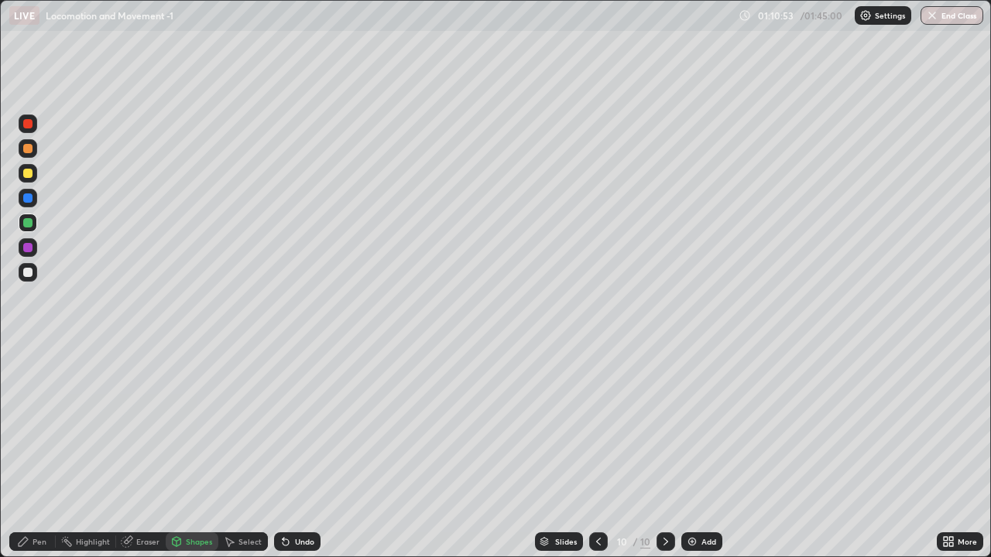
click at [28, 201] on div at bounding box center [27, 198] width 9 height 9
click at [284, 452] on icon at bounding box center [285, 542] width 12 height 12
click at [293, 452] on div "Undo" at bounding box center [297, 542] width 46 height 19
click at [42, 452] on div "Pen" at bounding box center [40, 542] width 14 height 8
click at [297, 452] on div "Undo" at bounding box center [304, 542] width 19 height 8
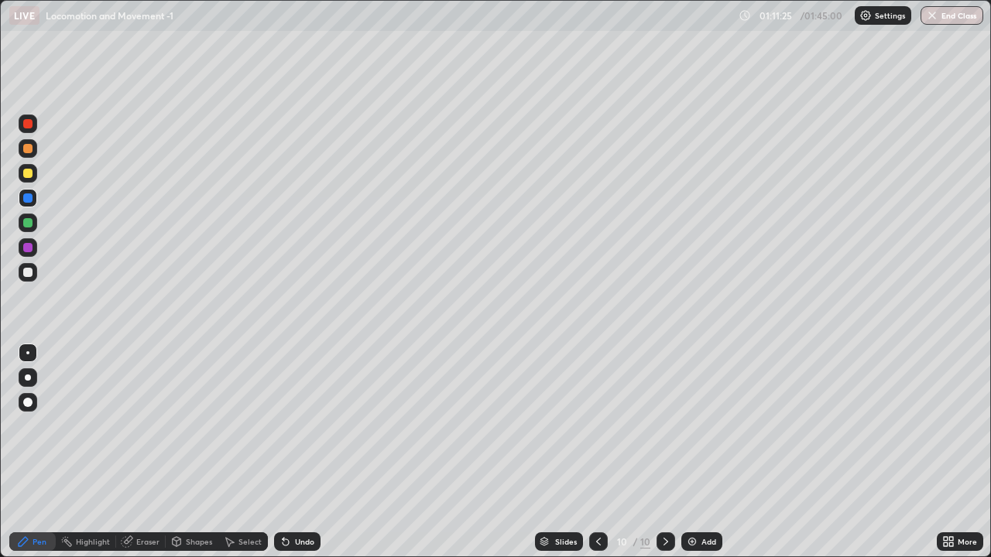
click at [283, 452] on icon at bounding box center [286, 543] width 6 height 6
click at [28, 174] on div at bounding box center [27, 173] width 9 height 9
click at [27, 149] on div at bounding box center [27, 148] width 9 height 9
click at [285, 452] on icon at bounding box center [286, 543] width 6 height 6
click at [288, 452] on icon at bounding box center [285, 542] width 12 height 12
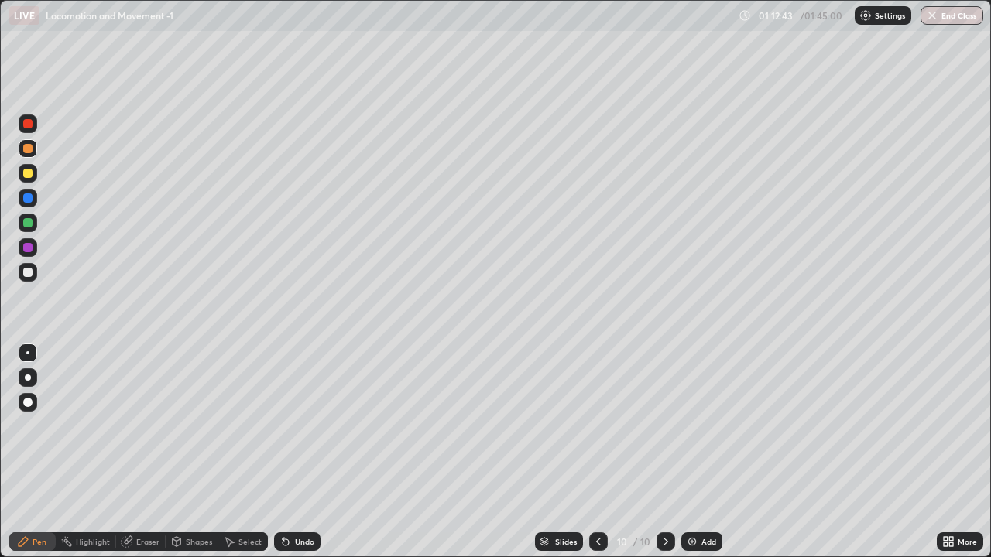
click at [291, 452] on div "Undo" at bounding box center [297, 542] width 46 height 19
click at [292, 452] on div "Undo" at bounding box center [297, 542] width 46 height 19
click at [293, 452] on div "Undo" at bounding box center [297, 542] width 46 height 19
click at [290, 452] on div "Undo" at bounding box center [297, 542] width 46 height 19
click at [288, 452] on div "Undo" at bounding box center [297, 542] width 46 height 19
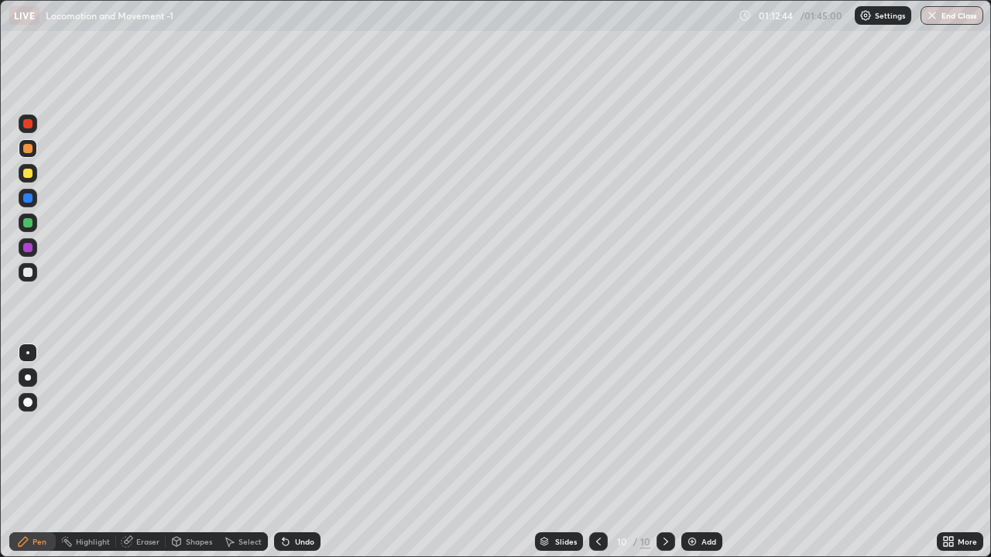
click at [289, 452] on div "Undo" at bounding box center [297, 542] width 46 height 19
click at [286, 452] on icon at bounding box center [285, 542] width 12 height 12
click at [281, 452] on icon at bounding box center [285, 542] width 12 height 12
click at [279, 452] on icon at bounding box center [285, 542] width 12 height 12
click at [276, 452] on div "Undo" at bounding box center [297, 542] width 46 height 19
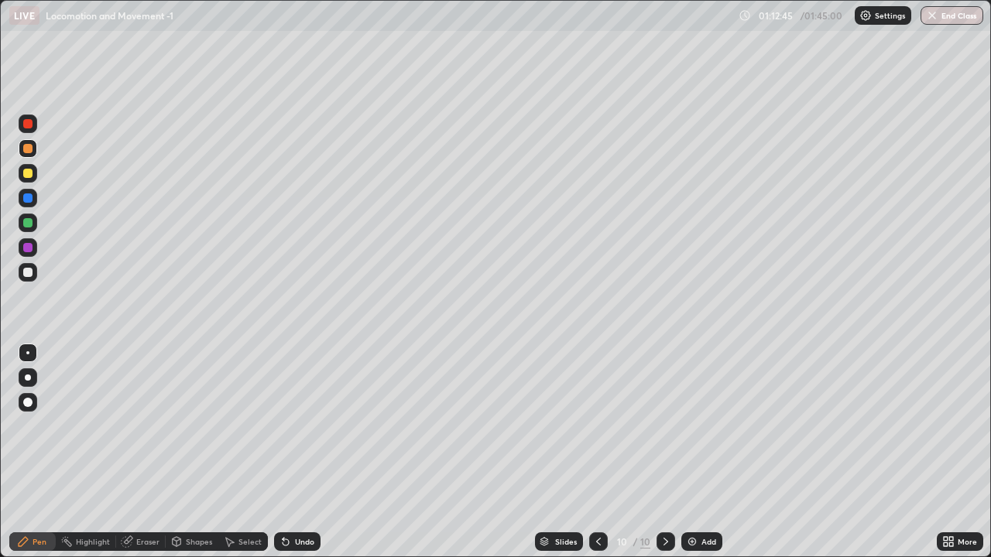
click at [279, 452] on icon at bounding box center [285, 542] width 12 height 12
click at [281, 452] on icon at bounding box center [285, 542] width 12 height 12
click at [283, 452] on icon at bounding box center [285, 542] width 12 height 12
click at [282, 452] on div "Undo" at bounding box center [297, 542] width 46 height 19
click at [282, 452] on icon at bounding box center [285, 542] width 12 height 12
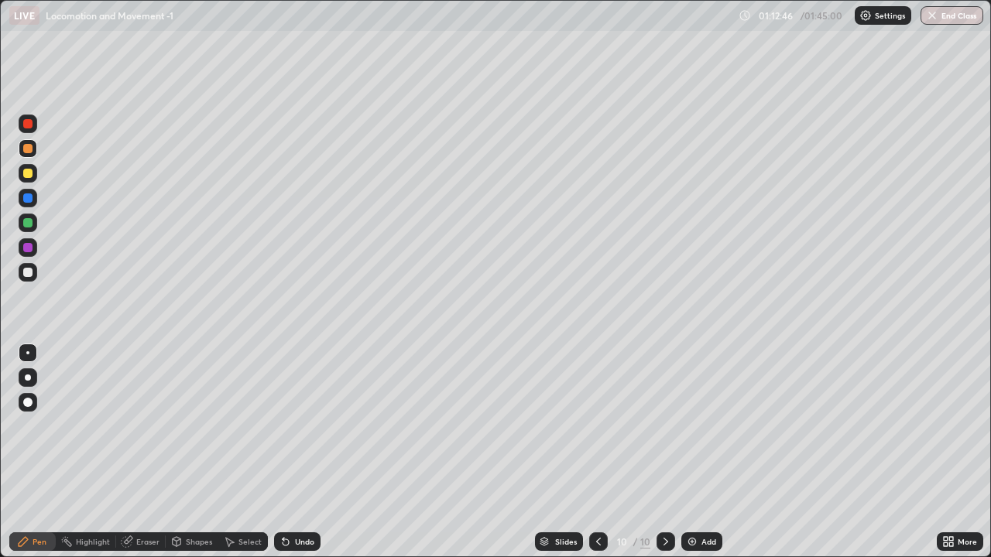
click at [281, 452] on icon at bounding box center [285, 542] width 12 height 12
click at [280, 452] on div "Undo" at bounding box center [297, 542] width 46 height 19
click at [280, 452] on icon at bounding box center [285, 542] width 12 height 12
click at [283, 452] on icon at bounding box center [286, 543] width 6 height 6
click at [281, 452] on icon at bounding box center [285, 542] width 12 height 12
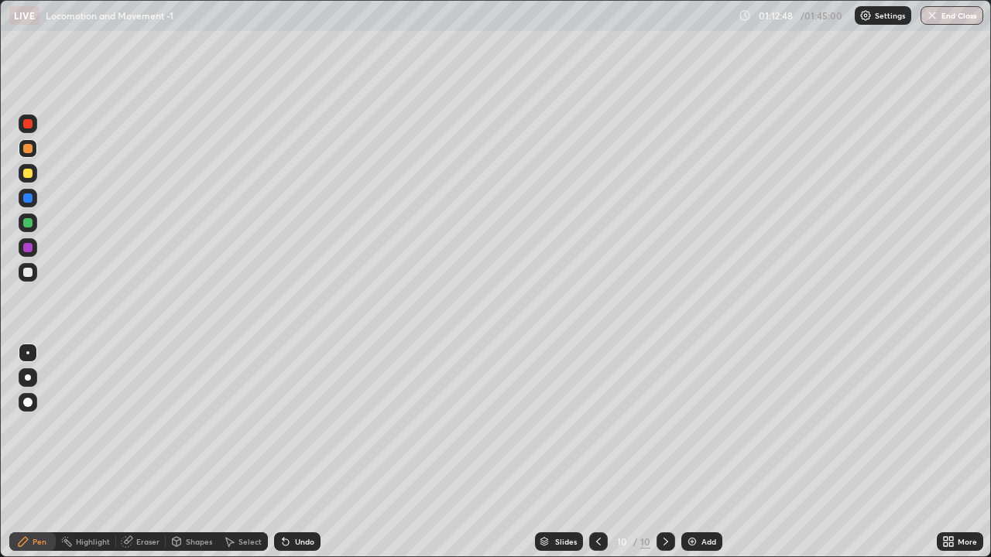
click at [281, 452] on icon at bounding box center [285, 542] width 12 height 12
click at [285, 452] on icon at bounding box center [286, 543] width 6 height 6
click at [29, 176] on div at bounding box center [27, 173] width 9 height 9
click at [31, 152] on div at bounding box center [27, 148] width 9 height 9
click at [304, 452] on div "Undo" at bounding box center [304, 542] width 19 height 8
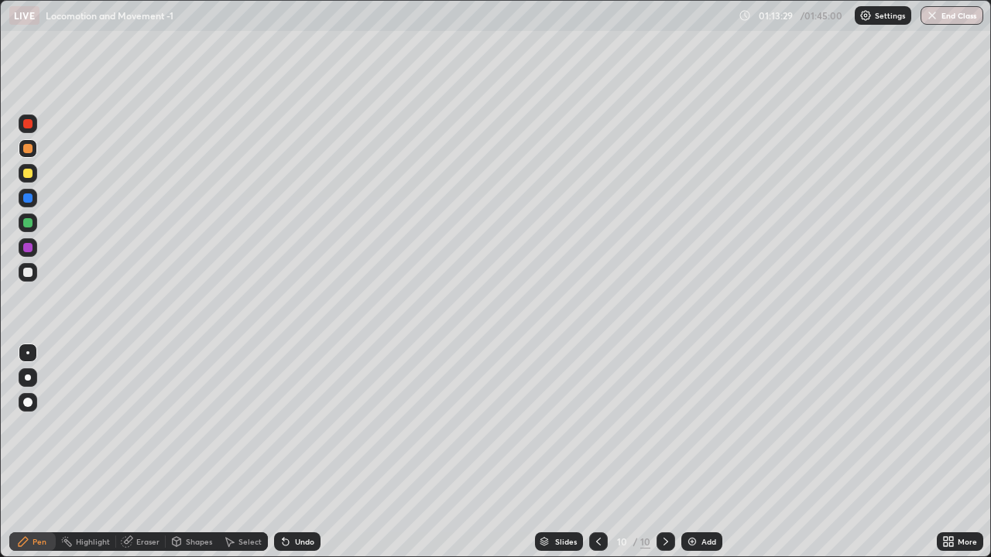
click at [306, 452] on div "Undo" at bounding box center [304, 542] width 19 height 8
click at [310, 452] on div "Undo" at bounding box center [304, 542] width 19 height 8
click at [314, 452] on div "Undo" at bounding box center [297, 542] width 46 height 19
click at [317, 452] on div "Undo" at bounding box center [294, 541] width 53 height 31
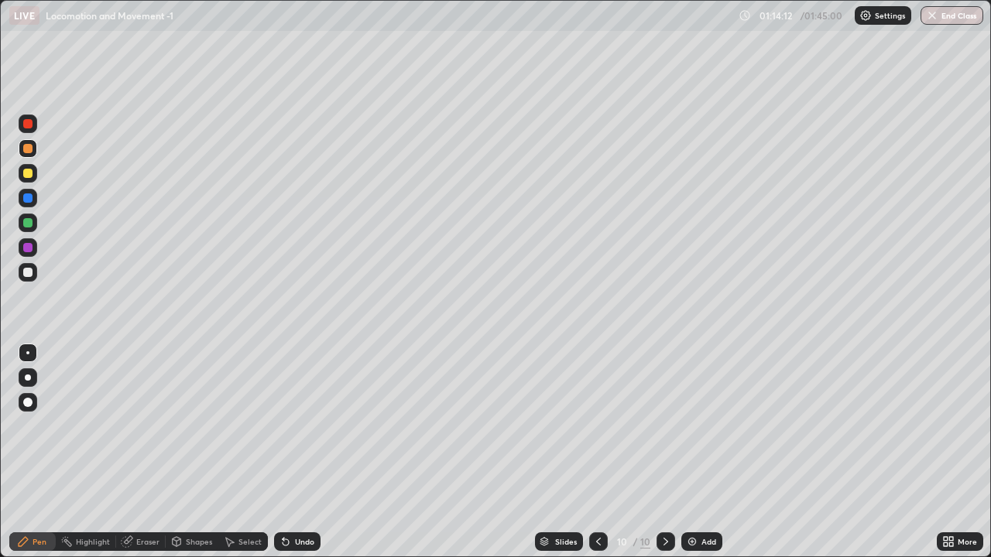
click at [25, 275] on div at bounding box center [27, 272] width 9 height 9
click at [28, 224] on div at bounding box center [27, 222] width 9 height 9
click at [200, 452] on div "Shapes" at bounding box center [199, 542] width 26 height 8
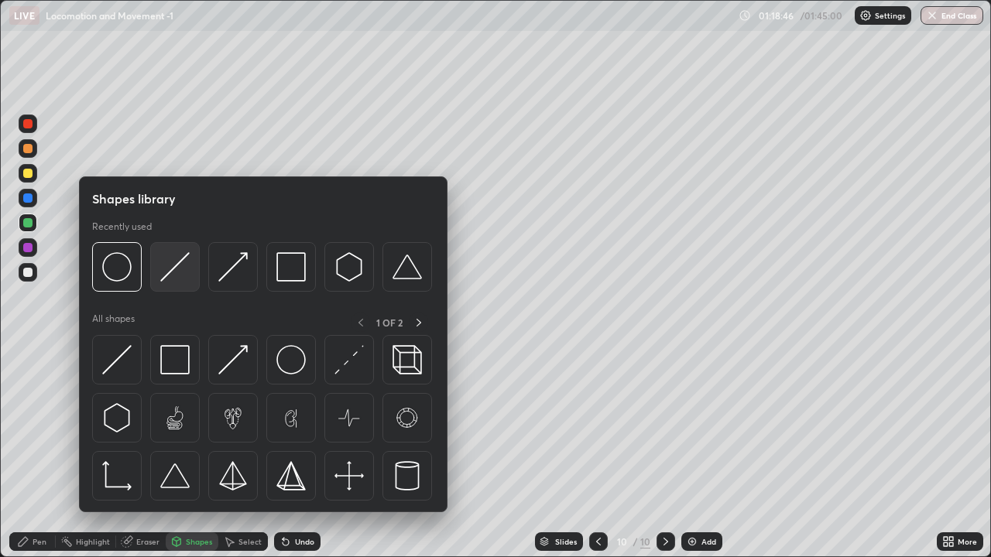
click at [176, 272] on img at bounding box center [174, 266] width 29 height 29
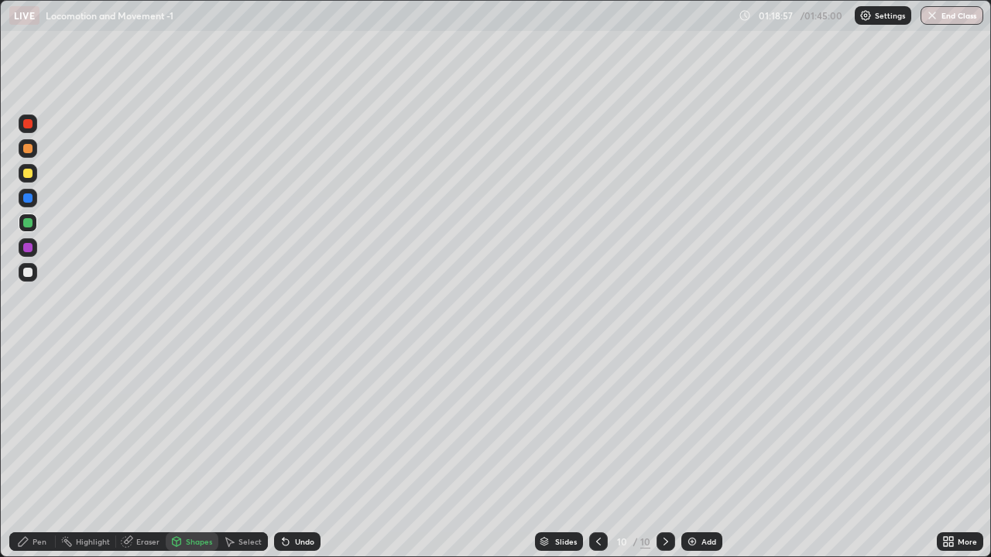
click at [39, 452] on div "Pen" at bounding box center [40, 542] width 14 height 8
click at [27, 154] on div at bounding box center [28, 148] width 19 height 19
click at [29, 271] on div at bounding box center [27, 272] width 9 height 9
click at [314, 452] on div "Undo" at bounding box center [297, 542] width 46 height 19
click at [298, 452] on div "Undo" at bounding box center [304, 542] width 19 height 8
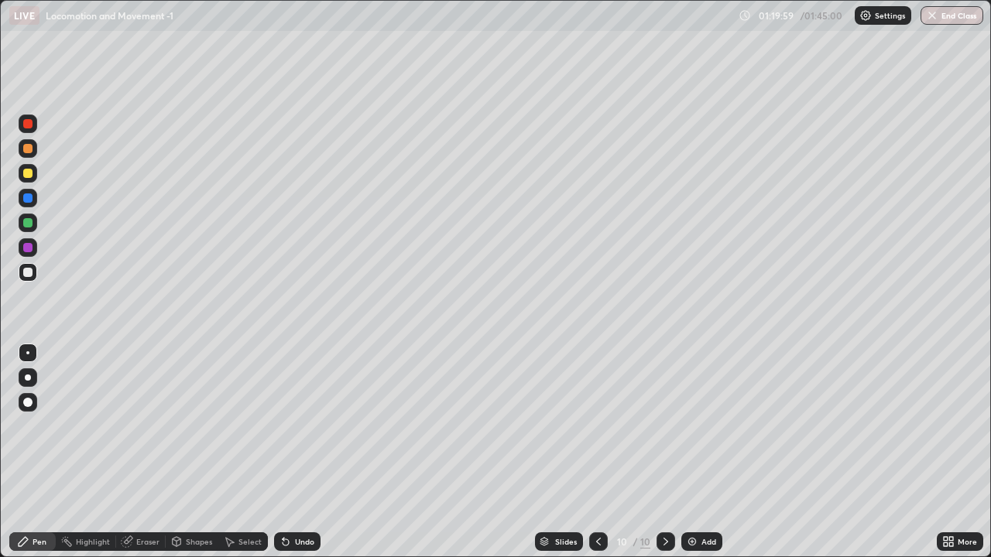
click at [300, 452] on div "Undo" at bounding box center [304, 542] width 19 height 8
click at [303, 452] on div "Undo" at bounding box center [304, 542] width 19 height 8
click at [26, 200] on div at bounding box center [27, 198] width 9 height 9
click at [27, 174] on div at bounding box center [27, 173] width 9 height 9
click at [27, 273] on div at bounding box center [27, 272] width 9 height 9
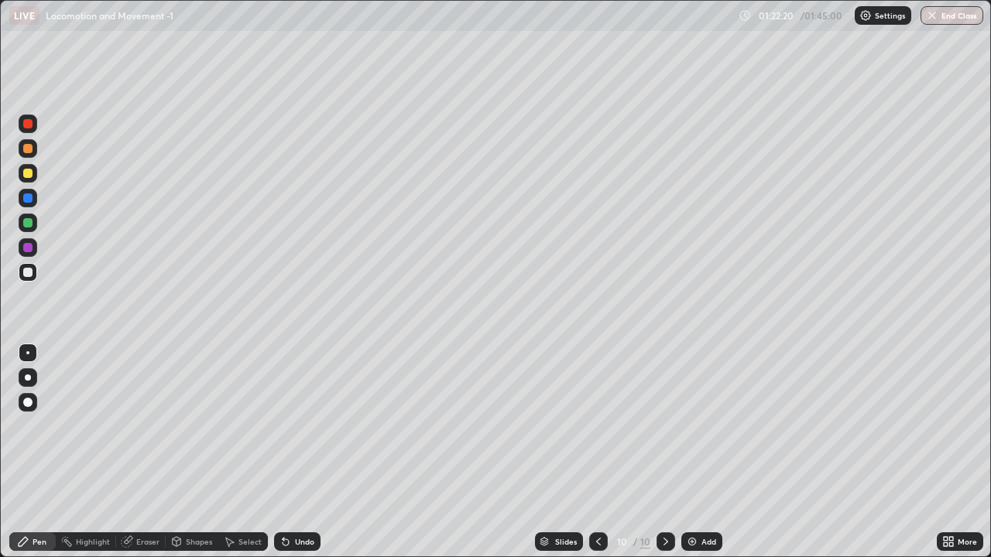
click at [31, 277] on div at bounding box center [28, 272] width 19 height 19
click at [27, 220] on div at bounding box center [27, 222] width 9 height 9
click at [297, 452] on div "Undo" at bounding box center [304, 542] width 19 height 8
click at [194, 452] on div "Shapes" at bounding box center [199, 542] width 26 height 8
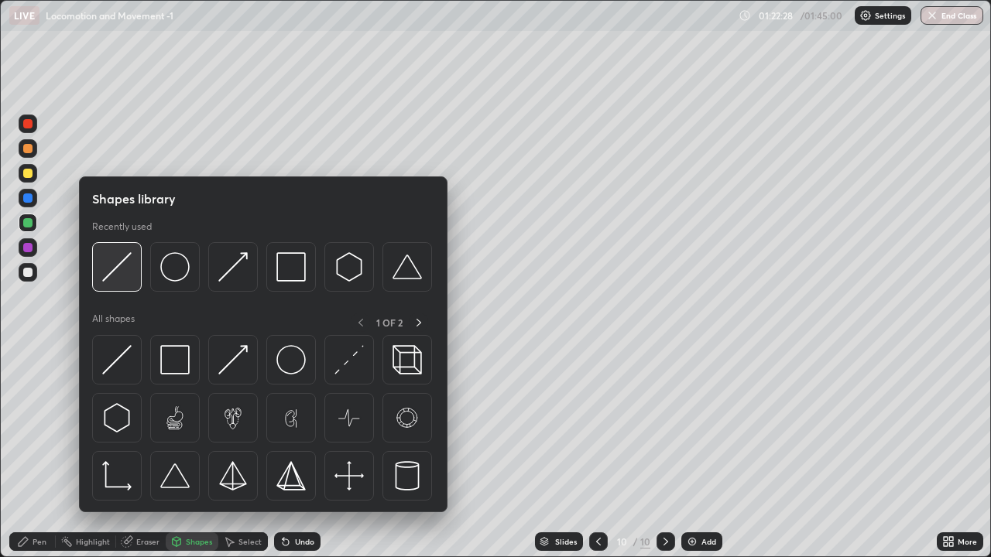
click at [134, 265] on div at bounding box center [117, 267] width 50 height 50
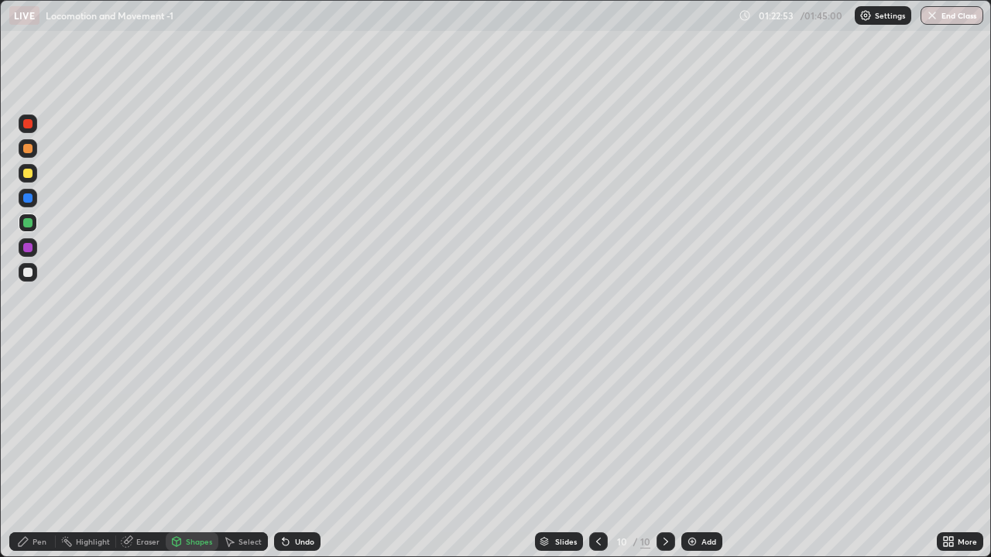
click at [31, 452] on div "Pen" at bounding box center [32, 542] width 46 height 19
click at [31, 151] on div at bounding box center [27, 148] width 9 height 9
click at [29, 200] on div at bounding box center [27, 198] width 9 height 9
click at [29, 403] on div at bounding box center [27, 402] width 9 height 9
click at [27, 175] on div at bounding box center [27, 173] width 9 height 9
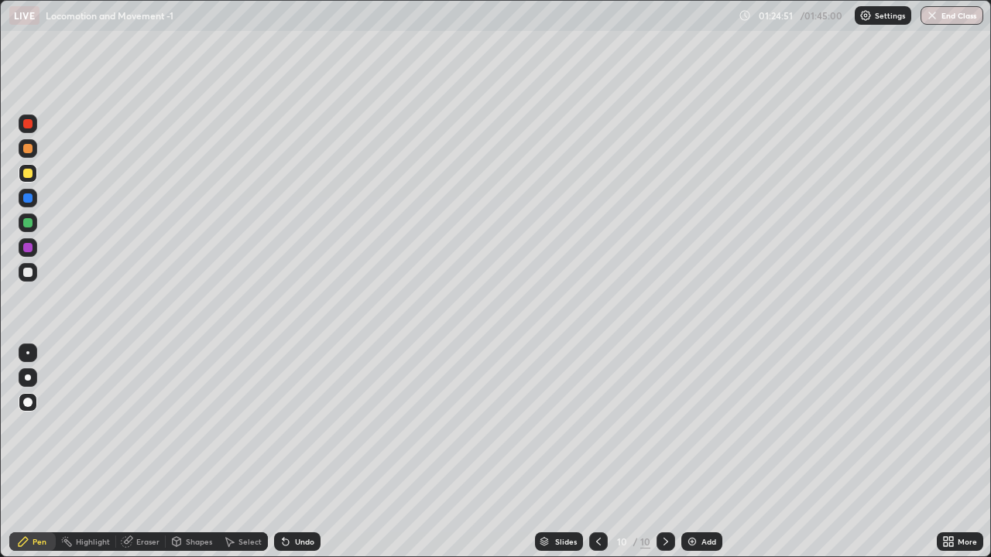
click at [27, 173] on div at bounding box center [27, 173] width 9 height 9
click at [26, 150] on div at bounding box center [27, 148] width 9 height 9
click at [29, 222] on div at bounding box center [27, 222] width 9 height 9
click at [26, 355] on div at bounding box center [28, 353] width 19 height 19
click at [290, 452] on div "Undo" at bounding box center [297, 542] width 46 height 19
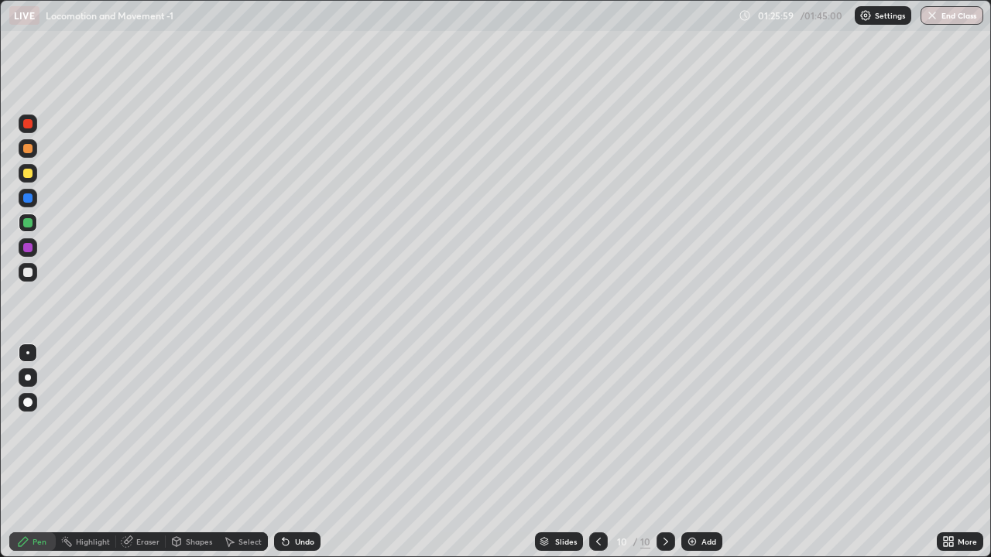
click at [289, 452] on icon at bounding box center [285, 542] width 12 height 12
click at [291, 452] on div "Undo" at bounding box center [297, 542] width 46 height 19
click at [295, 452] on div "Undo" at bounding box center [304, 542] width 19 height 8
click at [296, 452] on div "Undo" at bounding box center [304, 542] width 19 height 8
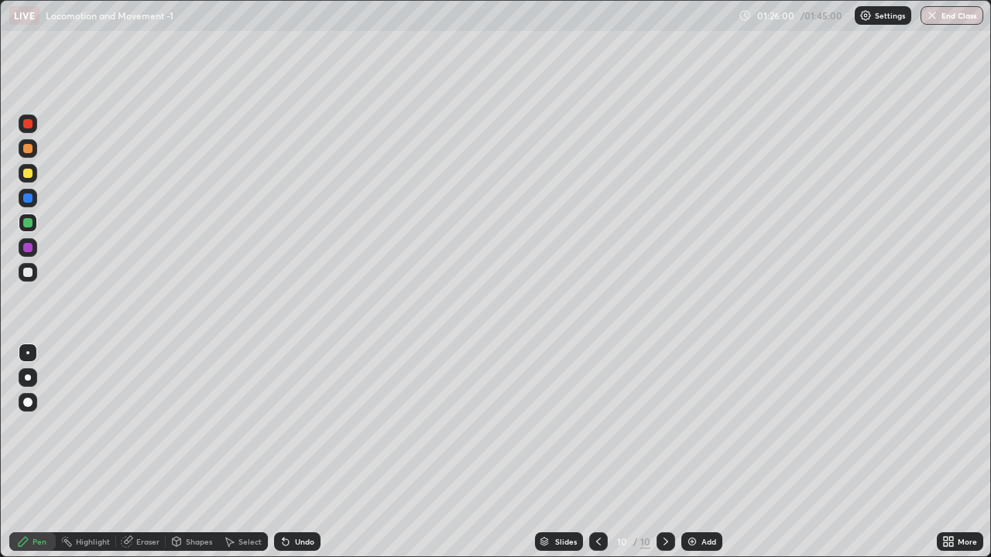
click at [296, 452] on div "Undo" at bounding box center [304, 542] width 19 height 8
click at [297, 452] on div "Undo" at bounding box center [304, 542] width 19 height 8
click at [298, 452] on div "Undo" at bounding box center [304, 542] width 19 height 8
click at [300, 452] on div "Undo" at bounding box center [297, 542] width 46 height 19
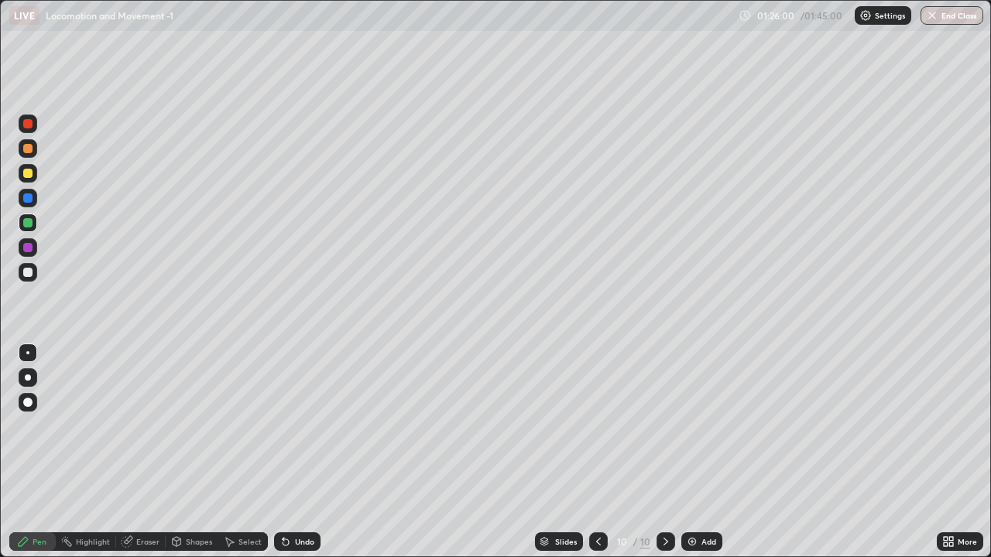
click at [301, 452] on div "Undo" at bounding box center [297, 542] width 46 height 19
click at [303, 452] on div "Undo" at bounding box center [297, 542] width 46 height 19
click at [304, 452] on div "Undo" at bounding box center [297, 542] width 46 height 19
click at [305, 452] on div "Undo" at bounding box center [297, 542] width 46 height 19
click at [306, 452] on div "Undo" at bounding box center [297, 542] width 46 height 19
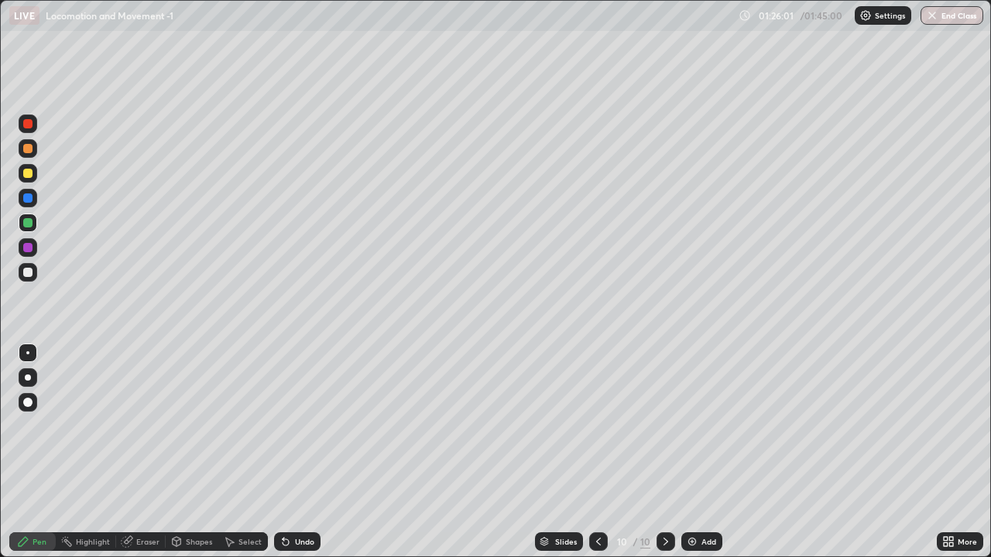
click at [307, 452] on div "Undo" at bounding box center [297, 542] width 46 height 19
click at [308, 452] on div "Undo" at bounding box center [297, 542] width 46 height 19
click at [309, 452] on div "Undo" at bounding box center [297, 542] width 46 height 19
click at [310, 452] on div "Undo" at bounding box center [297, 542] width 46 height 19
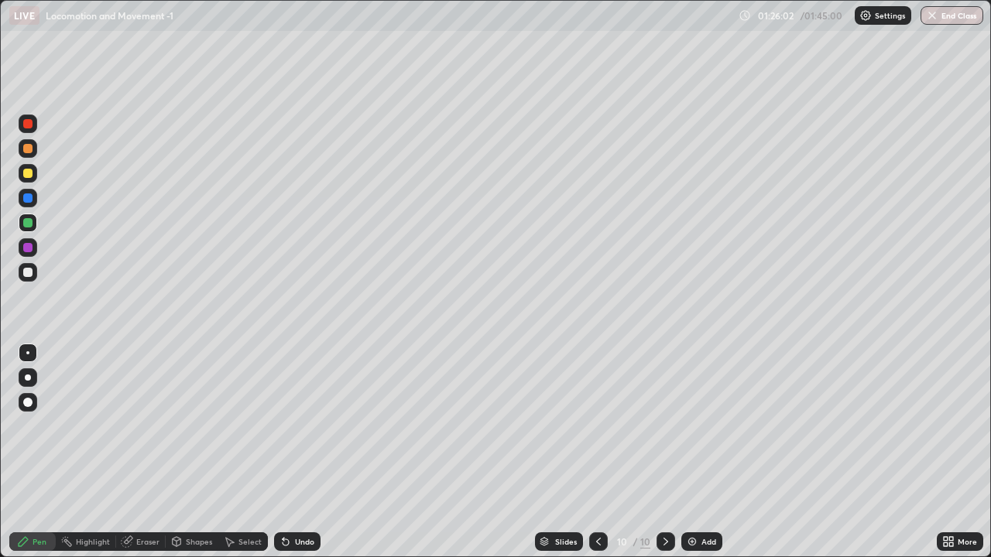
click at [311, 452] on div "Undo" at bounding box center [297, 542] width 46 height 19
click at [312, 452] on div "Undo" at bounding box center [297, 542] width 46 height 19
click at [313, 452] on div "Undo" at bounding box center [297, 542] width 46 height 19
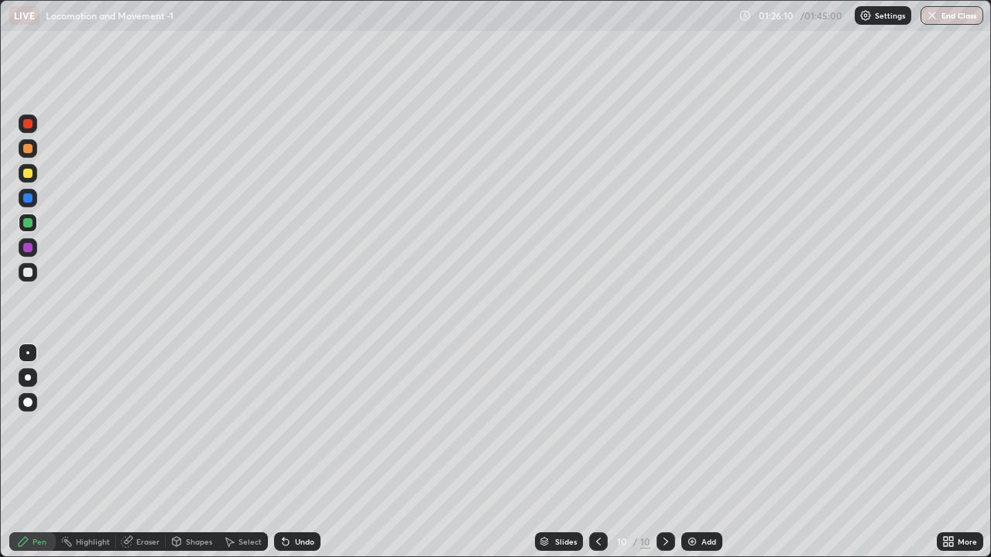
click at [26, 202] on div at bounding box center [27, 198] width 9 height 9
click at [27, 224] on div at bounding box center [27, 222] width 9 height 9
click at [28, 270] on div at bounding box center [27, 272] width 9 height 9
click at [286, 452] on icon at bounding box center [286, 543] width 6 height 6
click at [283, 452] on icon at bounding box center [285, 542] width 12 height 12
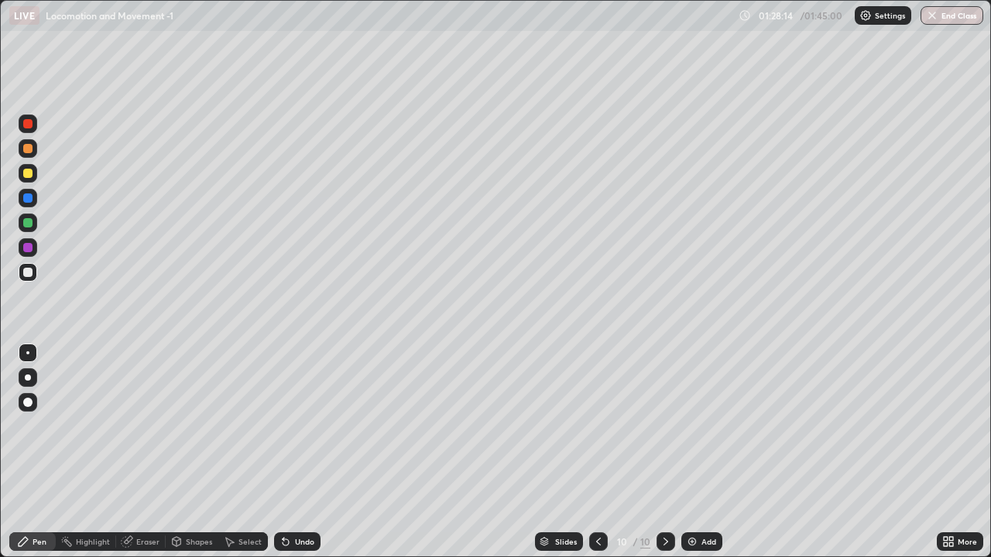
click at [605, 452] on div at bounding box center [598, 542] width 19 height 19
click at [602, 452] on icon at bounding box center [598, 542] width 12 height 12
click at [26, 197] on div at bounding box center [27, 198] width 9 height 9
click at [25, 402] on div at bounding box center [27, 402] width 9 height 9
click at [293, 452] on div "Undo" at bounding box center [297, 542] width 46 height 19
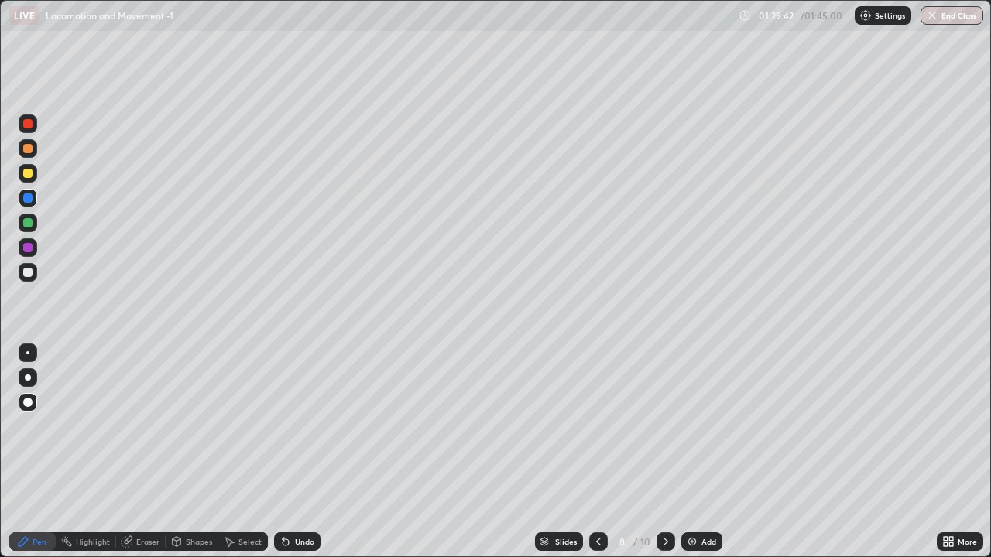
click at [289, 452] on icon at bounding box center [285, 542] width 12 height 12
click at [289, 452] on div "Undo" at bounding box center [297, 542] width 46 height 19
click at [287, 452] on icon at bounding box center [285, 542] width 12 height 12
click at [289, 452] on icon at bounding box center [285, 542] width 12 height 12
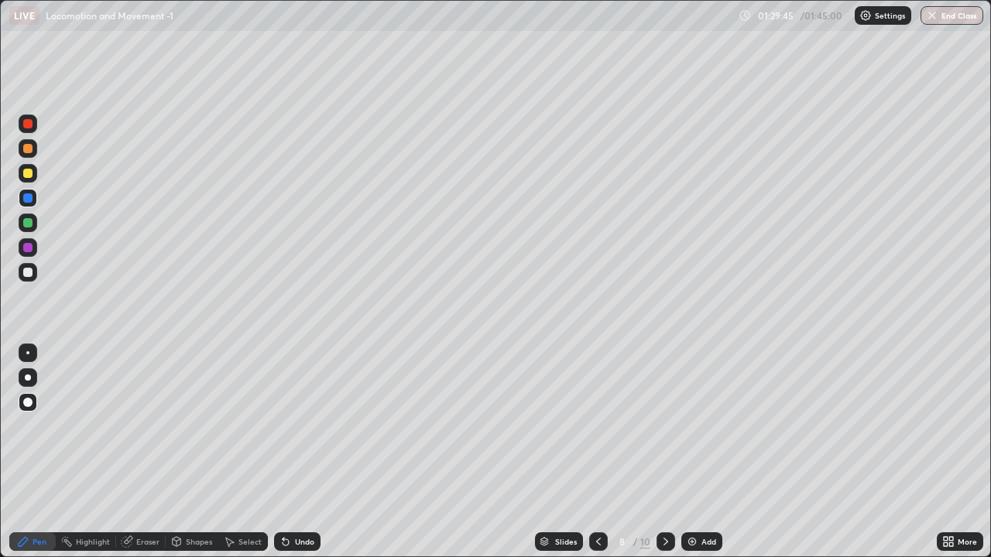
click at [286, 452] on div "Undo" at bounding box center [297, 542] width 46 height 19
click at [283, 452] on icon at bounding box center [286, 543] width 6 height 6
click at [290, 452] on div "Undo" at bounding box center [297, 542] width 46 height 19
click at [295, 452] on div "Undo" at bounding box center [304, 542] width 19 height 8
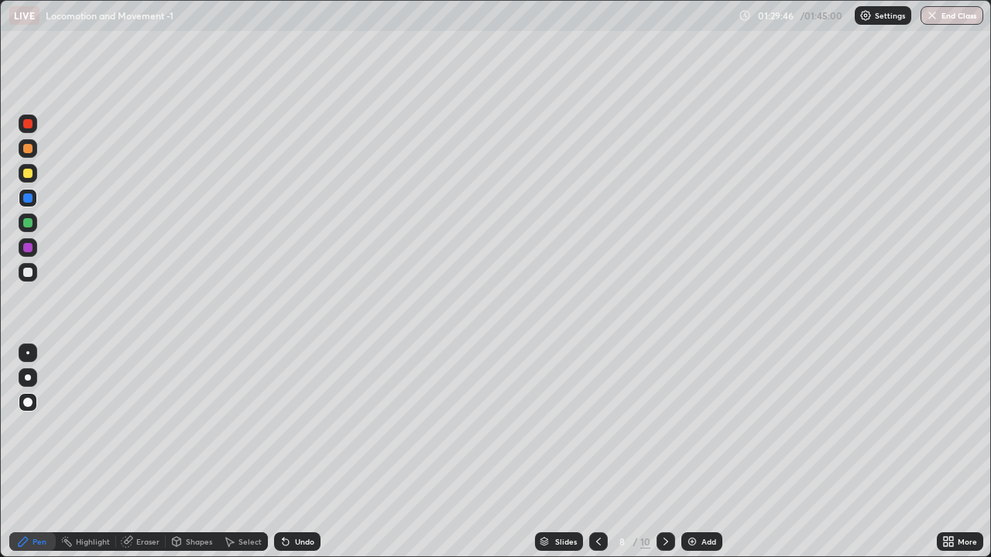
click at [295, 452] on div "Undo" at bounding box center [304, 542] width 19 height 8
click at [296, 452] on div "Undo" at bounding box center [304, 542] width 19 height 8
click at [295, 452] on div "Undo" at bounding box center [304, 542] width 19 height 8
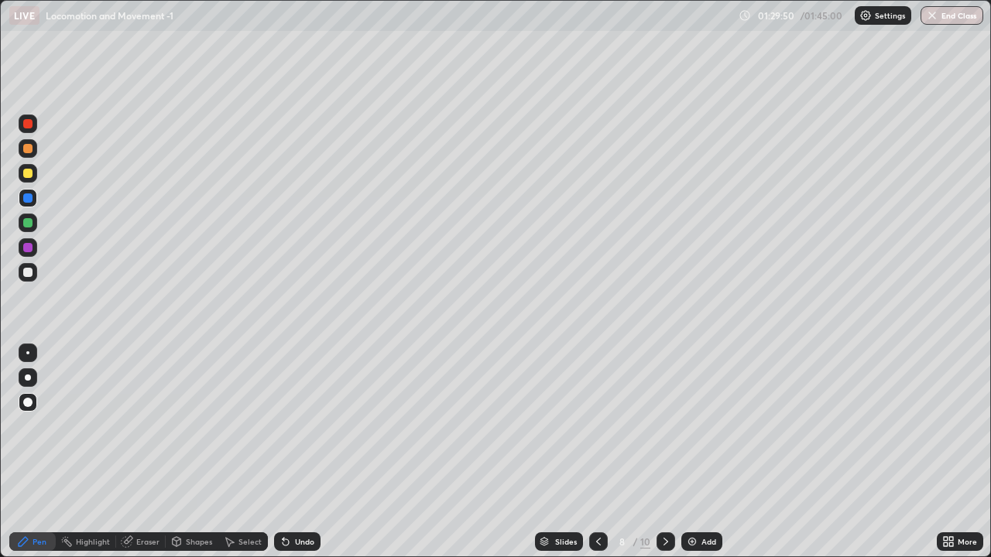
click at [662, 452] on icon at bounding box center [665, 542] width 12 height 12
click at [665, 452] on icon at bounding box center [665, 542] width 12 height 12
click at [663, 452] on icon at bounding box center [665, 542] width 12 height 12
click at [665, 452] on icon at bounding box center [665, 542] width 12 height 12
click at [693, 452] on img at bounding box center [692, 542] width 12 height 12
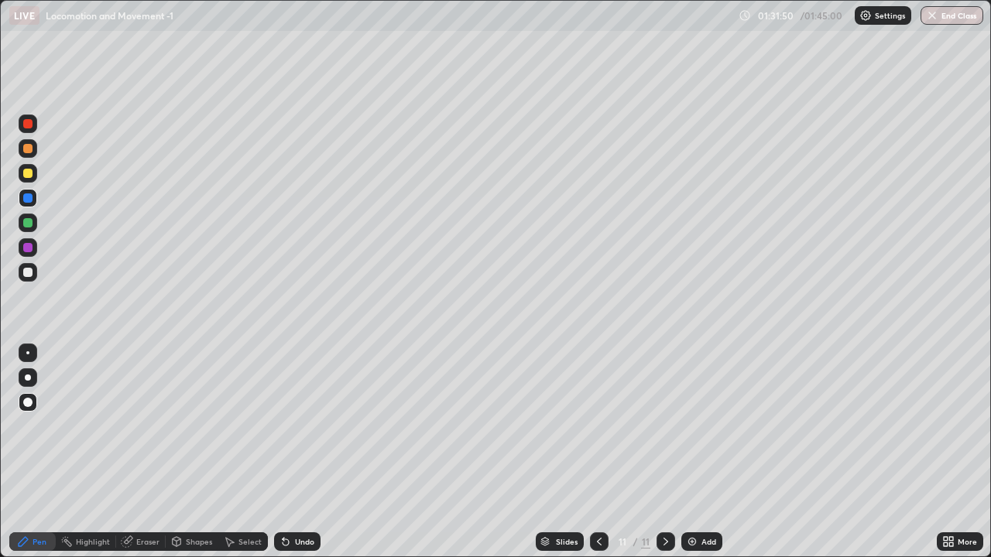
click at [27, 273] on div at bounding box center [27, 272] width 9 height 9
click at [289, 452] on div "Undo" at bounding box center [297, 542] width 46 height 19
click at [30, 353] on div at bounding box center [28, 353] width 19 height 19
click at [200, 452] on div "Shapes" at bounding box center [199, 542] width 26 height 8
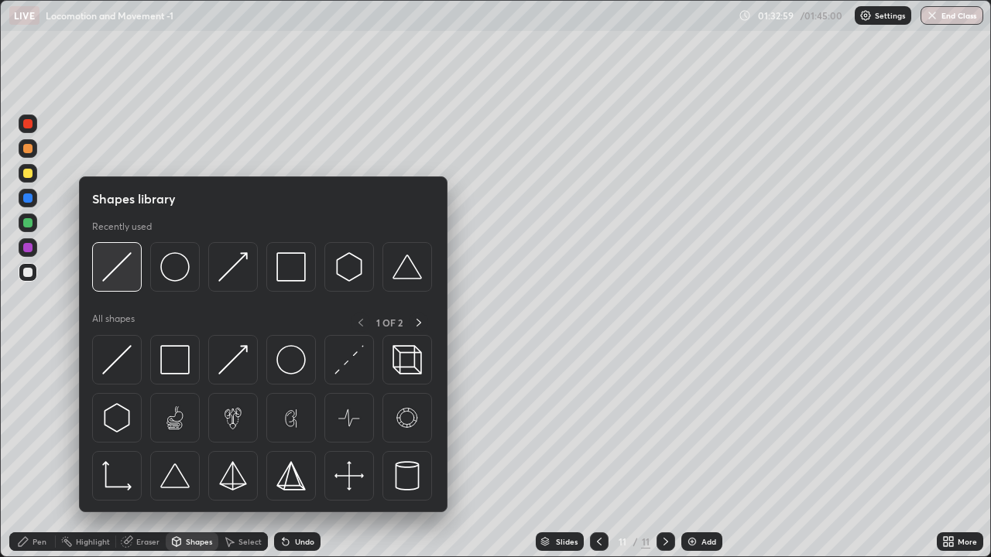
click at [123, 275] on img at bounding box center [116, 266] width 29 height 29
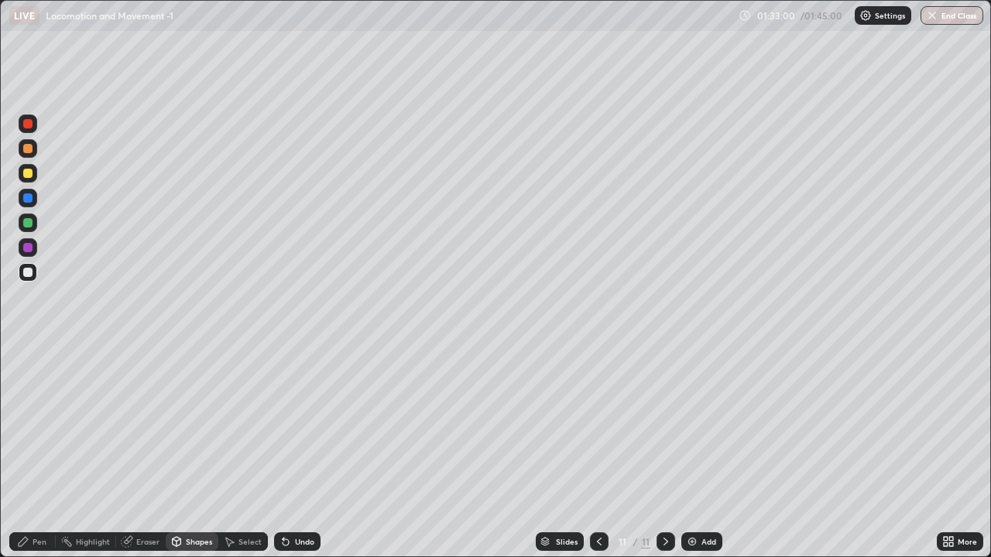
click at [29, 223] on div at bounding box center [27, 222] width 9 height 9
click at [315, 452] on div "Undo" at bounding box center [297, 542] width 46 height 19
click at [29, 201] on div at bounding box center [27, 198] width 9 height 9
click at [186, 452] on div "Shapes" at bounding box center [199, 542] width 26 height 8
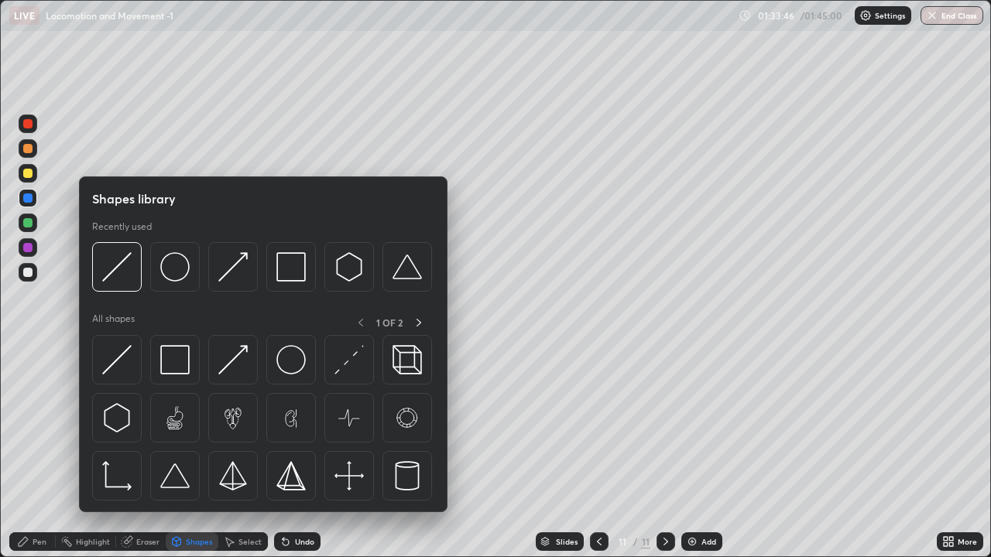
click at [41, 452] on div "Pen" at bounding box center [40, 542] width 14 height 8
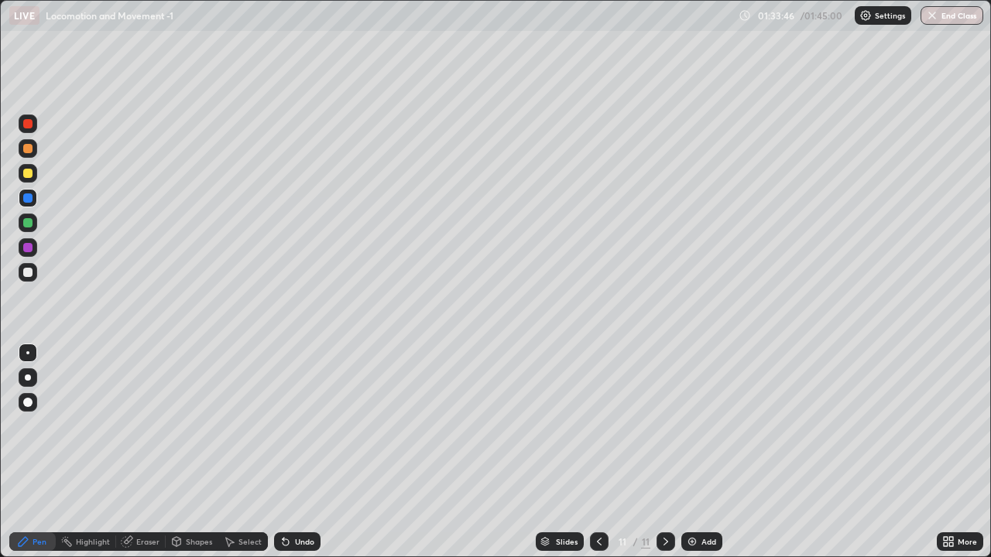
click at [24, 406] on div at bounding box center [28, 402] width 19 height 19
click at [188, 452] on div "Shapes" at bounding box center [199, 542] width 26 height 8
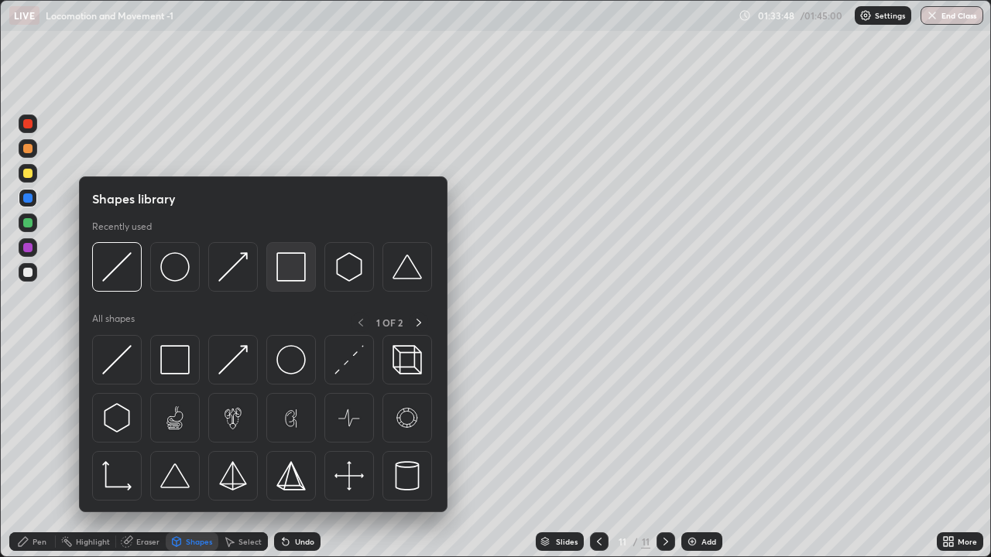
click at [294, 269] on img at bounding box center [290, 266] width 29 height 29
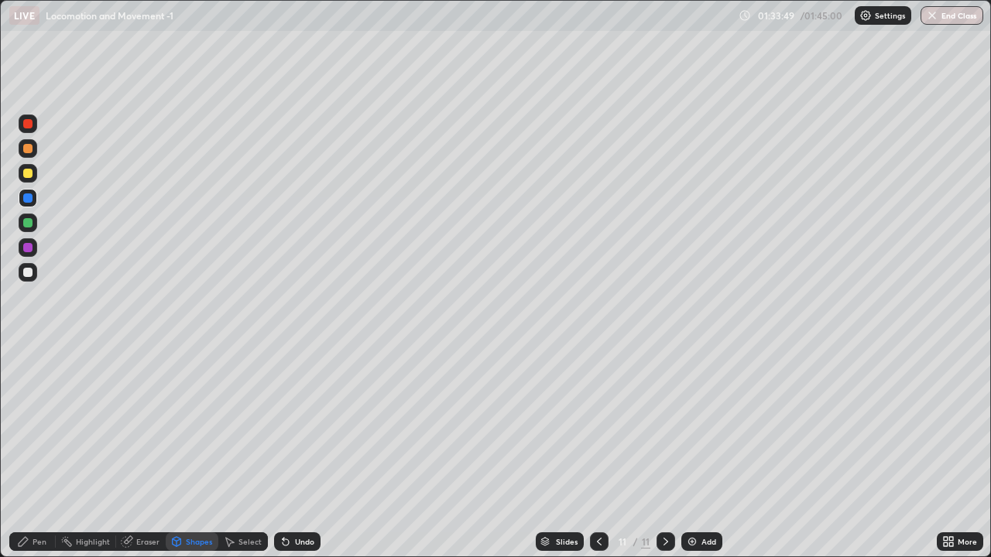
click at [32, 225] on div at bounding box center [27, 222] width 9 height 9
click at [30, 173] on div at bounding box center [27, 173] width 9 height 9
click at [31, 222] on div at bounding box center [27, 222] width 9 height 9
click at [41, 452] on div "Pen" at bounding box center [40, 542] width 14 height 8
click at [31, 355] on div at bounding box center [28, 353] width 19 height 19
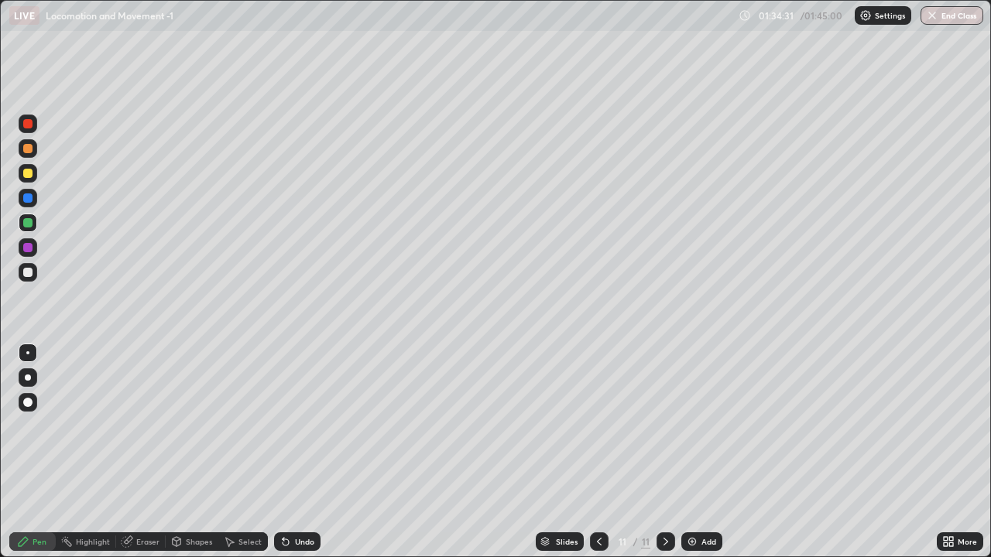
click at [36, 205] on div at bounding box center [28, 198] width 19 height 25
click at [296, 452] on div "Undo" at bounding box center [304, 542] width 19 height 8
click at [206, 452] on div "Shapes" at bounding box center [199, 542] width 26 height 8
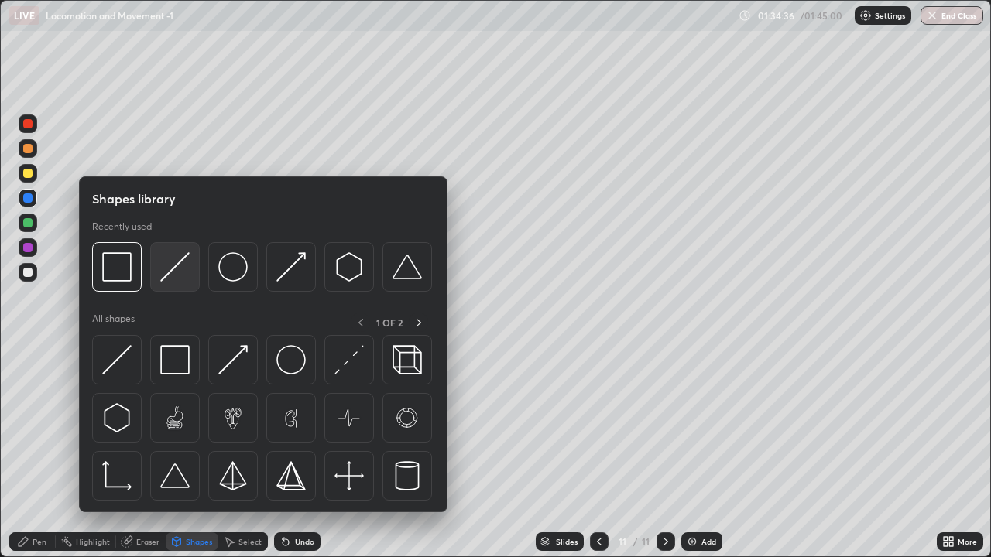
click at [169, 276] on img at bounding box center [174, 266] width 29 height 29
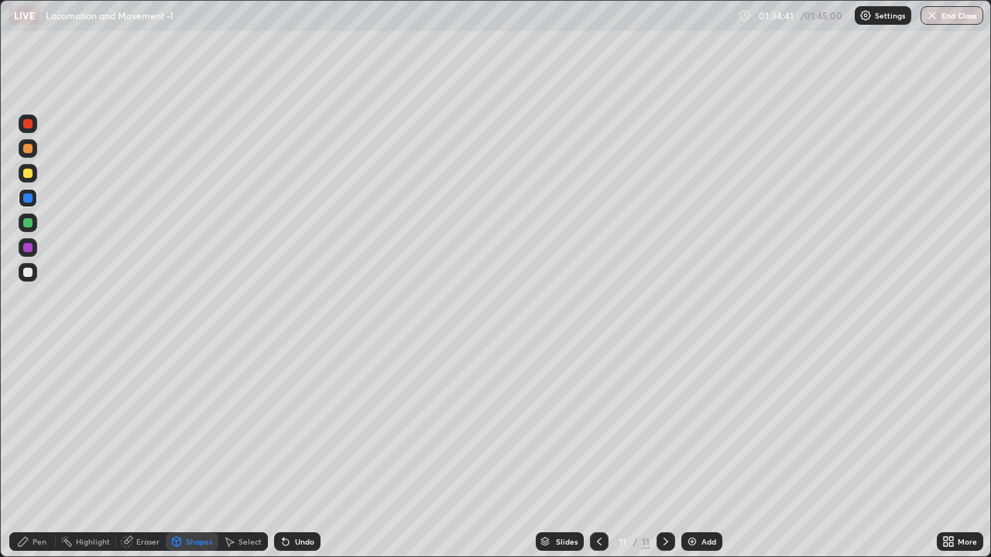
click at [307, 452] on div "Undo" at bounding box center [297, 542] width 46 height 19
click at [146, 452] on div "Eraser" at bounding box center [141, 542] width 50 height 19
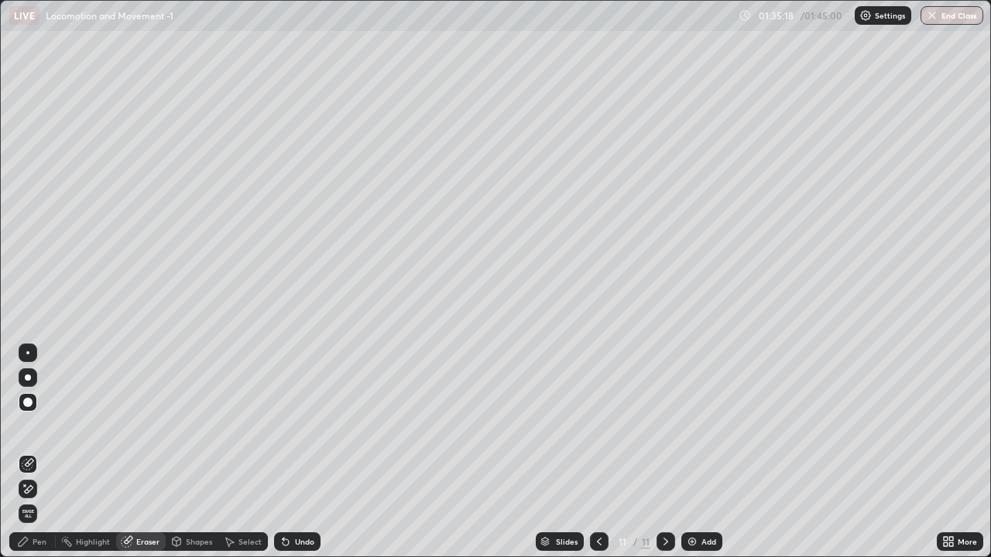
click at [32, 353] on div at bounding box center [28, 353] width 19 height 19
click at [31, 355] on div at bounding box center [28, 353] width 19 height 19
click at [43, 452] on div "Pen" at bounding box center [40, 542] width 14 height 8
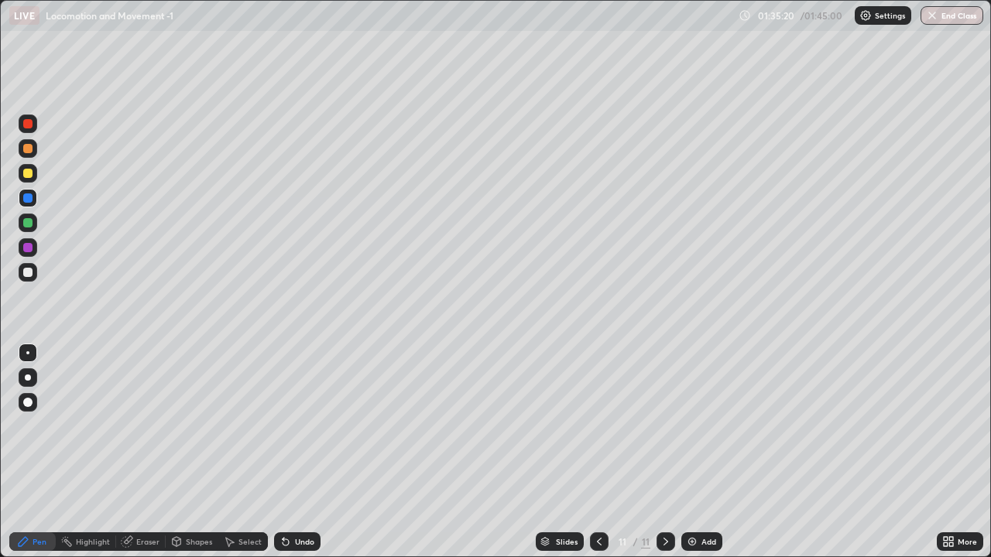
click at [28, 224] on div at bounding box center [27, 222] width 9 height 9
click at [300, 452] on div "Undo" at bounding box center [304, 542] width 19 height 8
click at [199, 452] on div "Shapes" at bounding box center [199, 542] width 26 height 8
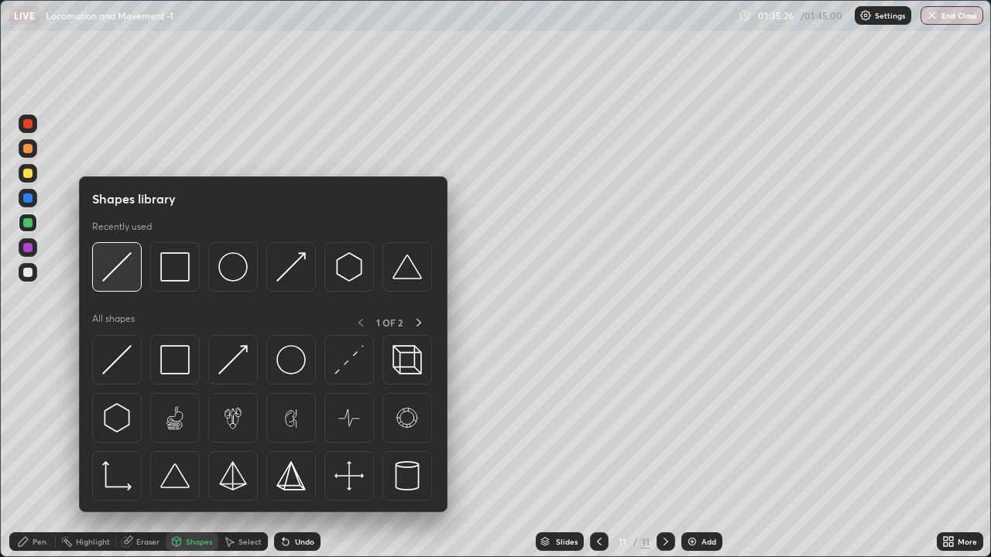
click at [125, 278] on img at bounding box center [116, 266] width 29 height 29
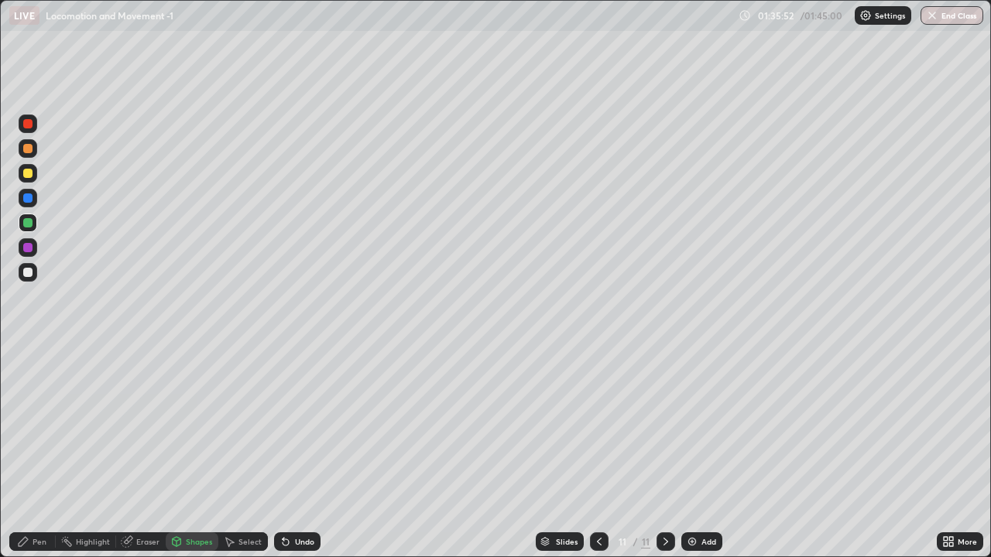
click at [148, 452] on div "Eraser" at bounding box center [147, 542] width 23 height 8
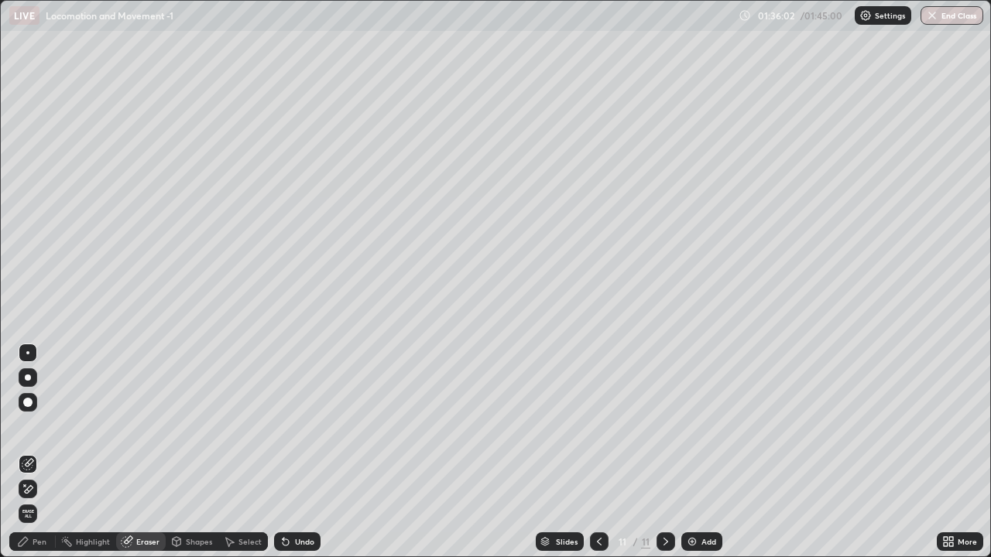
click at [197, 452] on div "Shapes" at bounding box center [192, 542] width 53 height 19
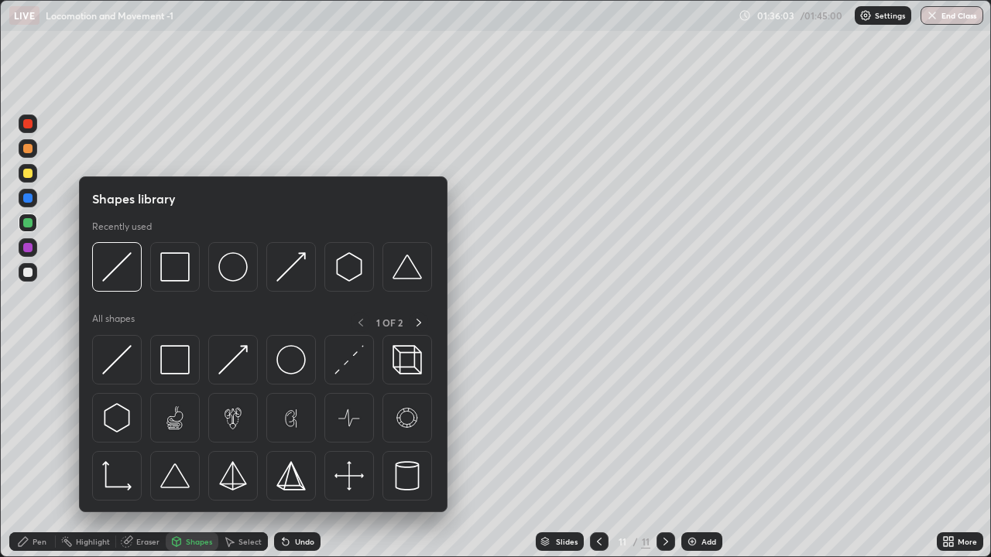
click at [28, 248] on div at bounding box center [27, 247] width 9 height 9
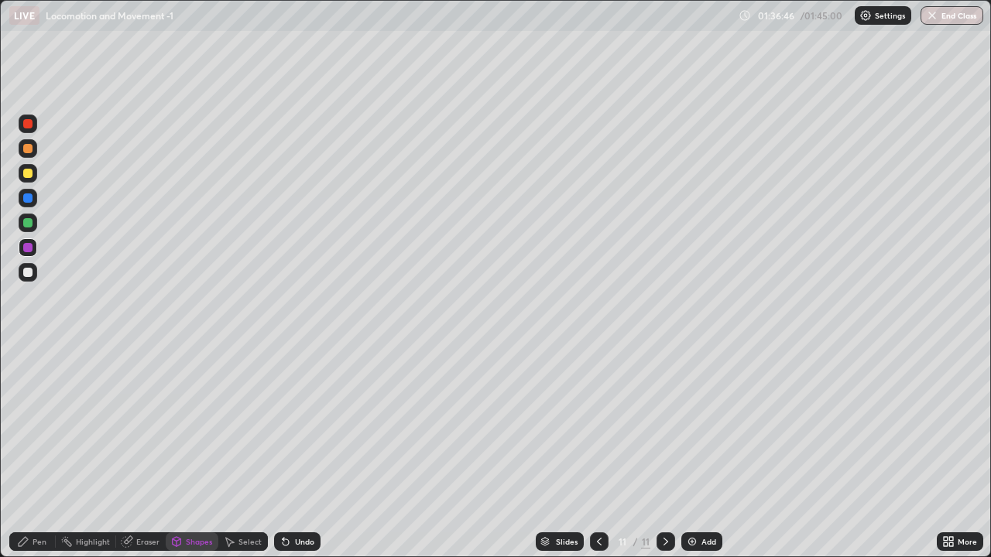
click at [45, 452] on div "Pen" at bounding box center [40, 542] width 14 height 8
click at [29, 269] on div at bounding box center [27, 272] width 9 height 9
click at [288, 452] on icon at bounding box center [285, 542] width 12 height 12
click at [289, 452] on icon at bounding box center [285, 542] width 12 height 12
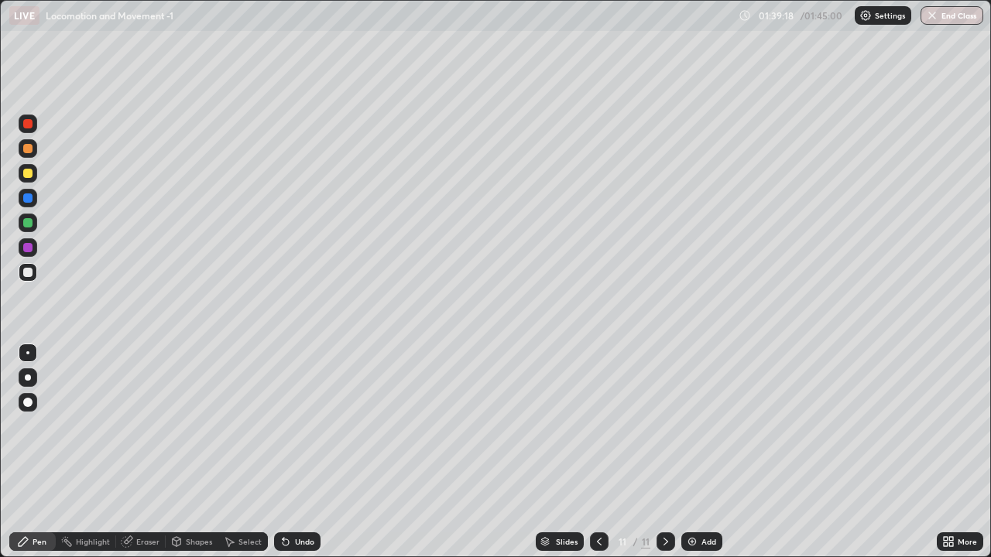
click at [295, 452] on div "Undo" at bounding box center [304, 542] width 19 height 8
click at [291, 452] on div "Undo" at bounding box center [297, 542] width 46 height 19
click at [303, 452] on div "Undo" at bounding box center [304, 542] width 19 height 8
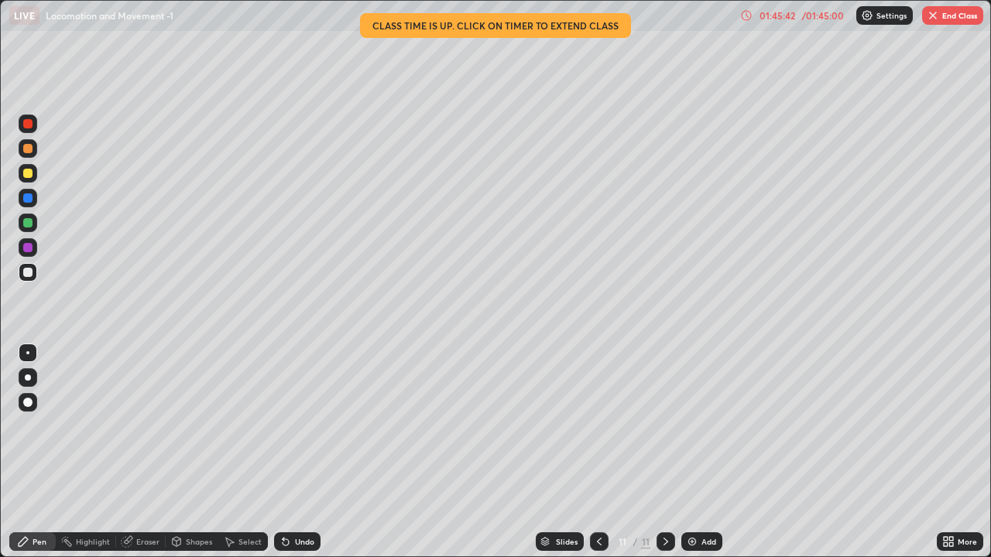
click at [941, 18] on button "End Class" at bounding box center [952, 15] width 61 height 19
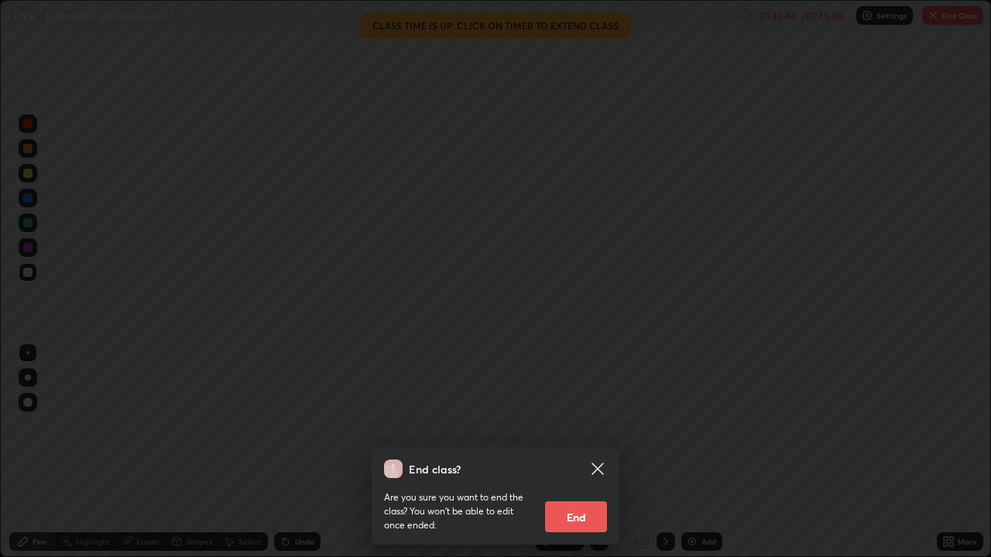
click at [589, 452] on button "End" at bounding box center [576, 517] width 62 height 31
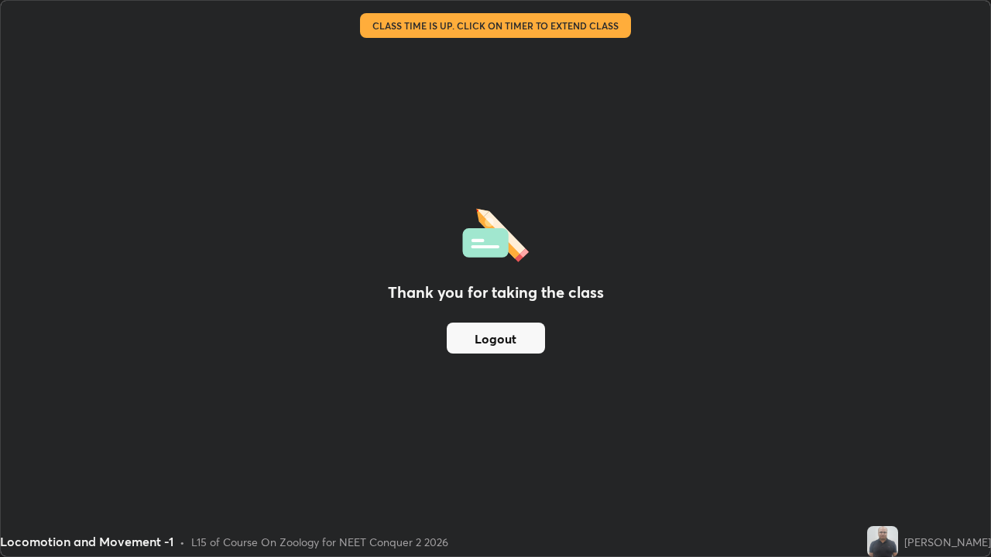
click at [519, 334] on button "Logout" at bounding box center [496, 338] width 98 height 31
